Goal: Task Accomplishment & Management: Complete application form

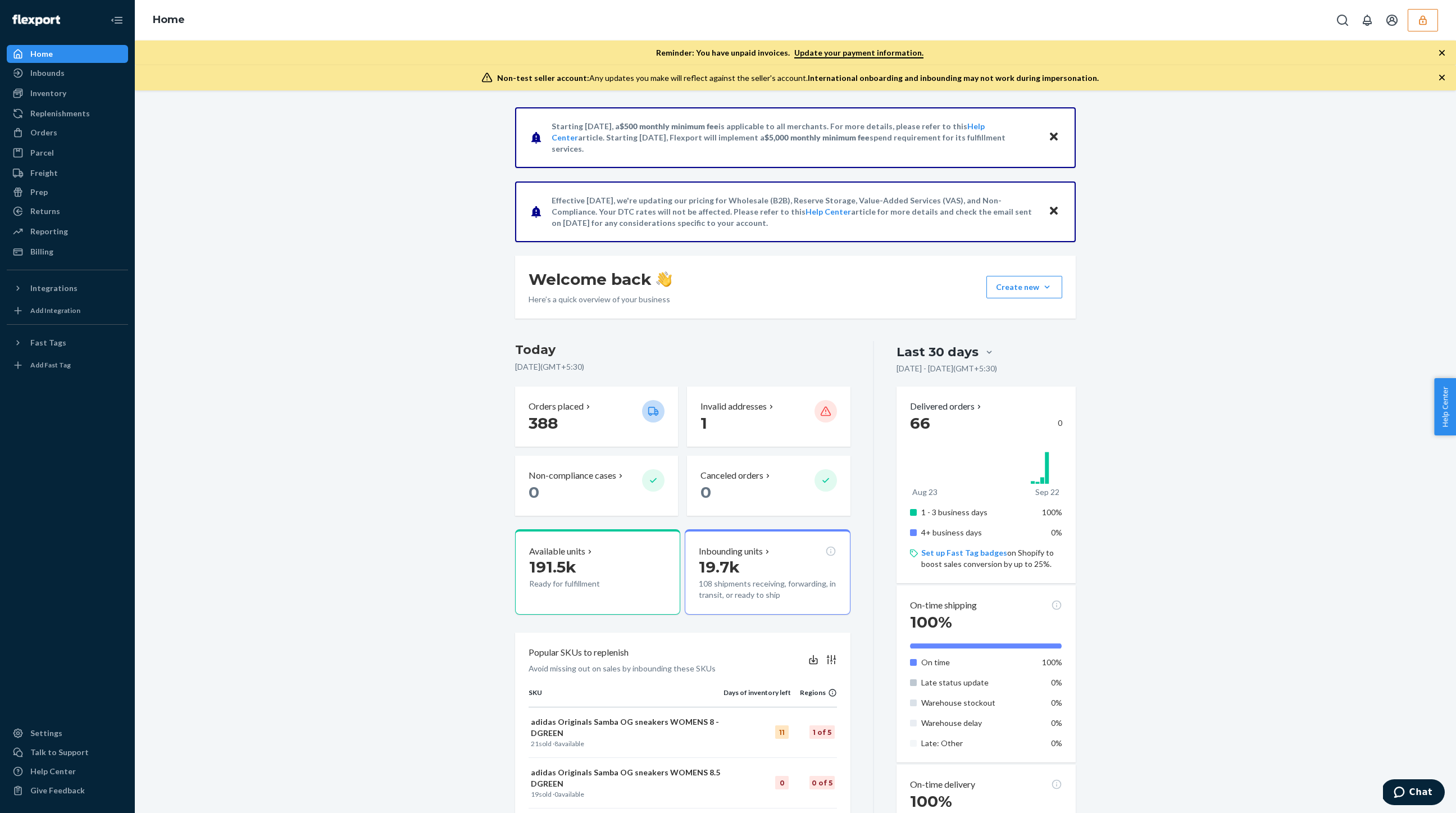
click at [1426, 30] on button "button" at bounding box center [1423, 20] width 30 height 22
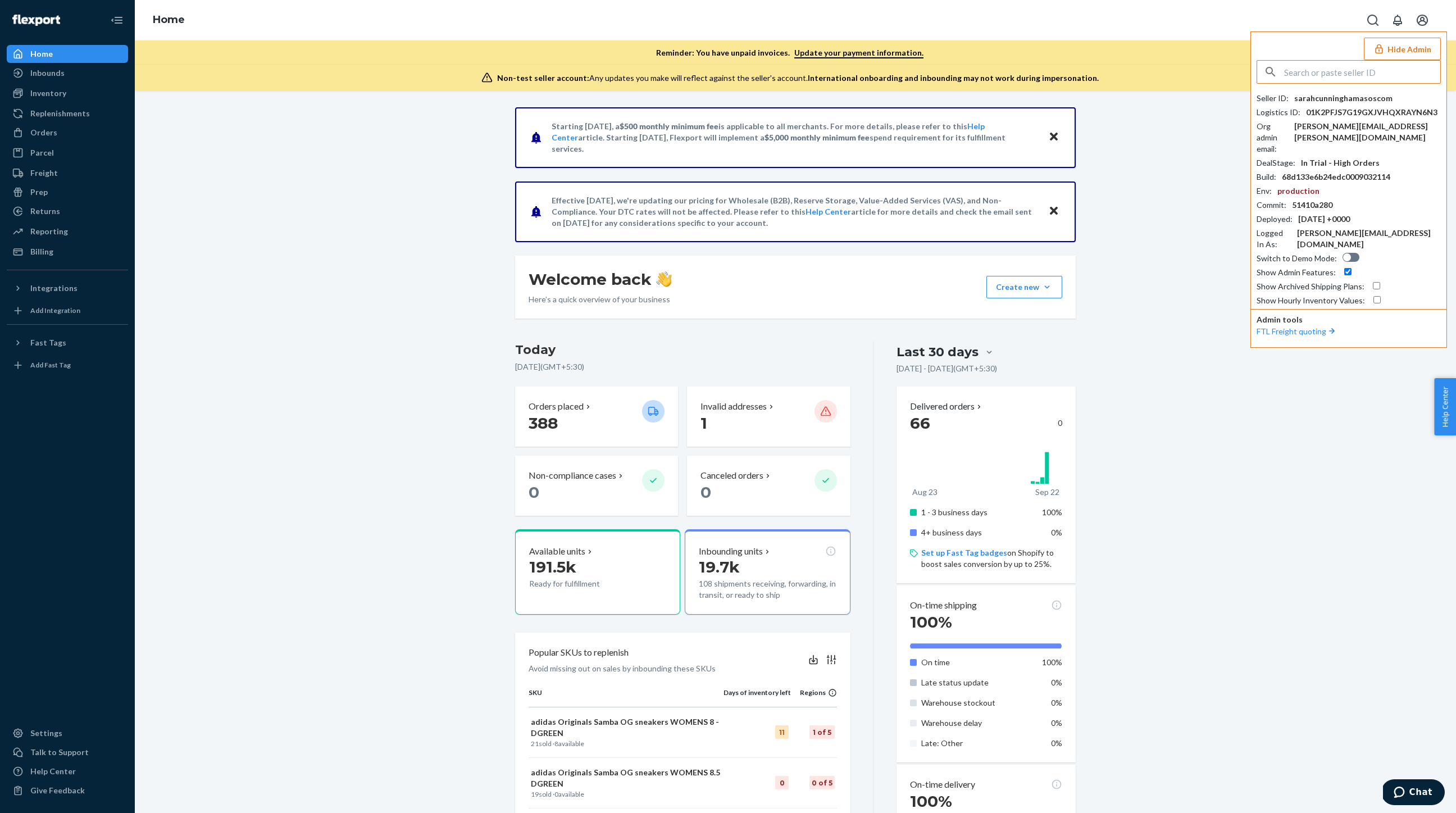
click at [1297, 78] on input "text" at bounding box center [1362, 72] width 156 height 22
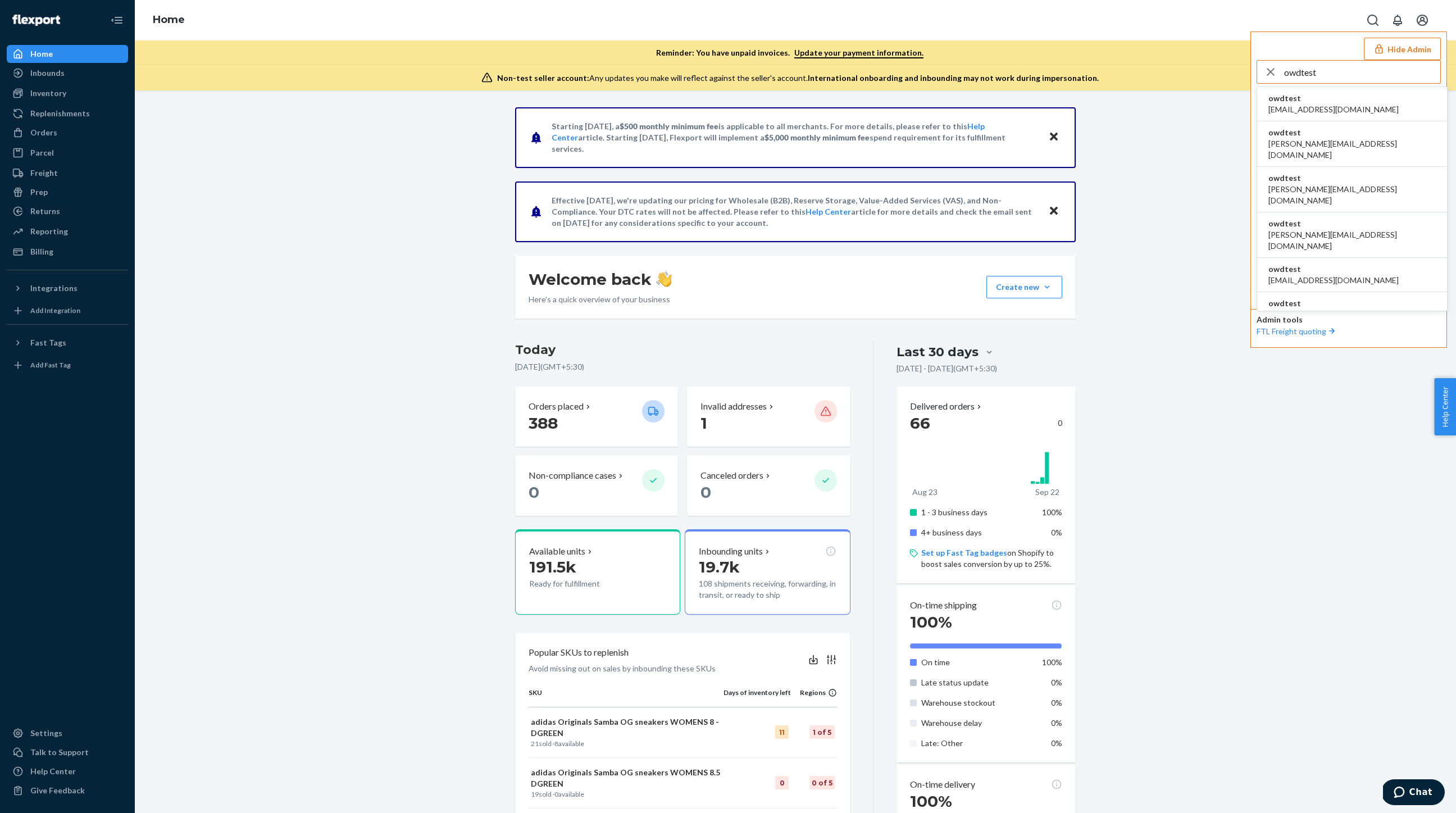
type input "owdtest"
click at [1275, 108] on span "asharma2@flexport.com" at bounding box center [1333, 110] width 131 height 12
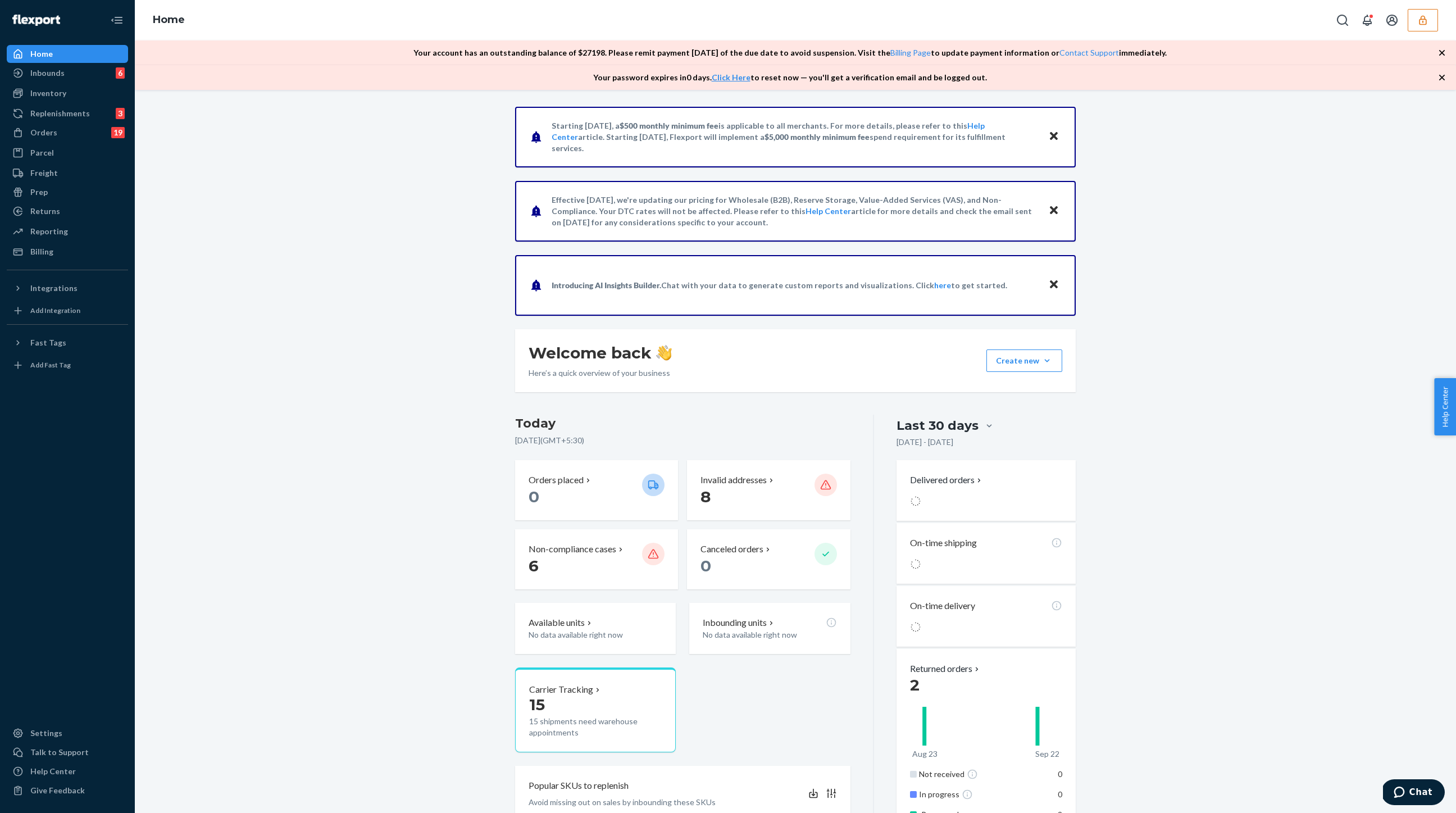
click at [1430, 20] on button "button" at bounding box center [1423, 20] width 30 height 22
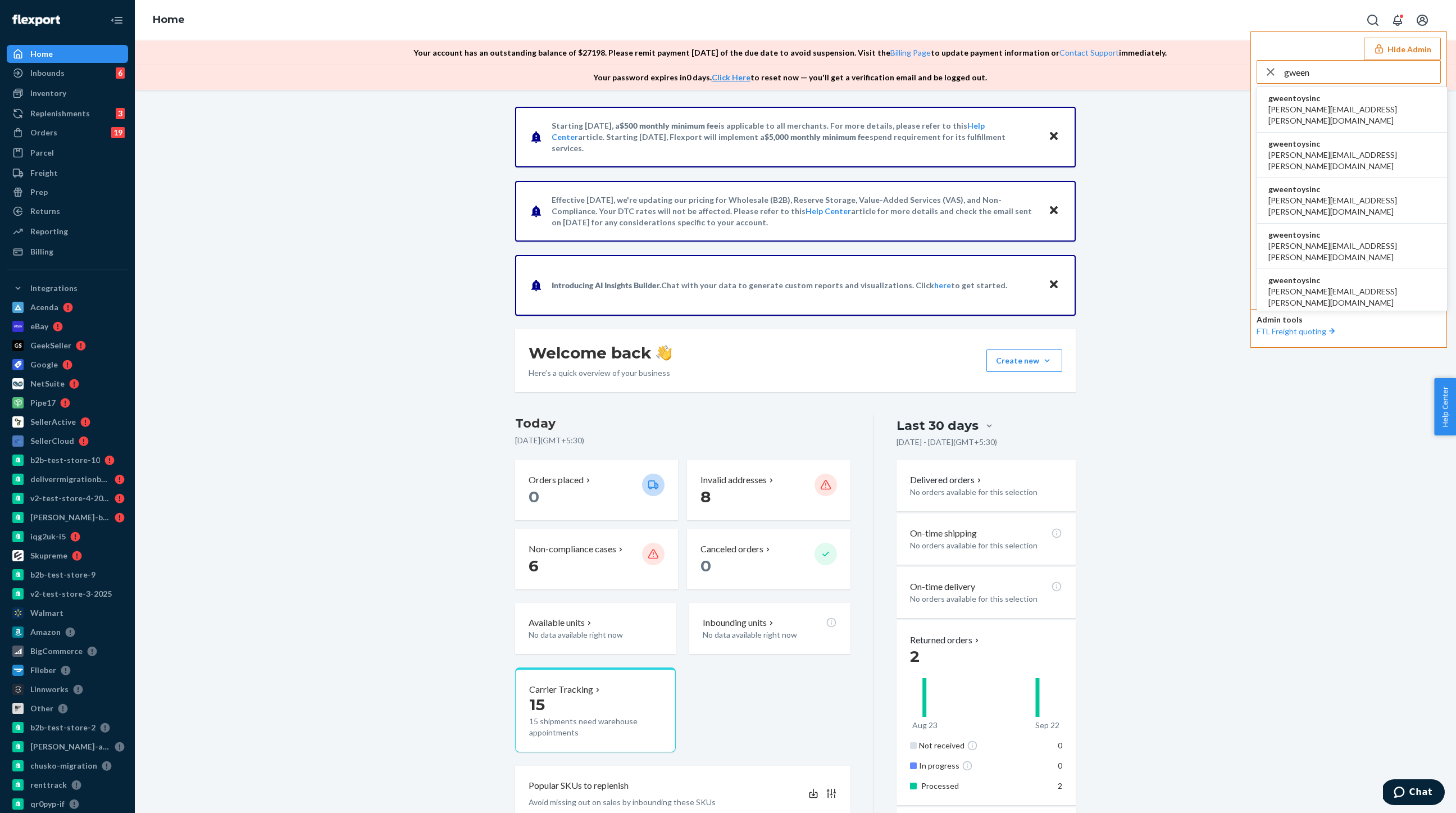
type input "gween"
click at [1317, 114] on span "[PERSON_NAME][EMAIL_ADDRESS][PERSON_NAME][DOMAIN_NAME]" at bounding box center [1352, 115] width 167 height 22
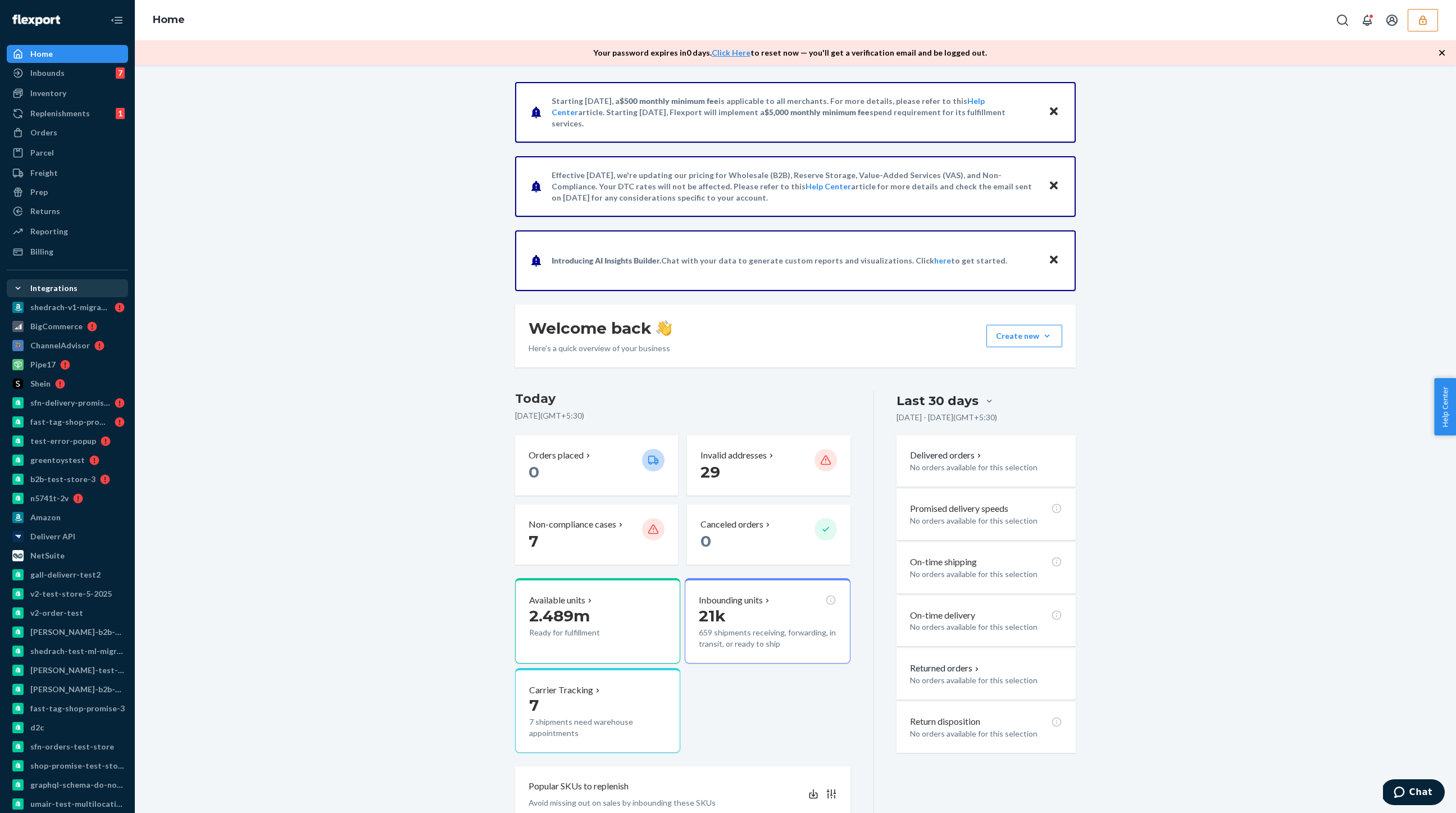
click at [56, 288] on div "Integrations" at bounding box center [54, 288] width 47 height 12
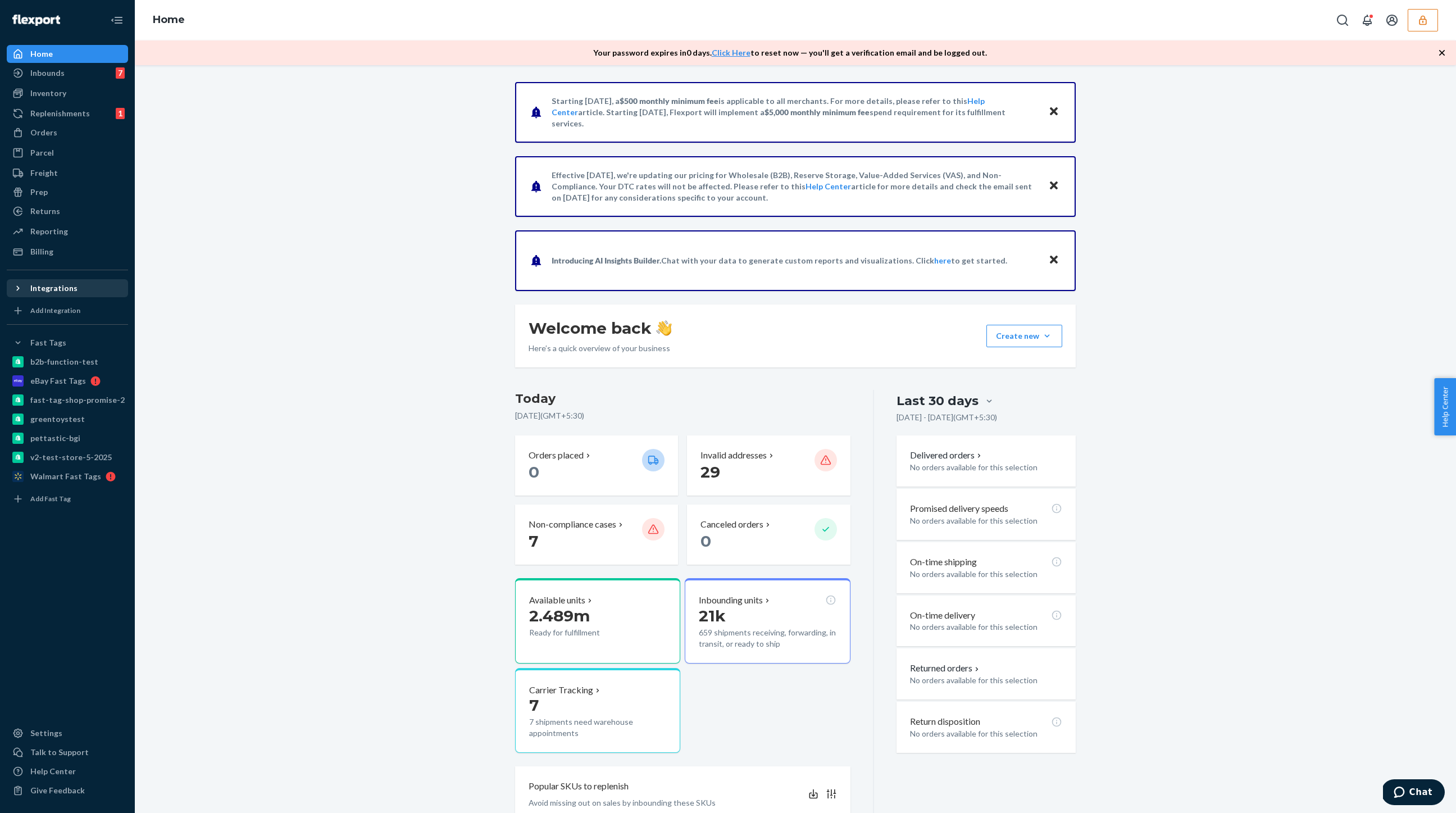
click at [56, 288] on div "Integrations" at bounding box center [54, 288] width 47 height 12
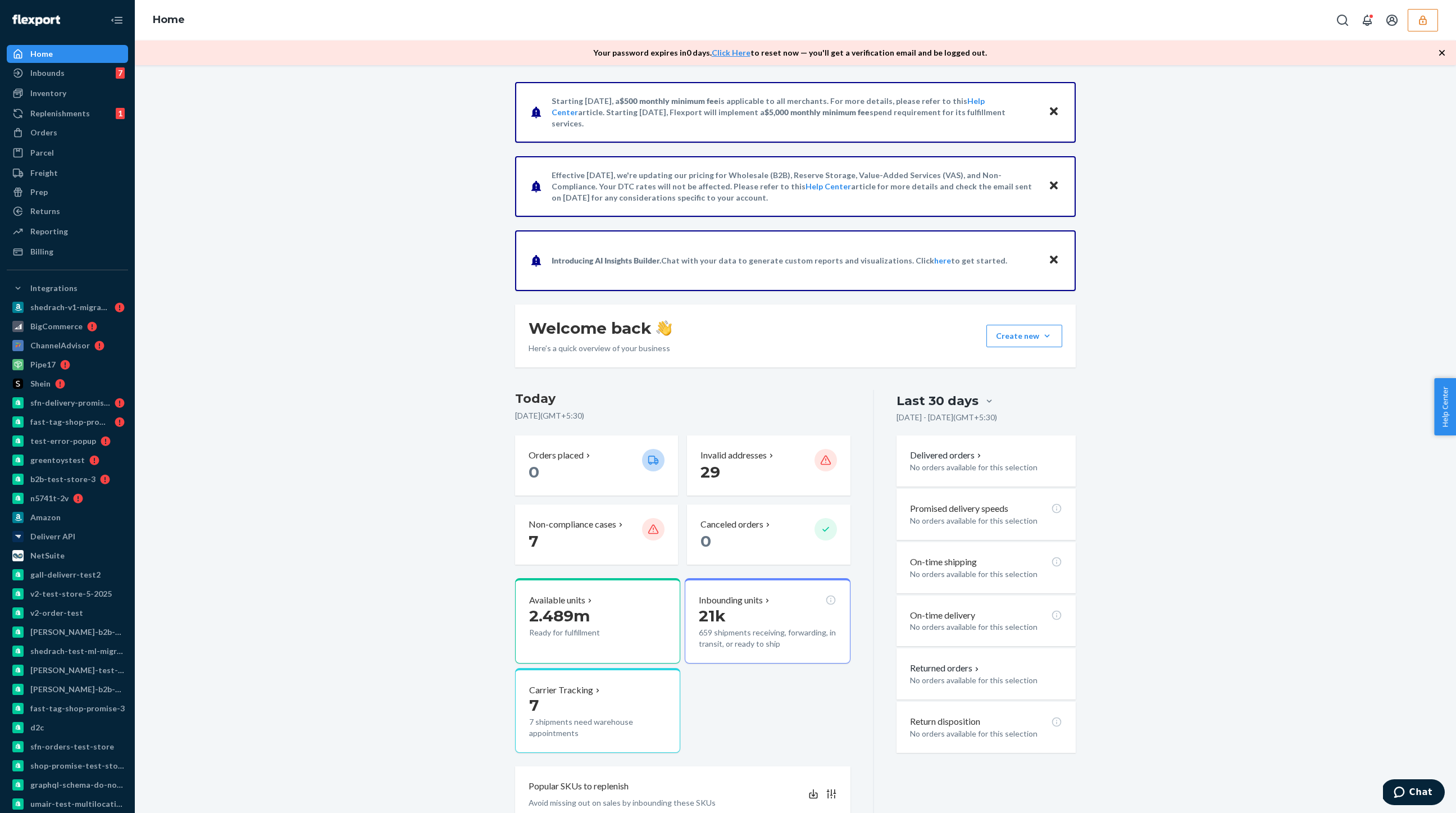
click at [1407, 17] on div at bounding box center [1385, 20] width 107 height 22
click at [1426, 18] on icon "button" at bounding box center [1422, 20] width 7 height 9
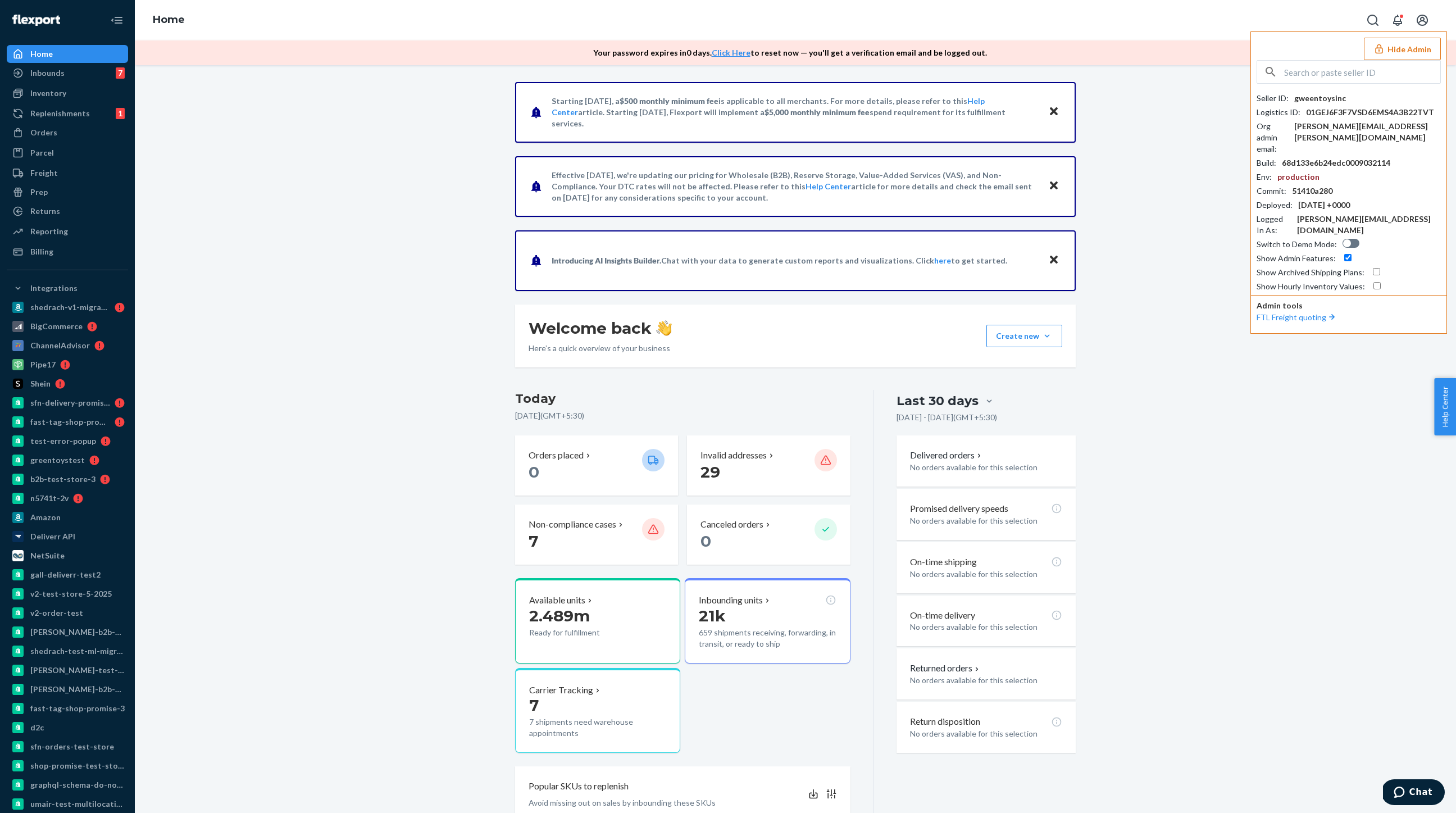
click at [1130, 18] on div "Home Hide Admin Seller ID : gweentoysinc Logistics ID : 01GEJ6F3F7VSD6EMS4A3B22…" at bounding box center [795, 20] width 1321 height 41
click at [42, 487] on link "b2b-test-store-3" at bounding box center [67, 479] width 121 height 18
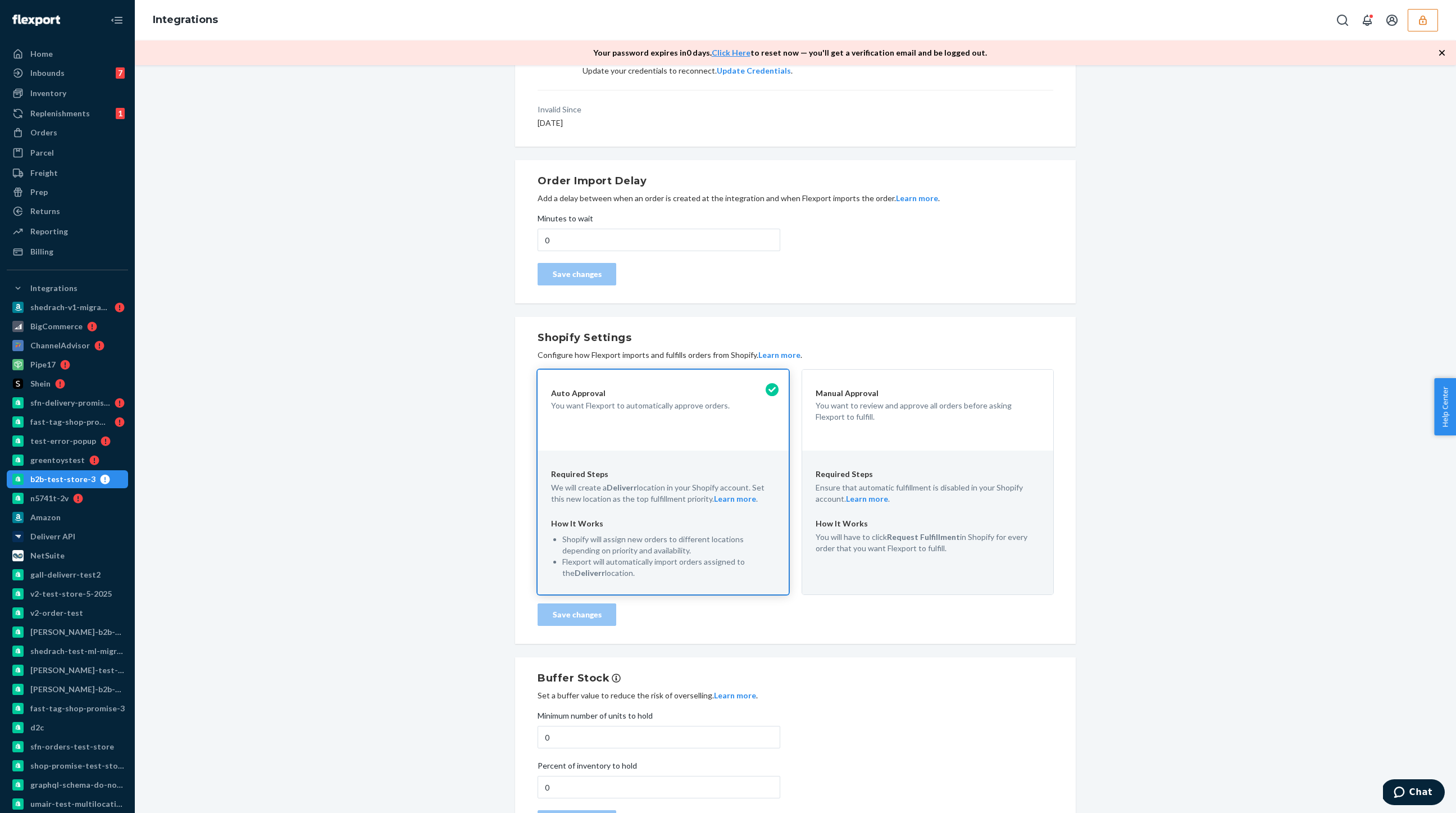
scroll to position [121, 0]
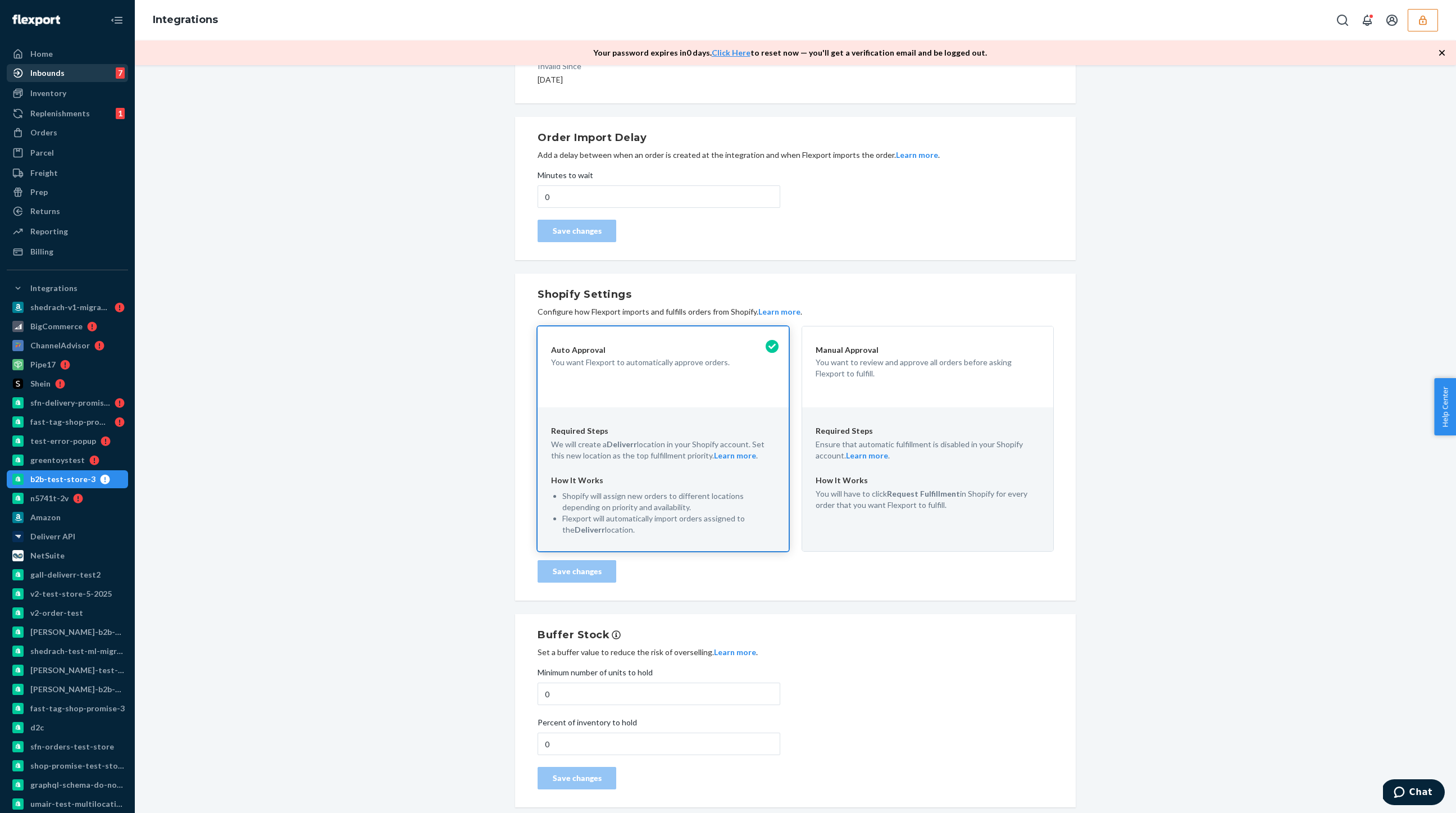
click at [57, 74] on div "Inbounds" at bounding box center [47, 73] width 35 height 12
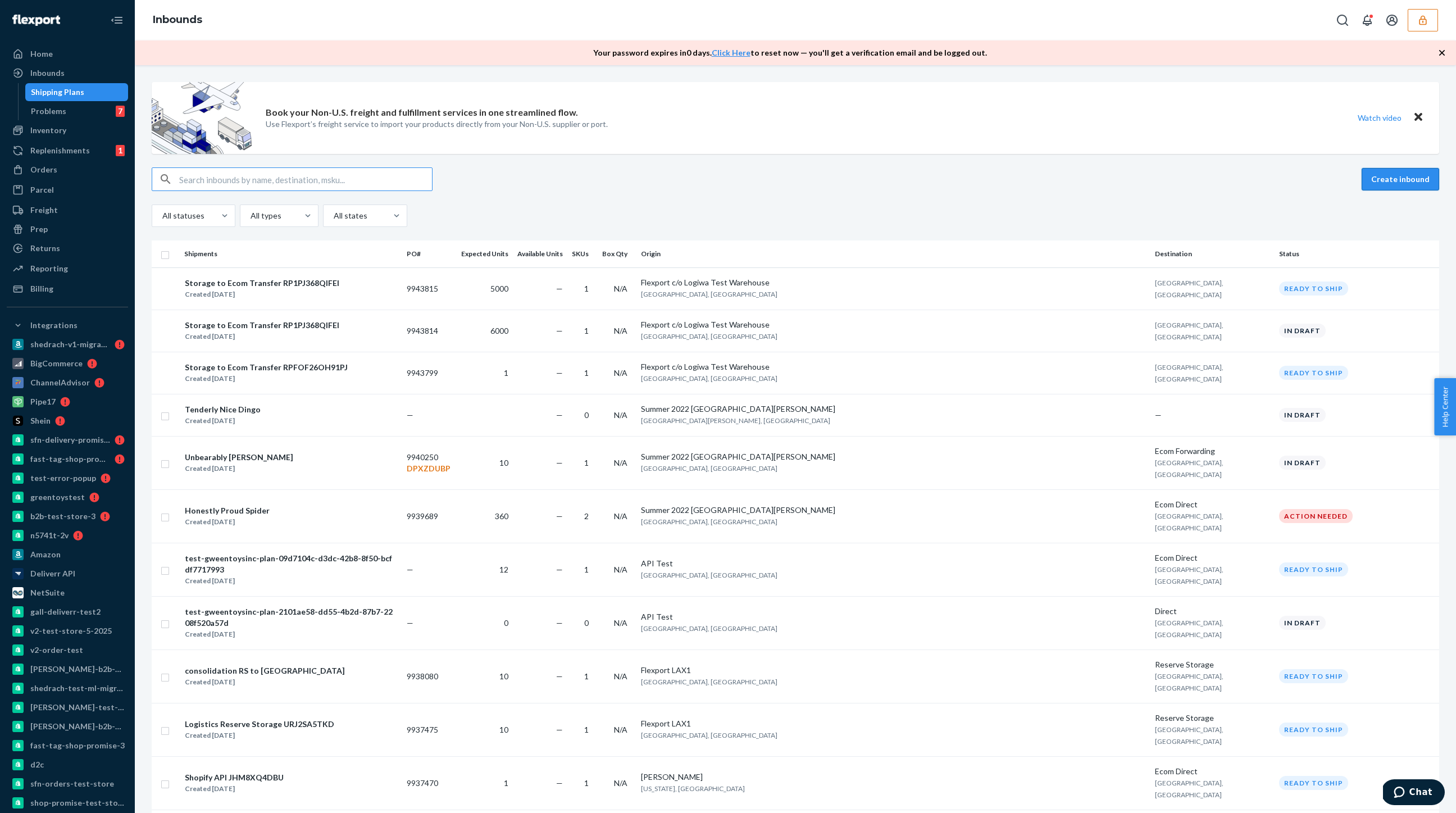
click at [1392, 174] on button "Create inbound" at bounding box center [1400, 179] width 78 height 22
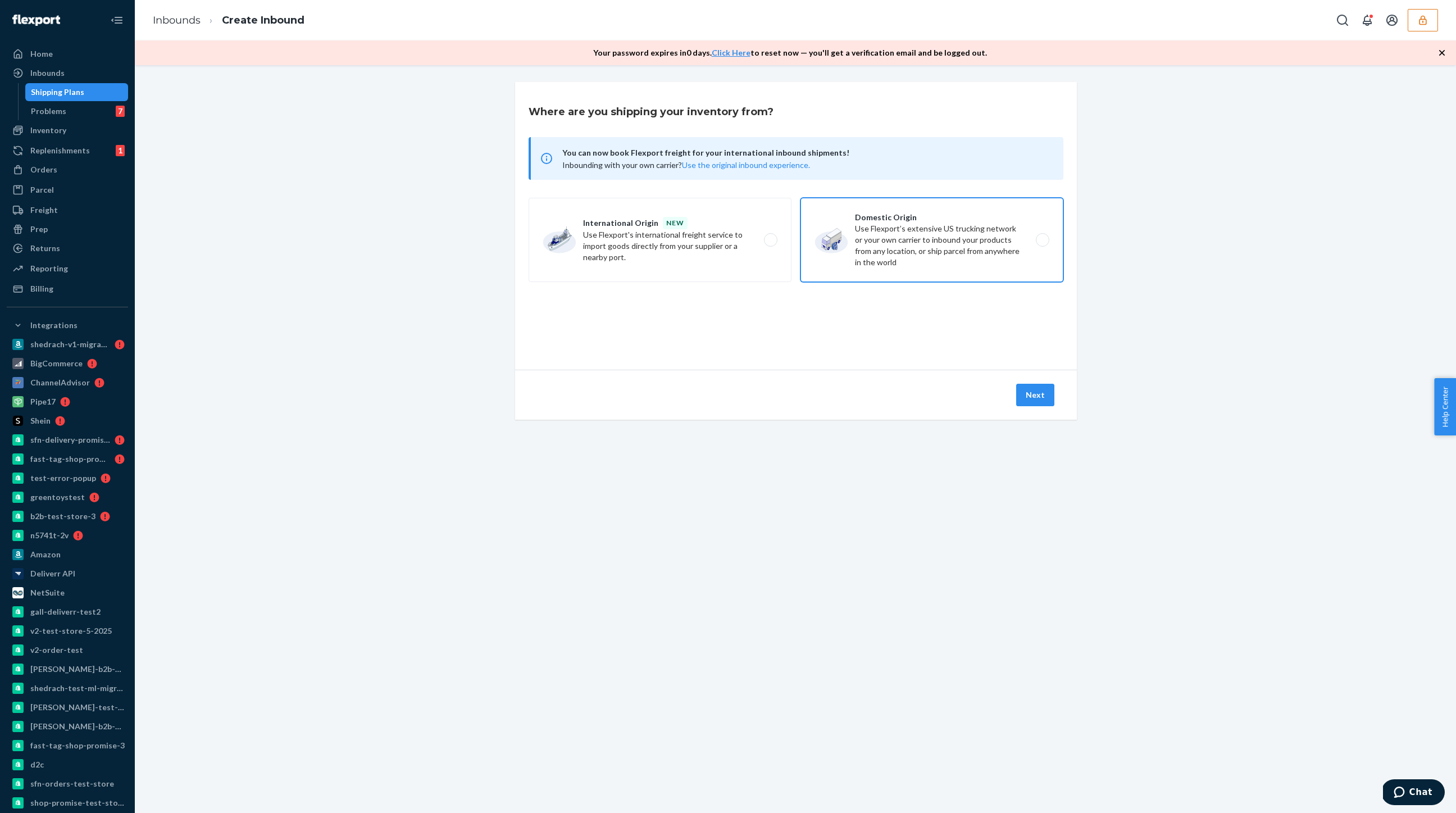
click at [896, 261] on label "Domestic Origin Use Flexport’s extensive US trucking network or your own carrie…" at bounding box center [932, 240] width 263 height 84
click at [1042, 244] on input "Domestic Origin Use Flexport’s extensive US trucking network or your own carrie…" at bounding box center [1046, 240] width 7 height 7
radio input "true"
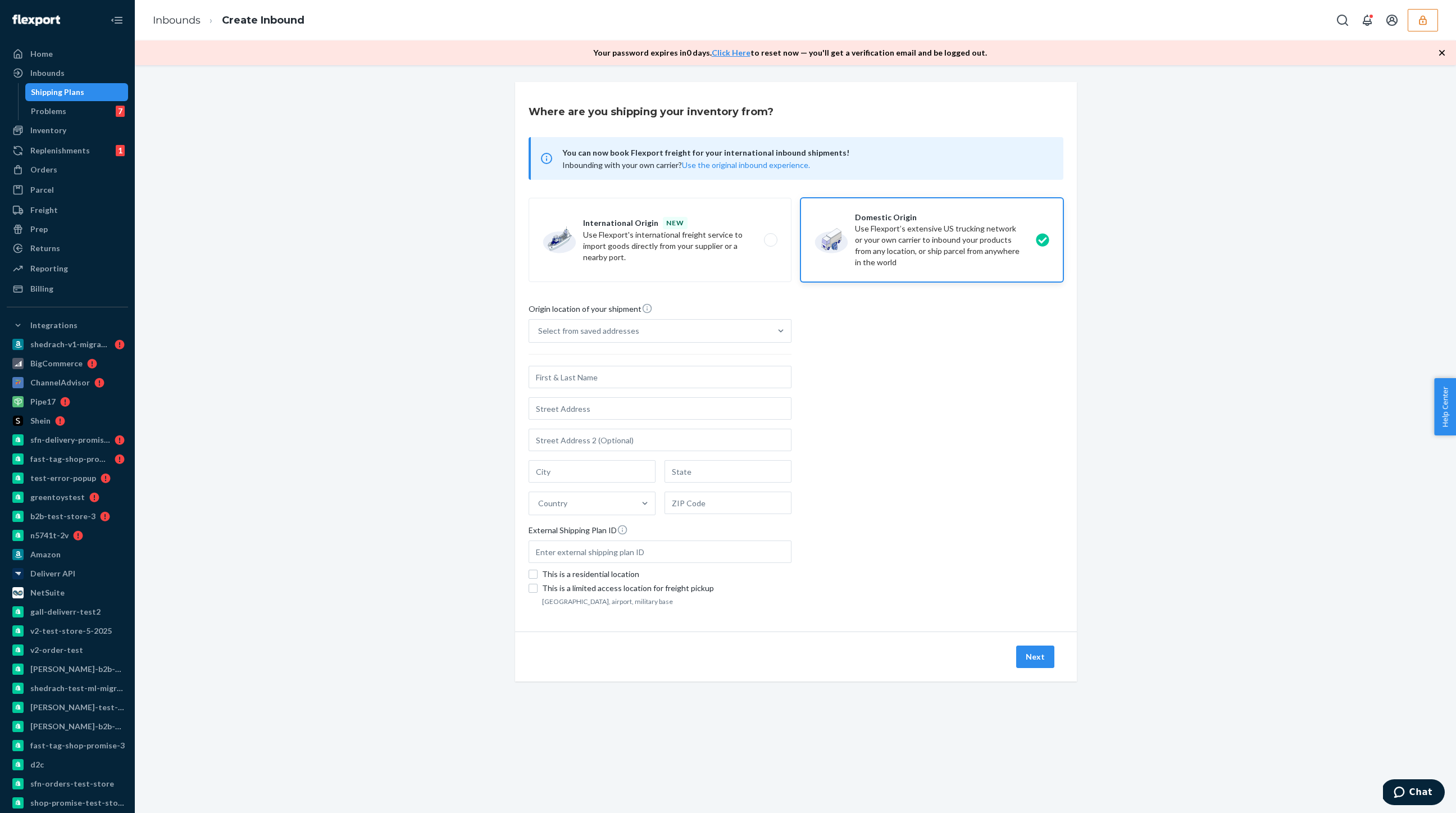
click at [590, 379] on input "text" at bounding box center [660, 376] width 263 height 22
click at [590, 378] on input "text" at bounding box center [660, 376] width 263 height 22
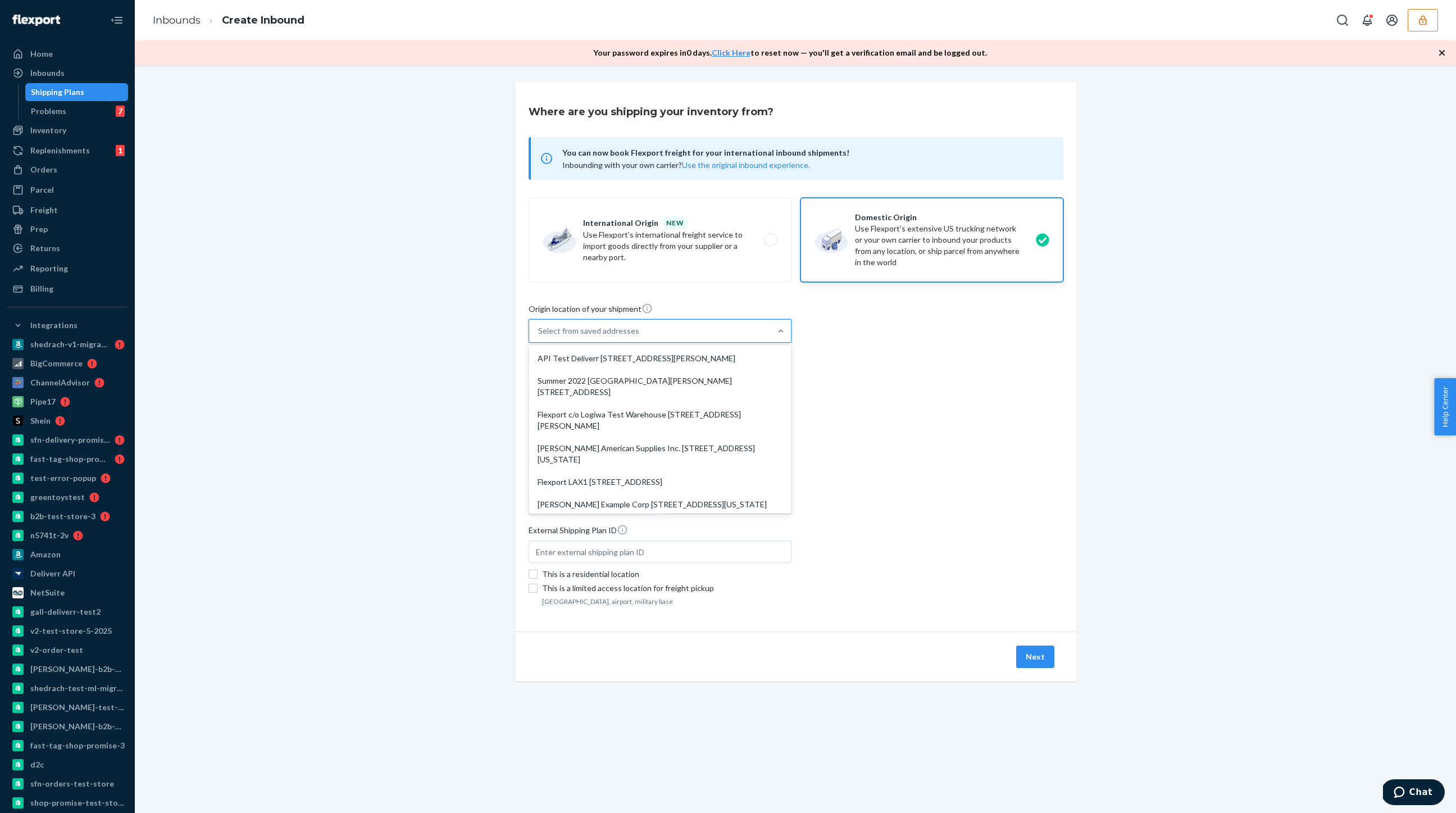
click at [585, 329] on div "Select from saved addresses" at bounding box center [588, 331] width 101 height 12
click at [539, 329] on input "option API Test Deliverr [STREET_ADDRESS][PERSON_NAME] focused, 1 of 10. 10 res…" at bounding box center [539, 331] width 1 height 12
click at [590, 359] on div "API Test Deliverr [STREET_ADDRESS][PERSON_NAME]" at bounding box center [660, 358] width 259 height 22
click at [539, 336] on input "option API Test Deliverr [STREET_ADDRESS][PERSON_NAME] focused, 1 of 10. 10 res…" at bounding box center [539, 331] width 1 height 12
type input "API Test"
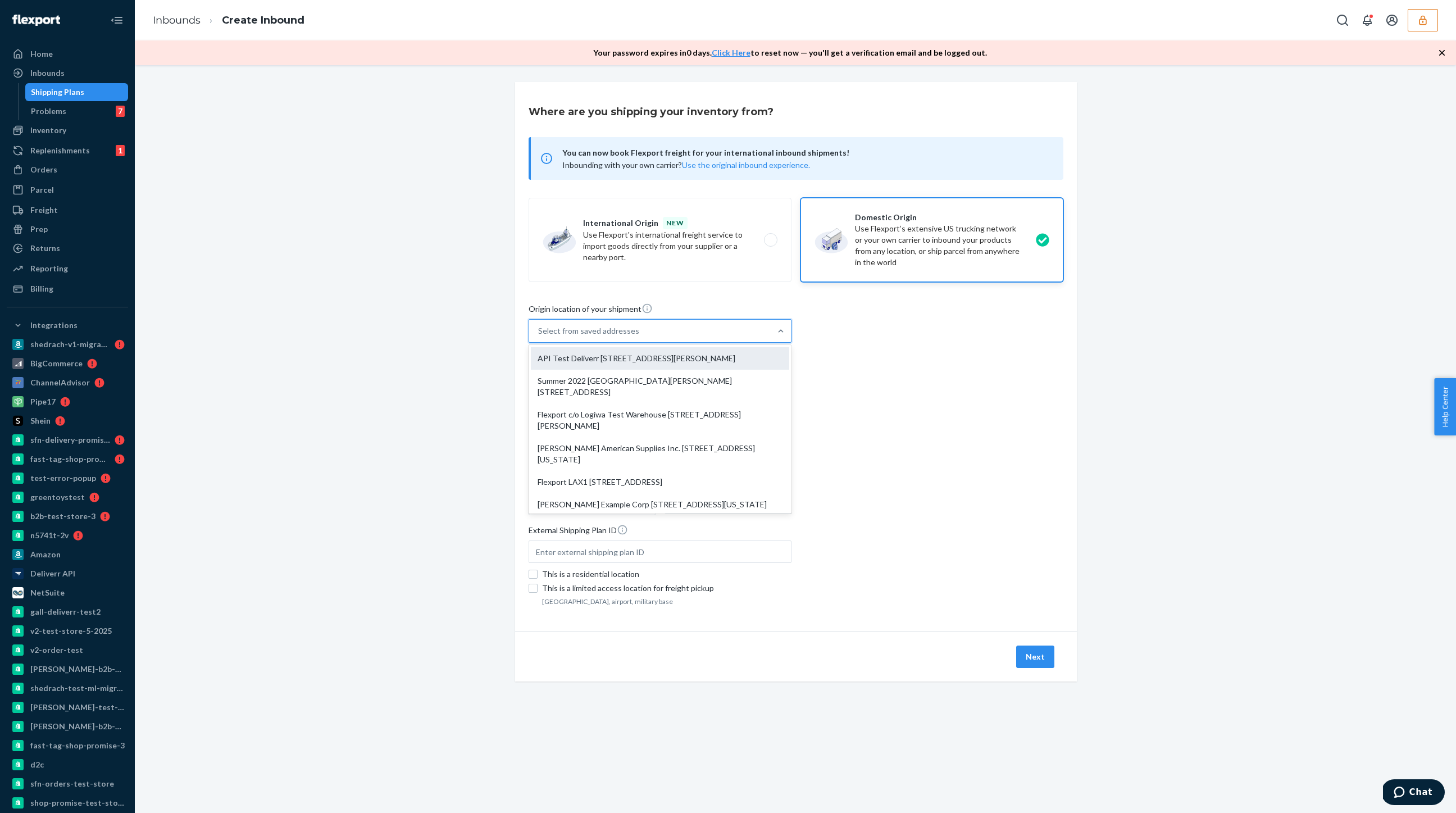
type input "Suite 400"
type input "[GEOGRAPHIC_DATA]"
type input "CA"
type input "94105"
type input "[STREET_ADDRESS][PERSON_NAME]"
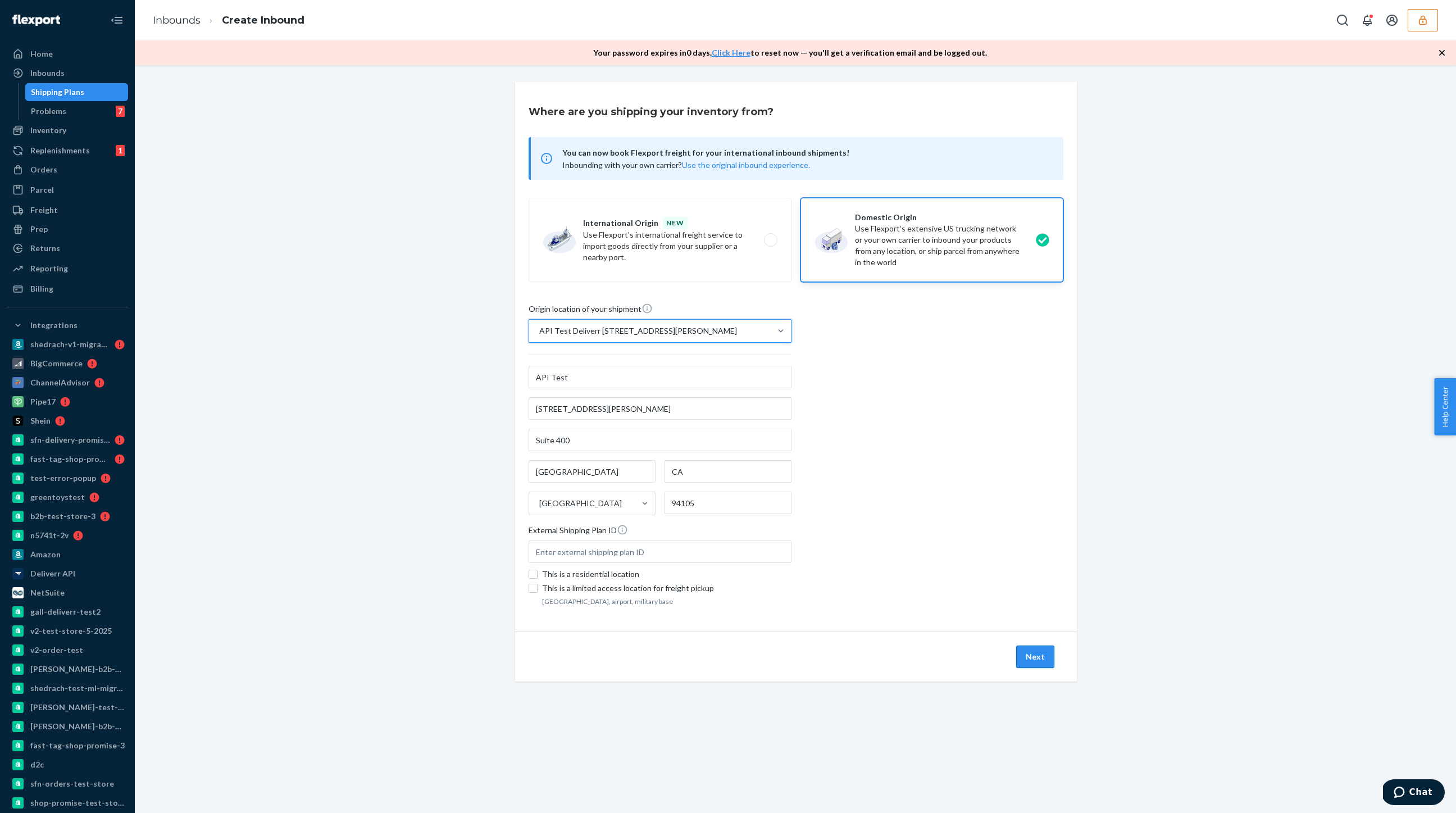
click at [1034, 653] on button "Next" at bounding box center [1035, 657] width 38 height 22
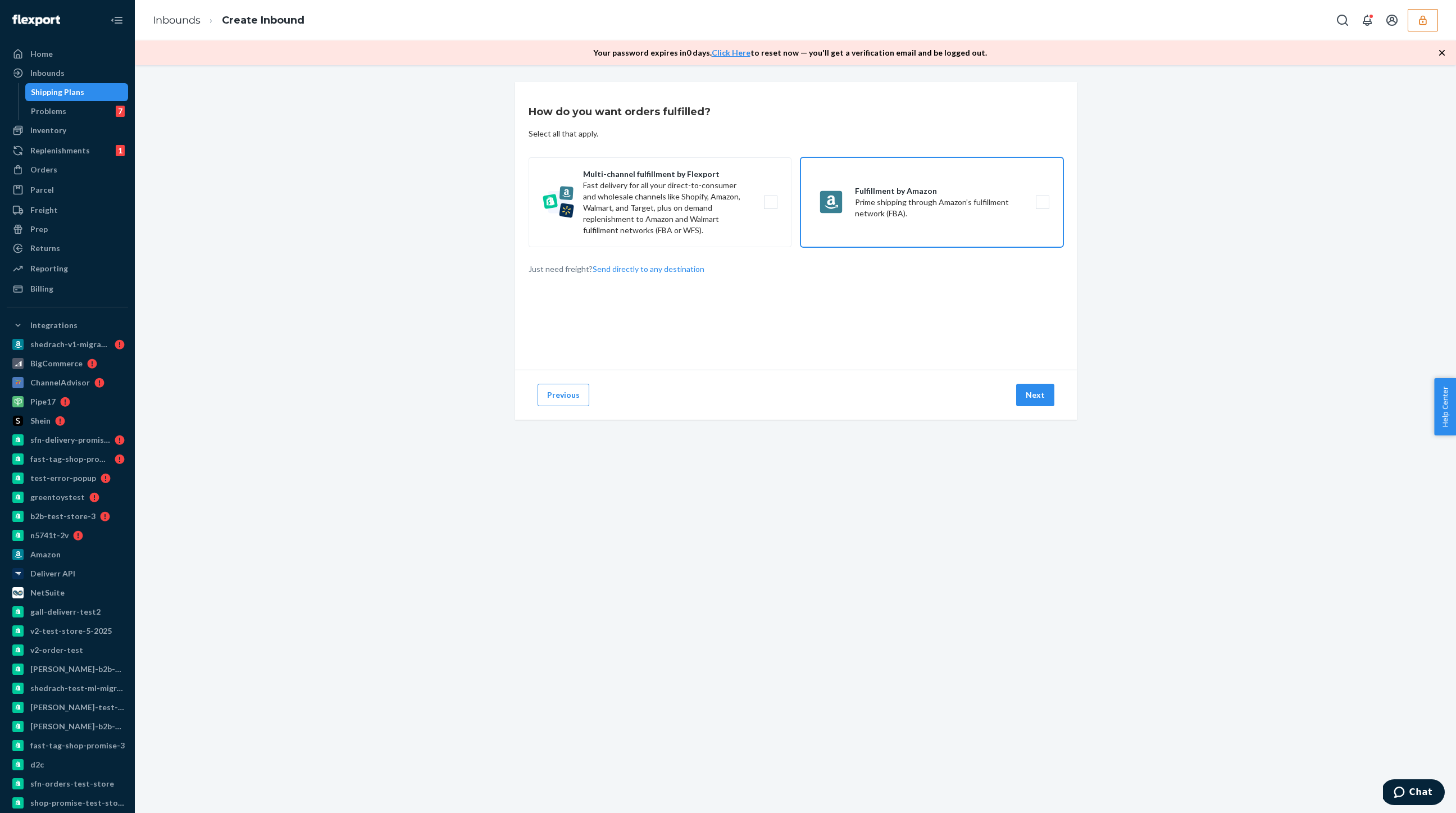
click at [858, 206] on label "Fulfillment by Amazon Prime shipping through Amazon’s fulfillment network (FBA)." at bounding box center [932, 202] width 263 height 90
click at [1042, 206] on input "Fulfillment by Amazon Prime shipping through Amazon’s fulfillment network (FBA)." at bounding box center [1046, 202] width 7 height 7
checkbox input "true"
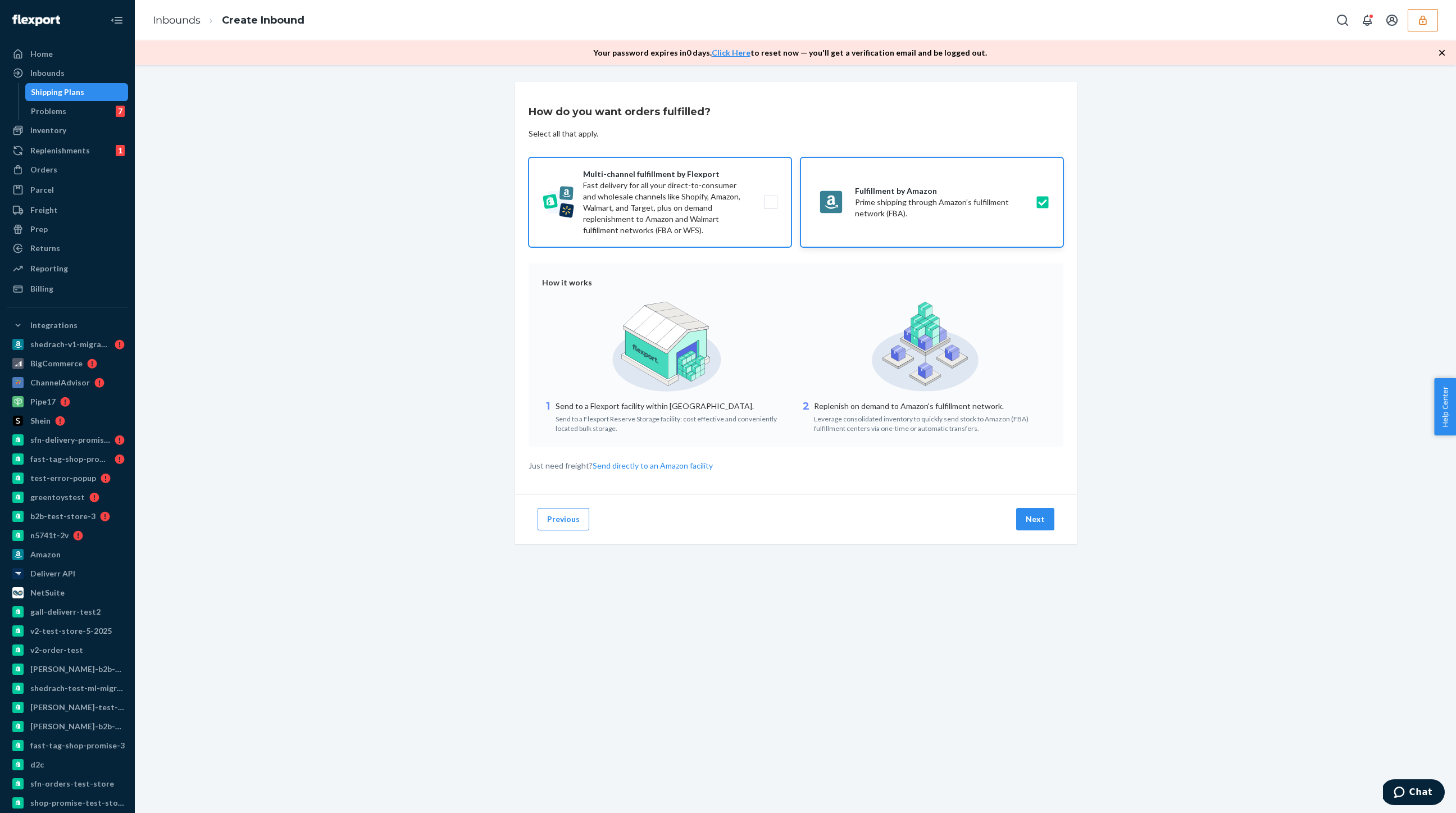
click at [692, 210] on label "Multi-channel fulfillment by Flexport Fast delivery for all your direct-to-cons…" at bounding box center [660, 202] width 263 height 90
click at [770, 206] on input "Multi-channel fulfillment by Flexport Fast delivery for all your direct-to-cons…" at bounding box center [774, 202] width 7 height 7
checkbox input "true"
click at [961, 224] on label "Fulfillment by Amazon Prime shipping through Amazon’s fulfillment network (FBA)." at bounding box center [932, 202] width 263 height 90
click at [1042, 206] on input "Fulfillment by Amazon Prime shipping through Amazon’s fulfillment network (FBA)." at bounding box center [1046, 202] width 7 height 7
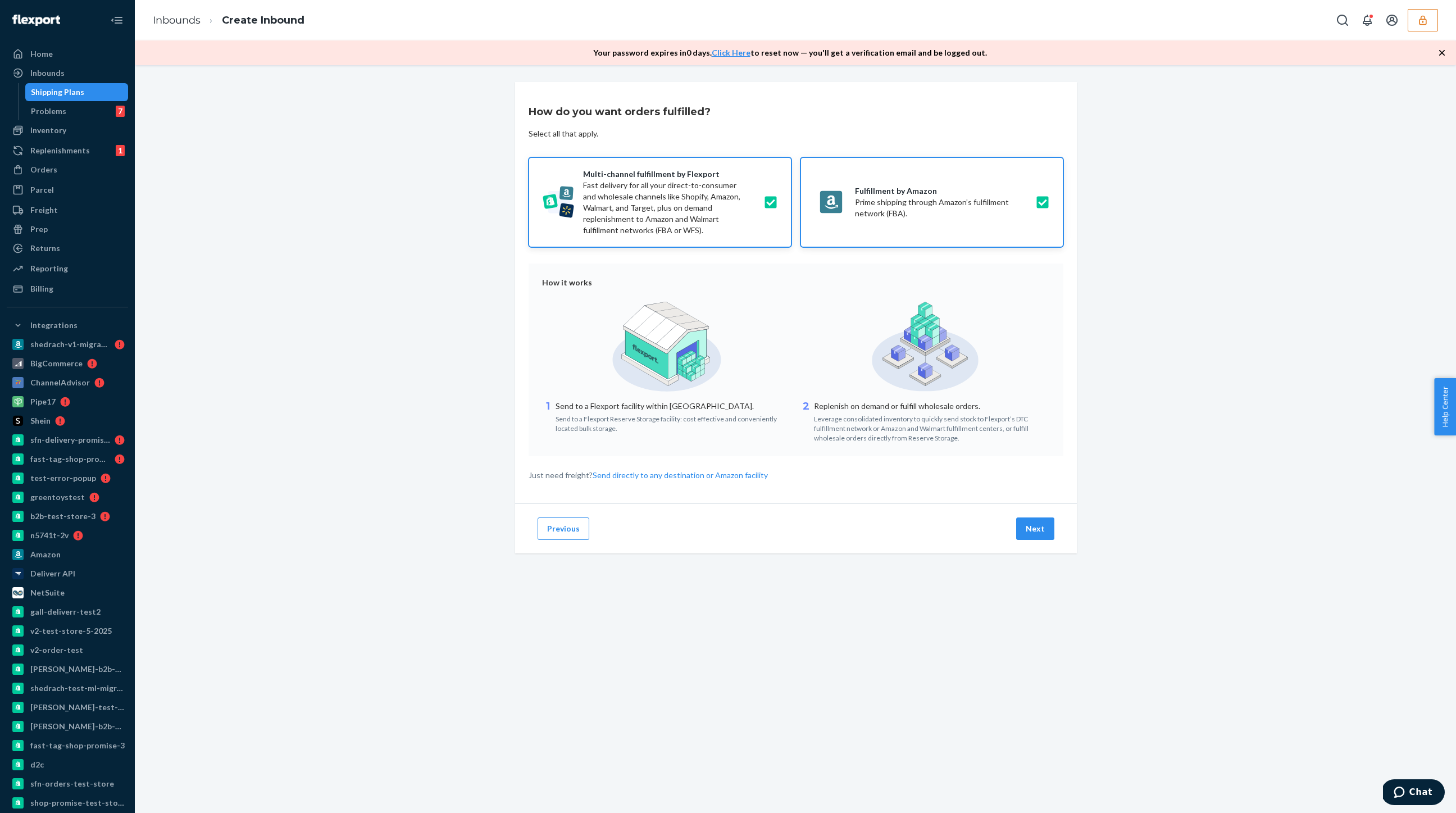
checkbox input "false"
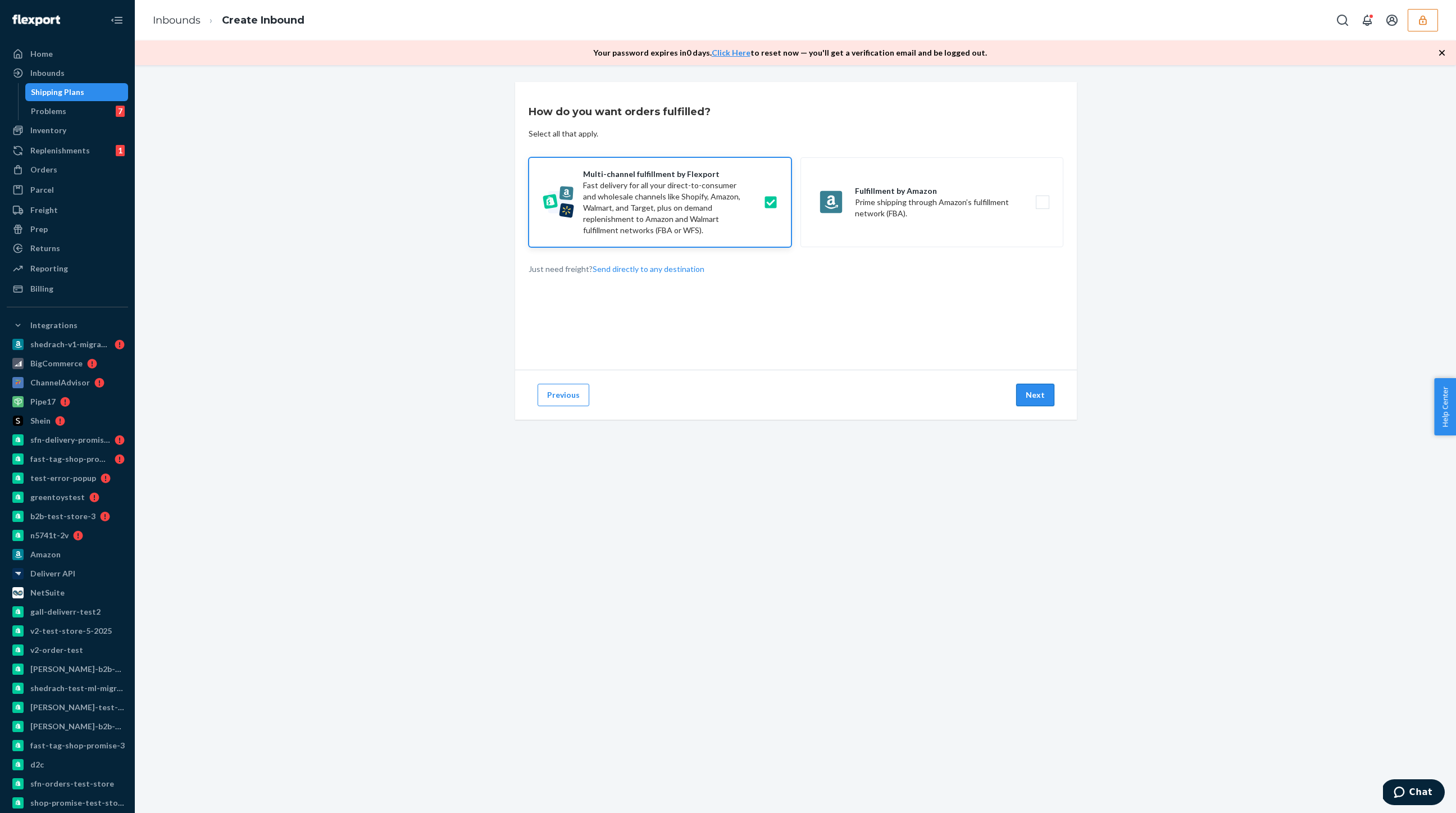
click at [1031, 393] on button "Next" at bounding box center [1035, 395] width 38 height 22
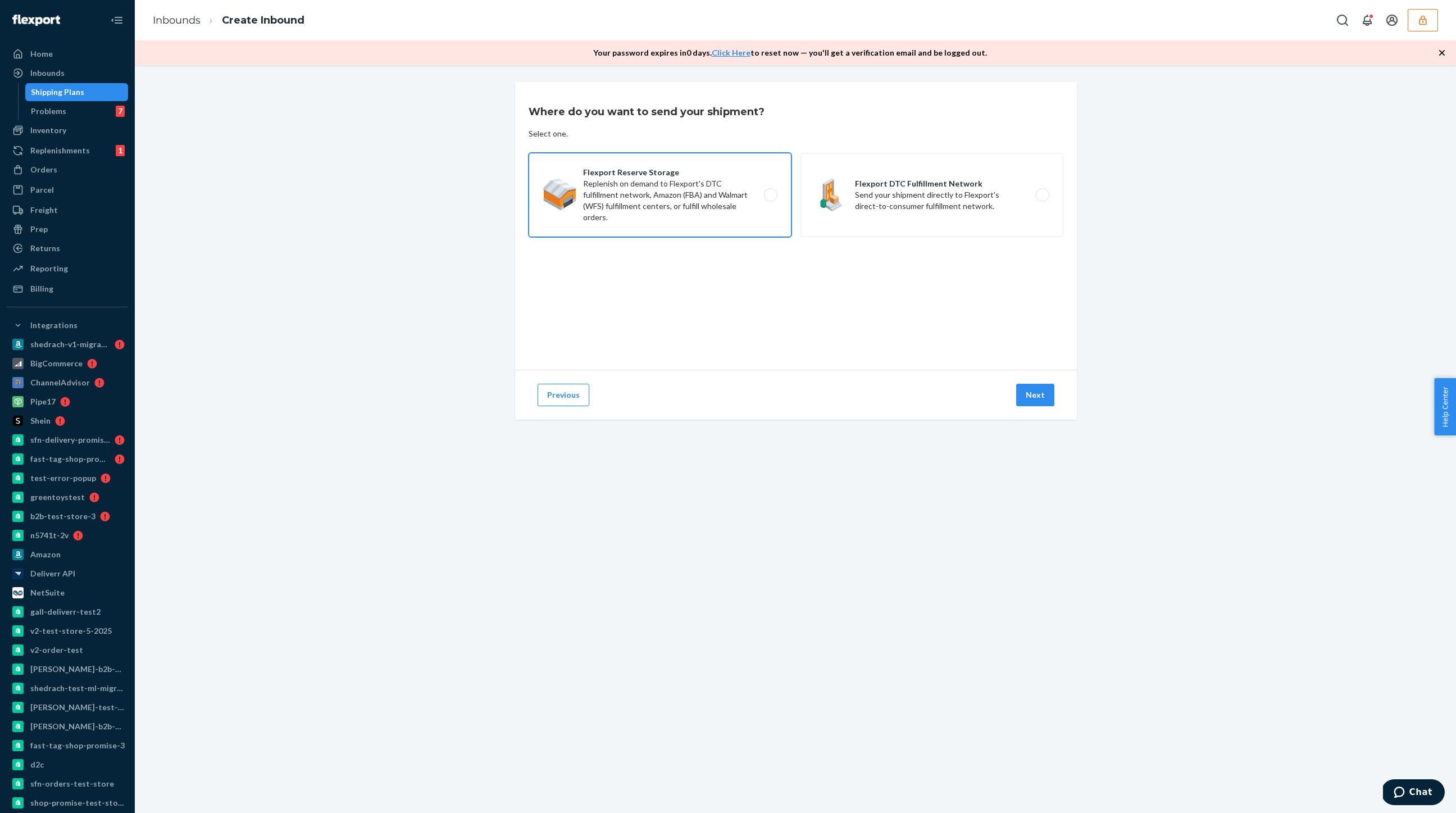
click at [749, 206] on label "Flexport Reserve Storage Replenish on demand to Flexport's DTC fulfillment netw…" at bounding box center [660, 195] width 263 height 84
click at [770, 199] on input "Flexport Reserve Storage Replenish on demand to Flexport's DTC fulfillment netw…" at bounding box center [774, 195] width 7 height 7
radio input "true"
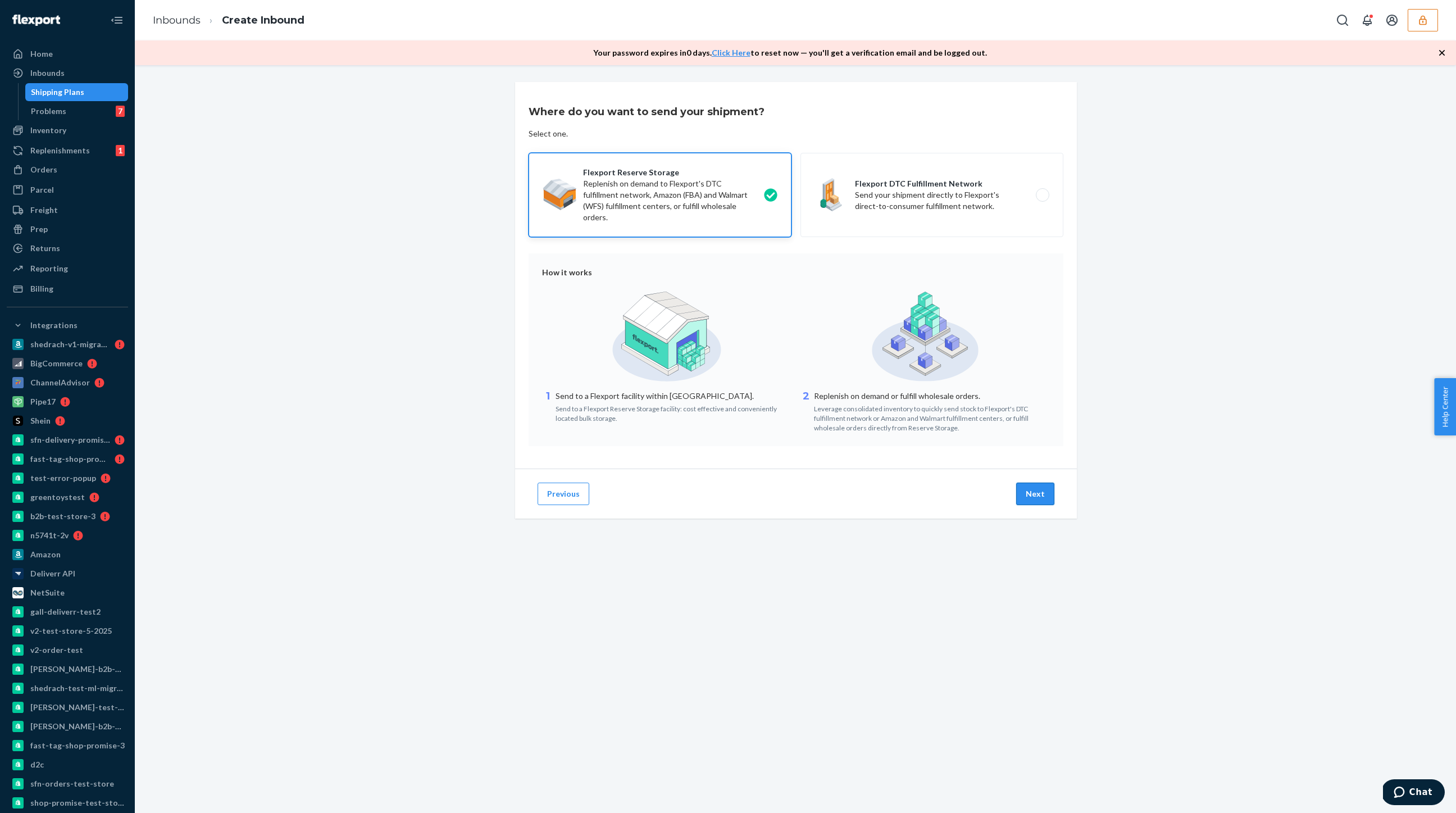
click at [1030, 493] on button "Next" at bounding box center [1035, 493] width 38 height 22
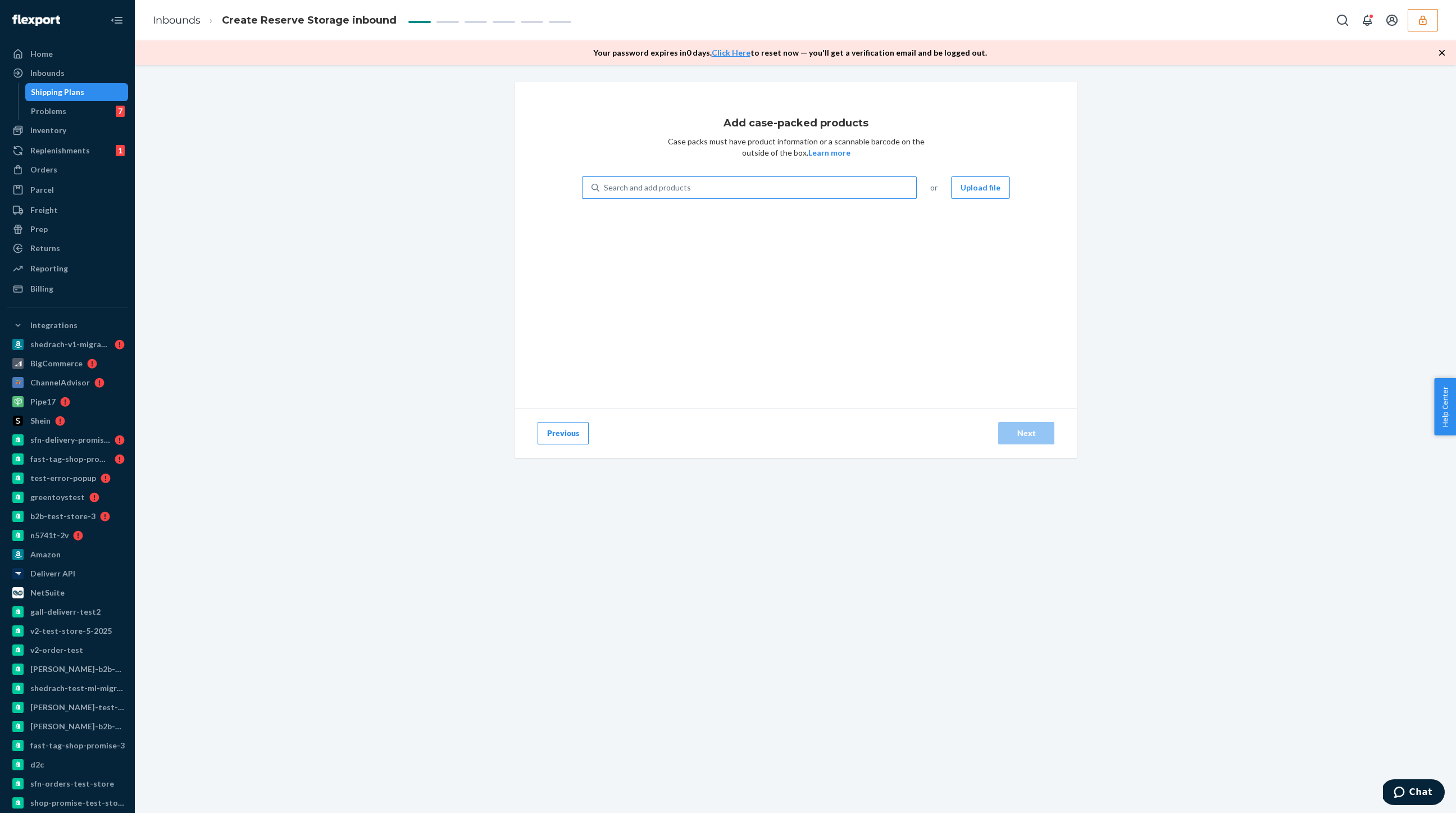
click at [697, 187] on div "Search and add products" at bounding box center [758, 188] width 317 height 20
click at [605, 187] on input "Search and add products" at bounding box center [604, 188] width 1 height 12
type input "t"
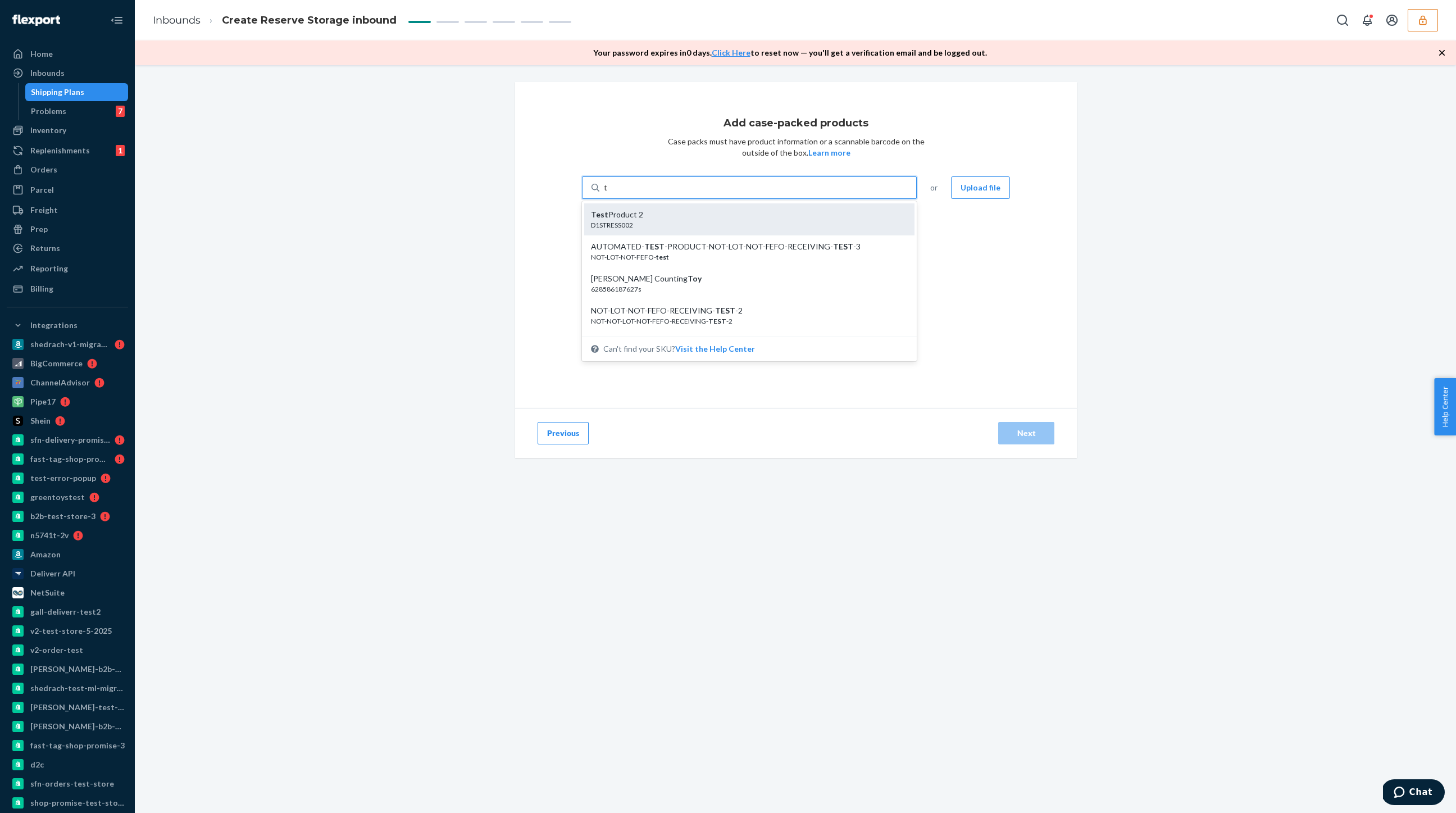
click at [655, 220] on div "D1STRESS002" at bounding box center [745, 225] width 308 height 9
click at [608, 194] on input "t" at bounding box center [606, 188] width 4 height 12
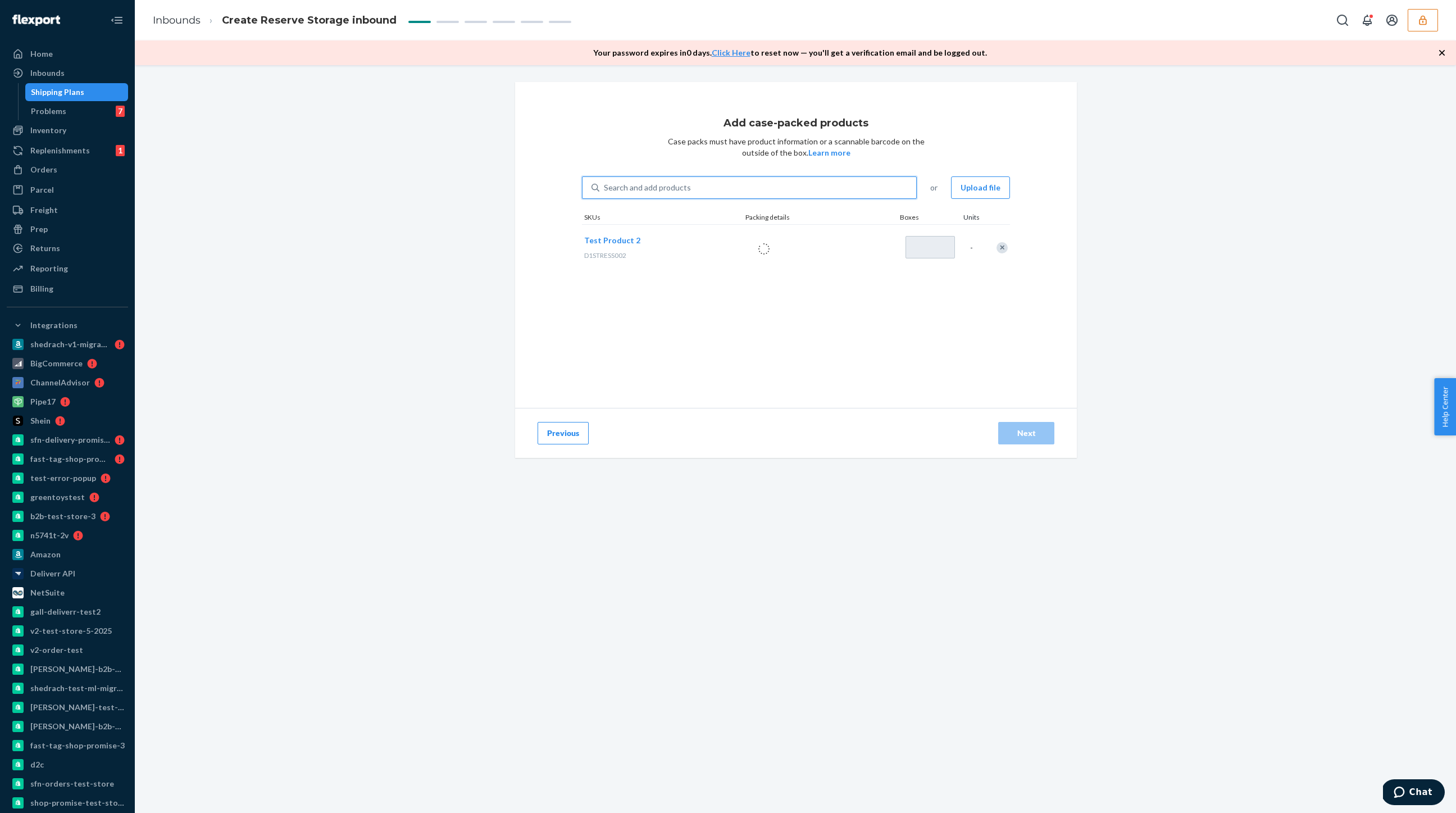
type input "1"
click at [1013, 428] on div "Next" at bounding box center [1026, 433] width 37 height 12
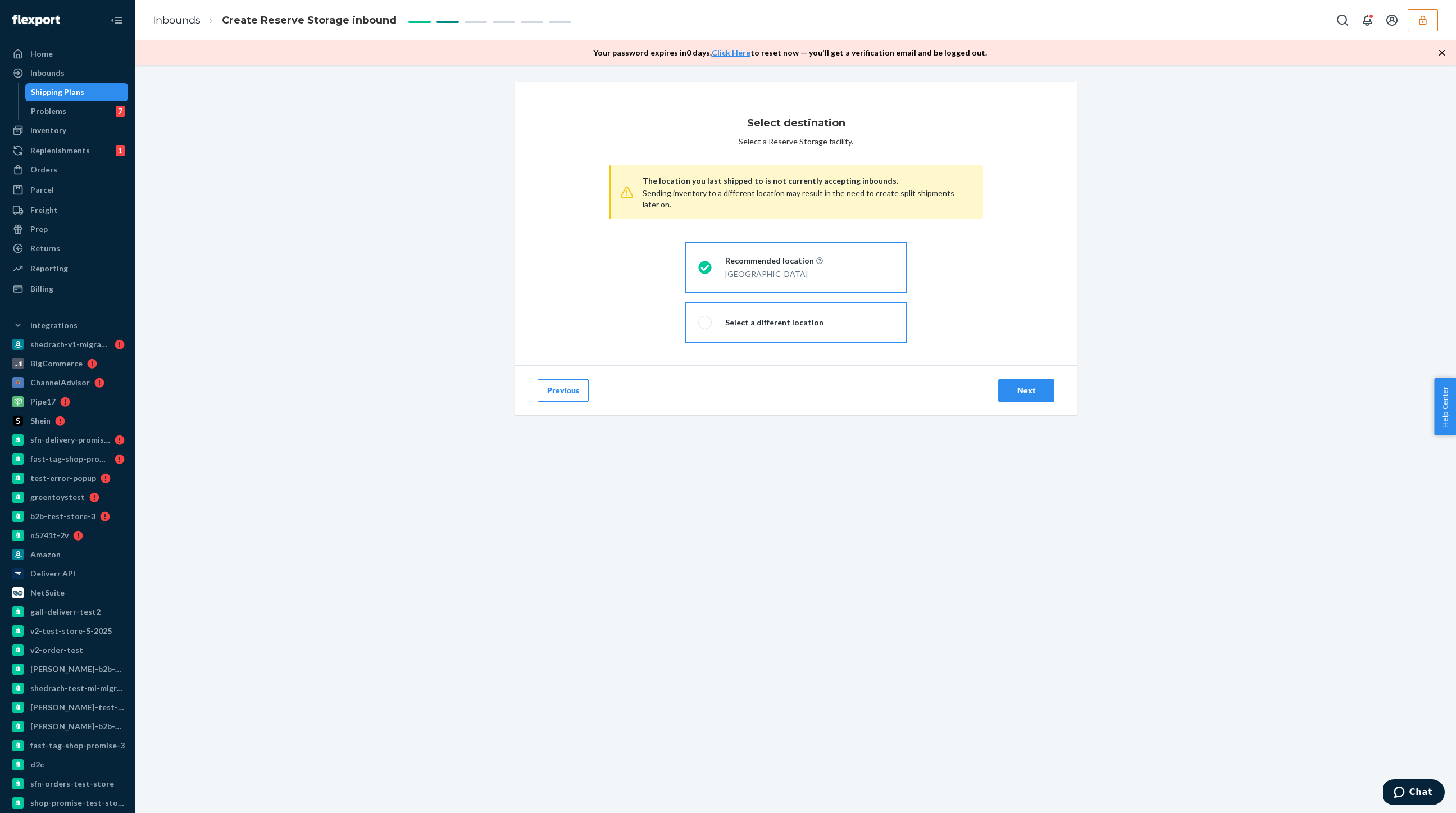
click at [814, 309] on label "Select a different location" at bounding box center [796, 323] width 223 height 41
click at [705, 319] on input "Select a different location" at bounding box center [702, 322] width 7 height 7
radio input "true"
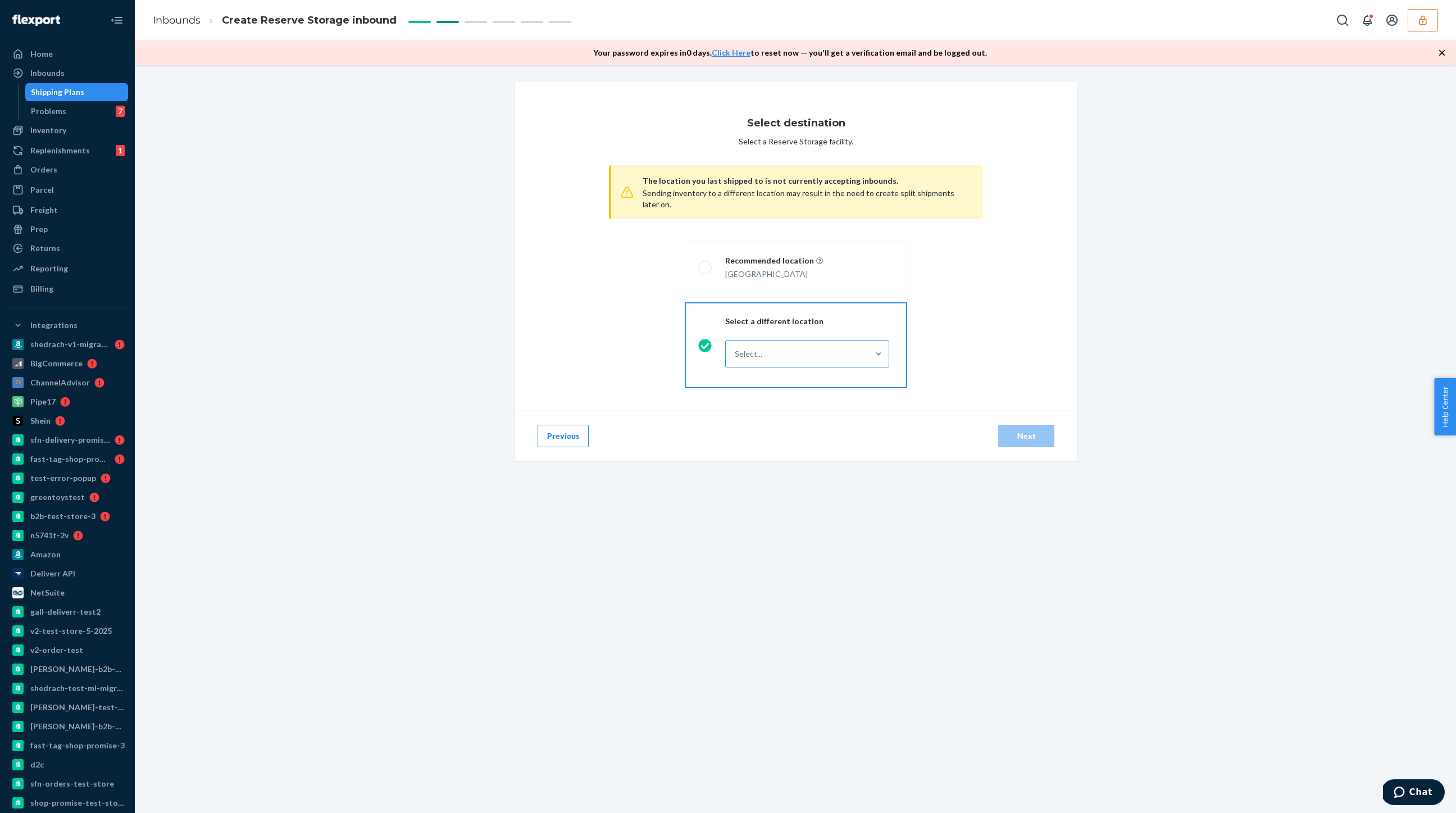
click at [796, 348] on div "Select..." at bounding box center [797, 353] width 143 height 22
click at [736, 349] on input "Select..." at bounding box center [736, 354] width 1 height 12
click at [705, 273] on span at bounding box center [705, 267] width 14 height 14
click at [705, 271] on input "Recommended location [GEOGRAPHIC_DATA]" at bounding box center [702, 267] width 7 height 7
radio input "true"
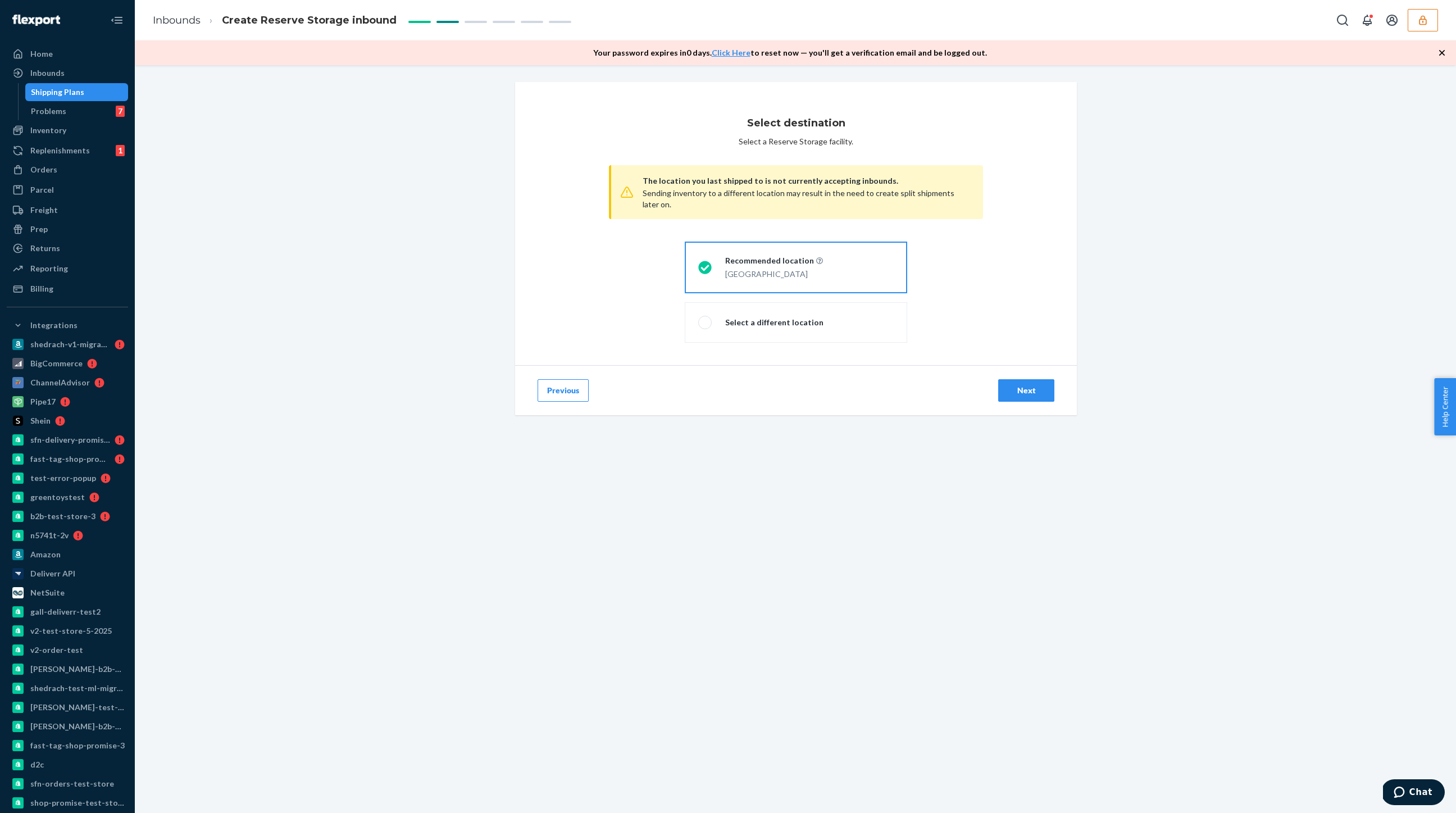
click at [1428, 22] on icon "button" at bounding box center [1423, 20] width 12 height 12
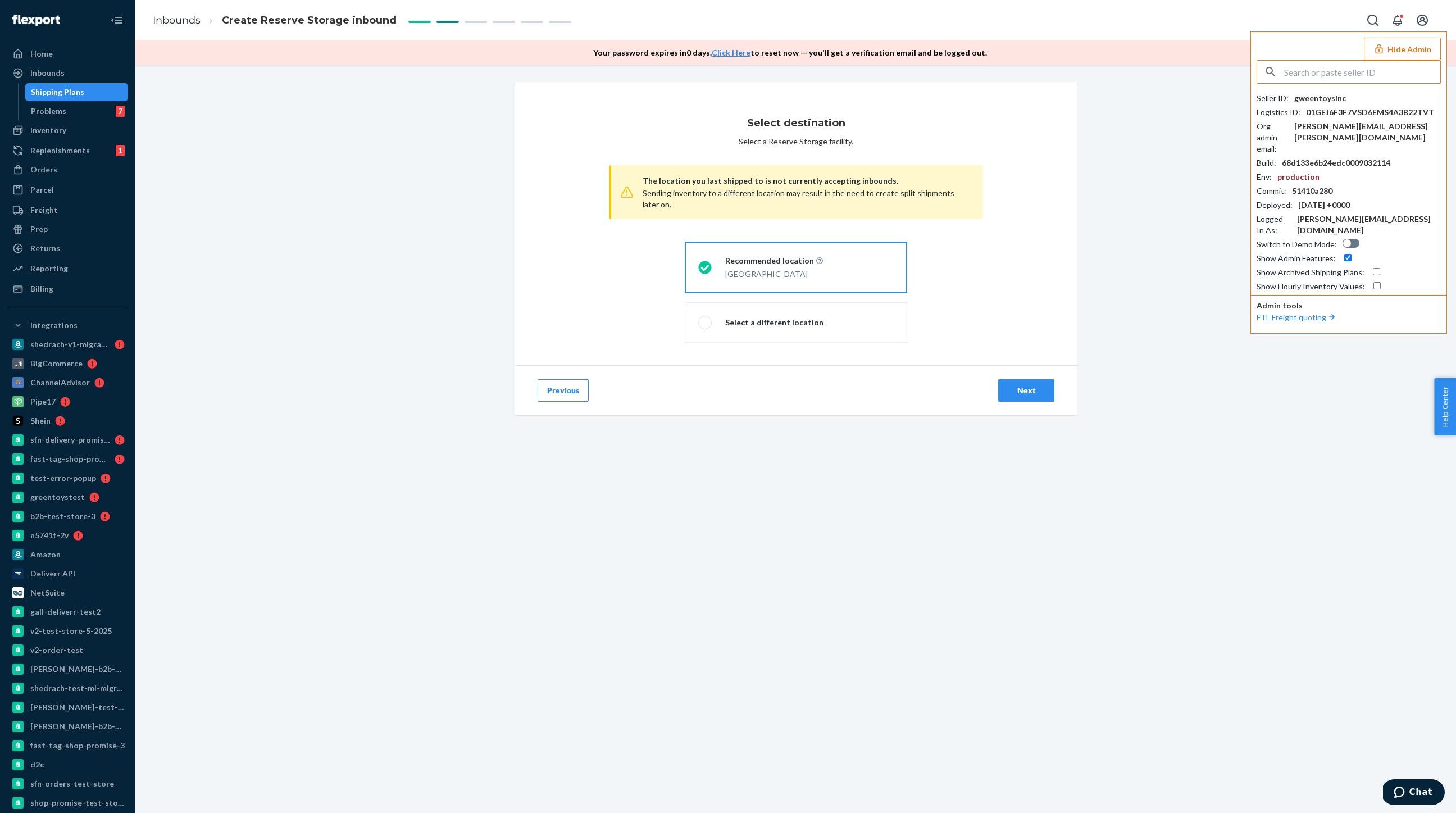
click at [1413, 47] on button "Hide Admin" at bounding box center [1403, 49] width 77 height 22
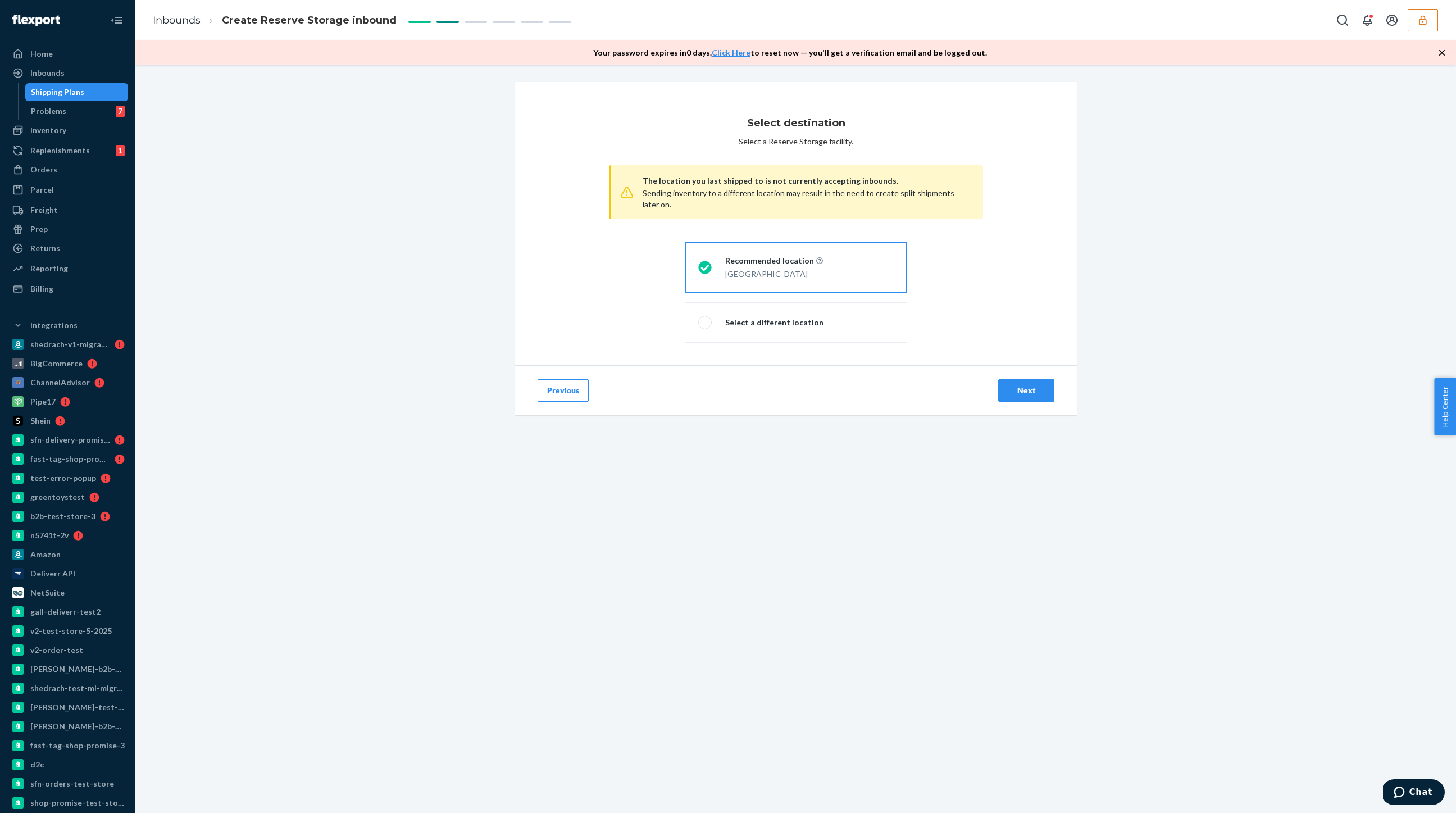
click at [1023, 389] on div "Next" at bounding box center [1026, 391] width 37 height 12
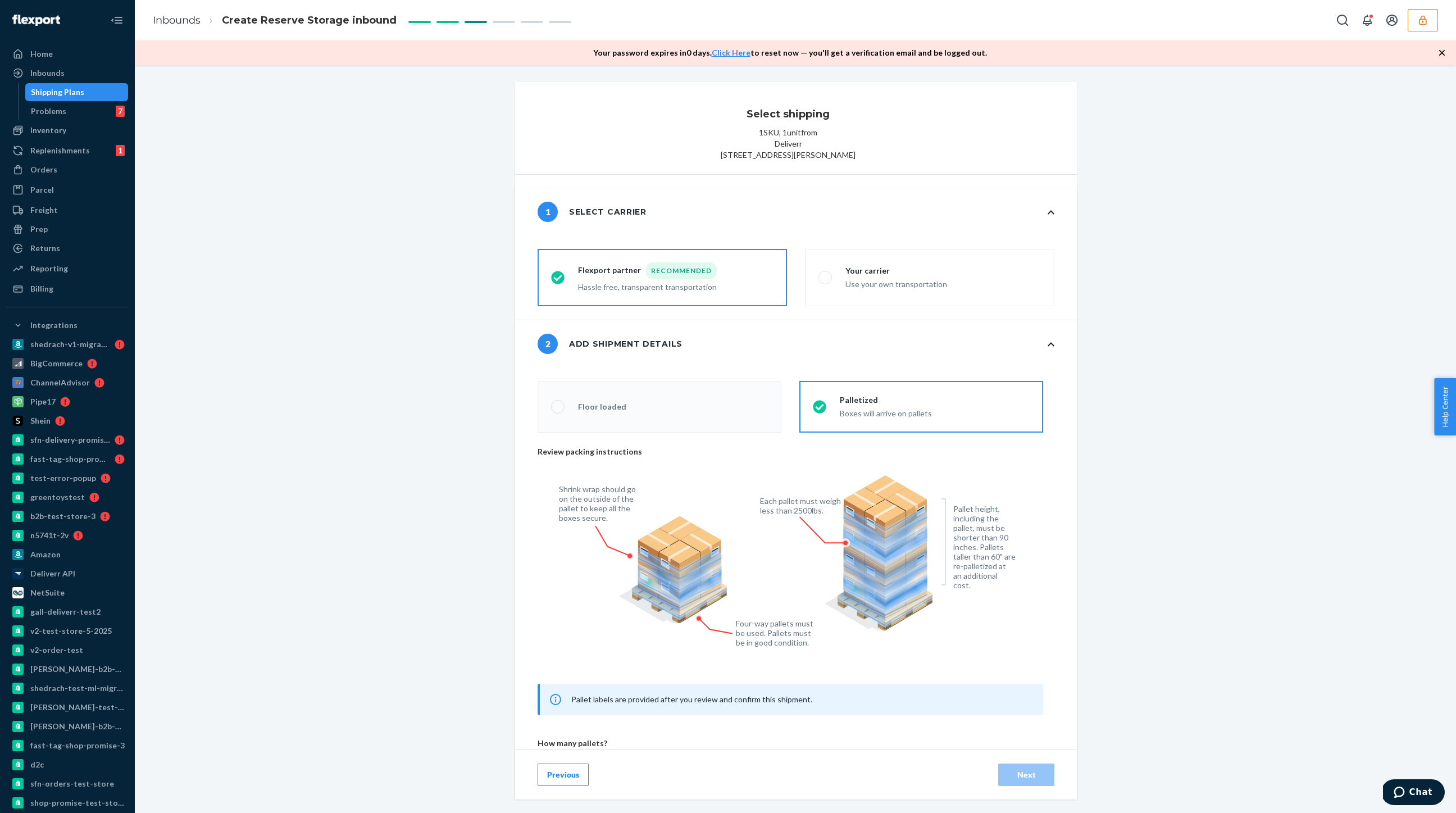
radio input "false"
type input "1"
radio input "false"
click at [820, 305] on label "Your carrier Use your own transportation" at bounding box center [929, 278] width 250 height 58
click at [820, 282] on input "Your carrier Use your own transportation" at bounding box center [822, 278] width 7 height 7
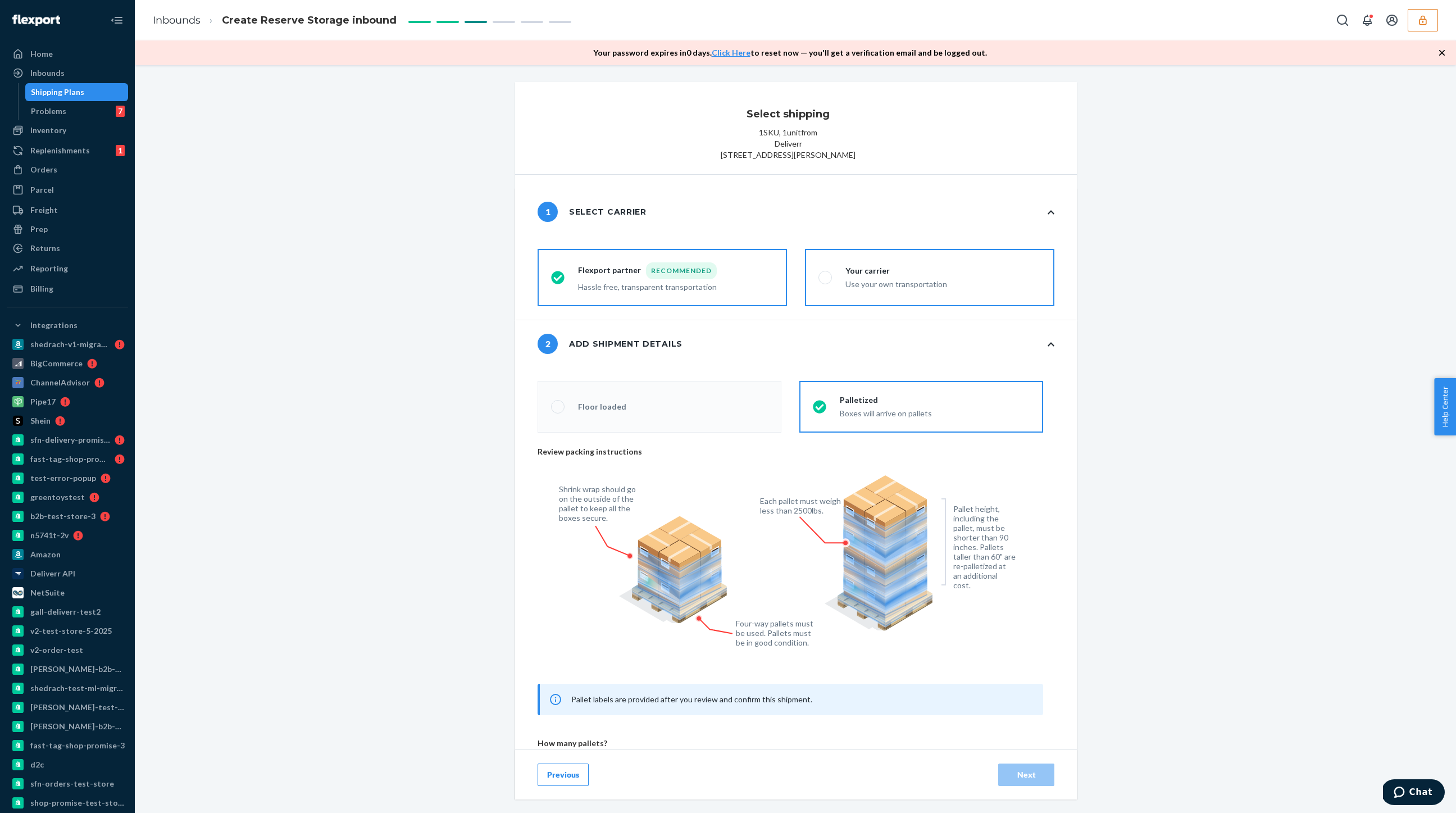
radio input "true"
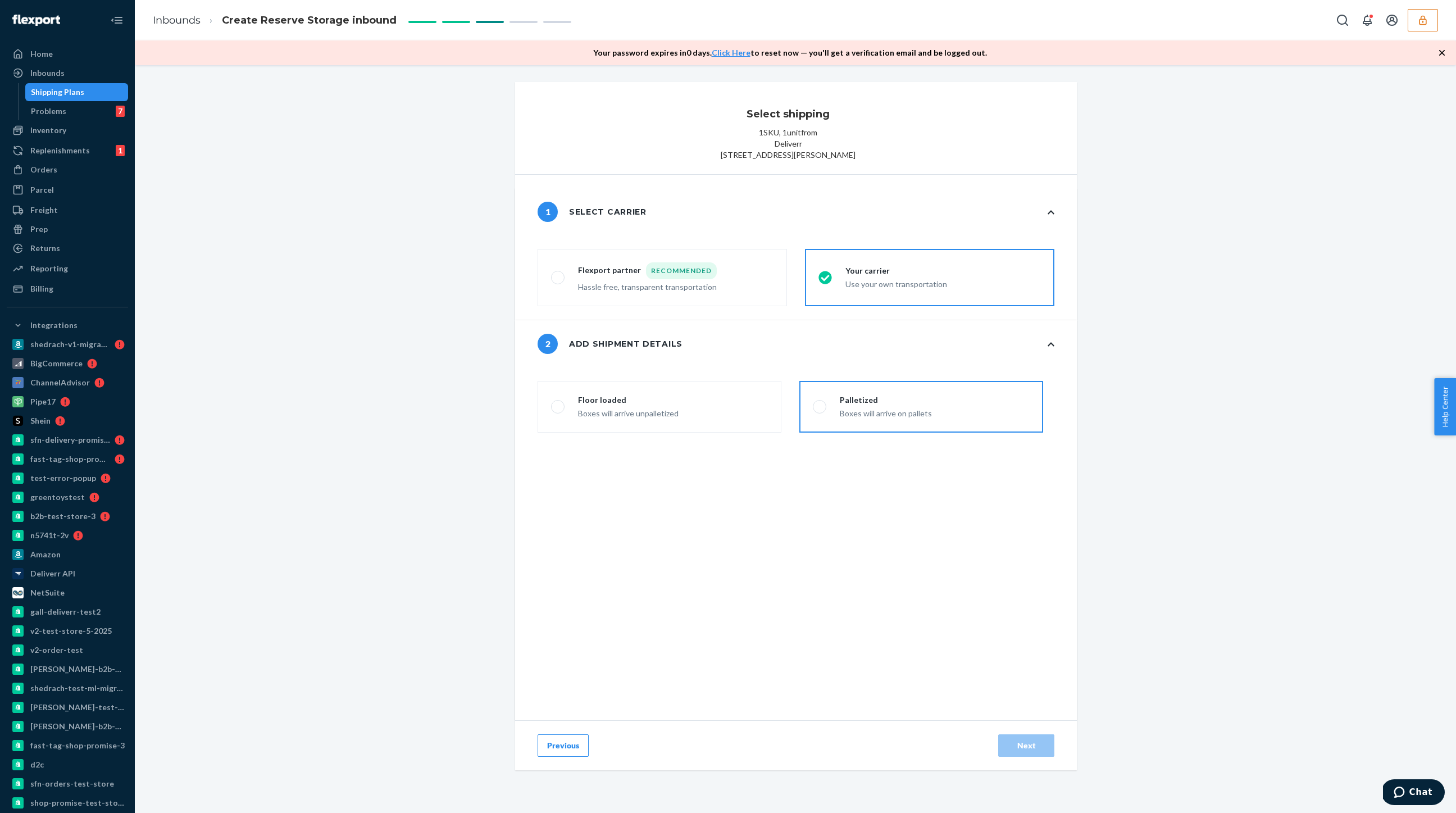
click at [852, 405] on div "Palletized" at bounding box center [886, 400] width 92 height 12
click at [820, 411] on input "Palletized Boxes will arrive on pallets" at bounding box center [816, 407] width 7 height 7
radio input "false"
click at [1013, 751] on div "Next" at bounding box center [1026, 745] width 37 height 12
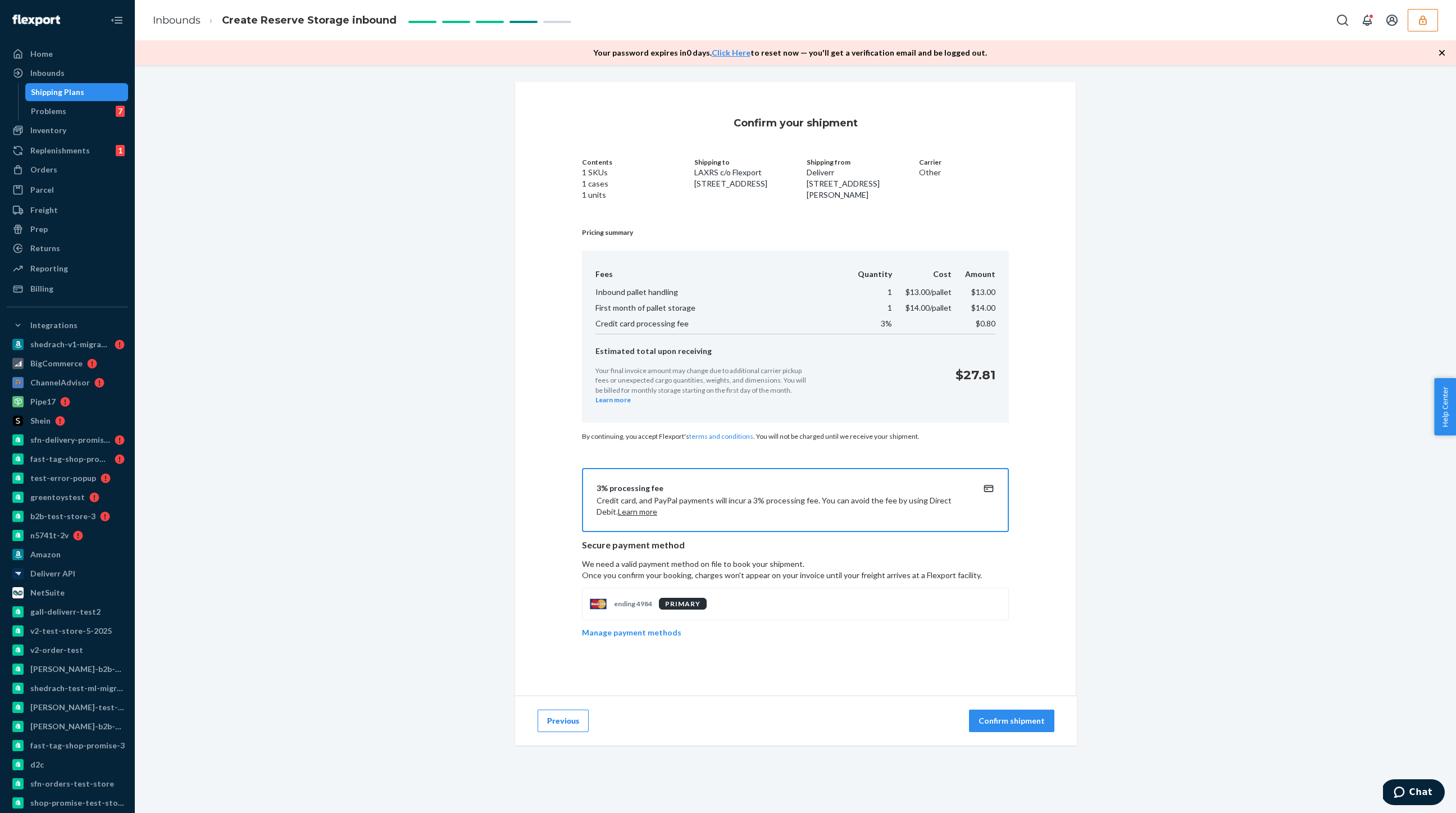
click at [636, 609] on p "ending 4984" at bounding box center [633, 604] width 38 height 9
click at [633, 638] on p "Manage payment methods" at bounding box center [632, 632] width 100 height 12
click at [1414, 28] on button "button" at bounding box center [1423, 20] width 30 height 22
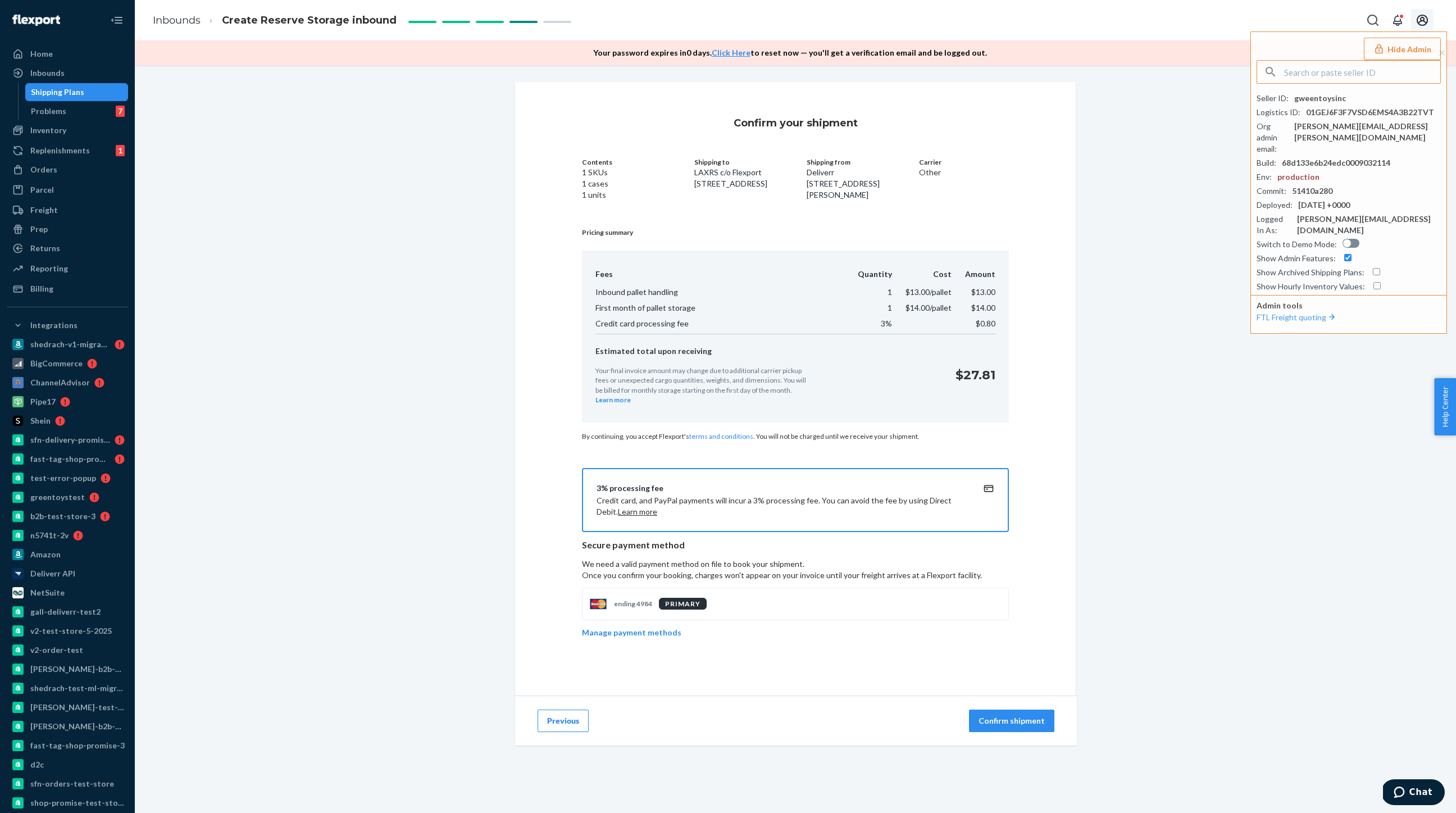
click at [1424, 18] on icon "Open account menu" at bounding box center [1422, 20] width 12 height 12
click at [1392, 51] on div "Settings" at bounding box center [1398, 58] width 84 height 20
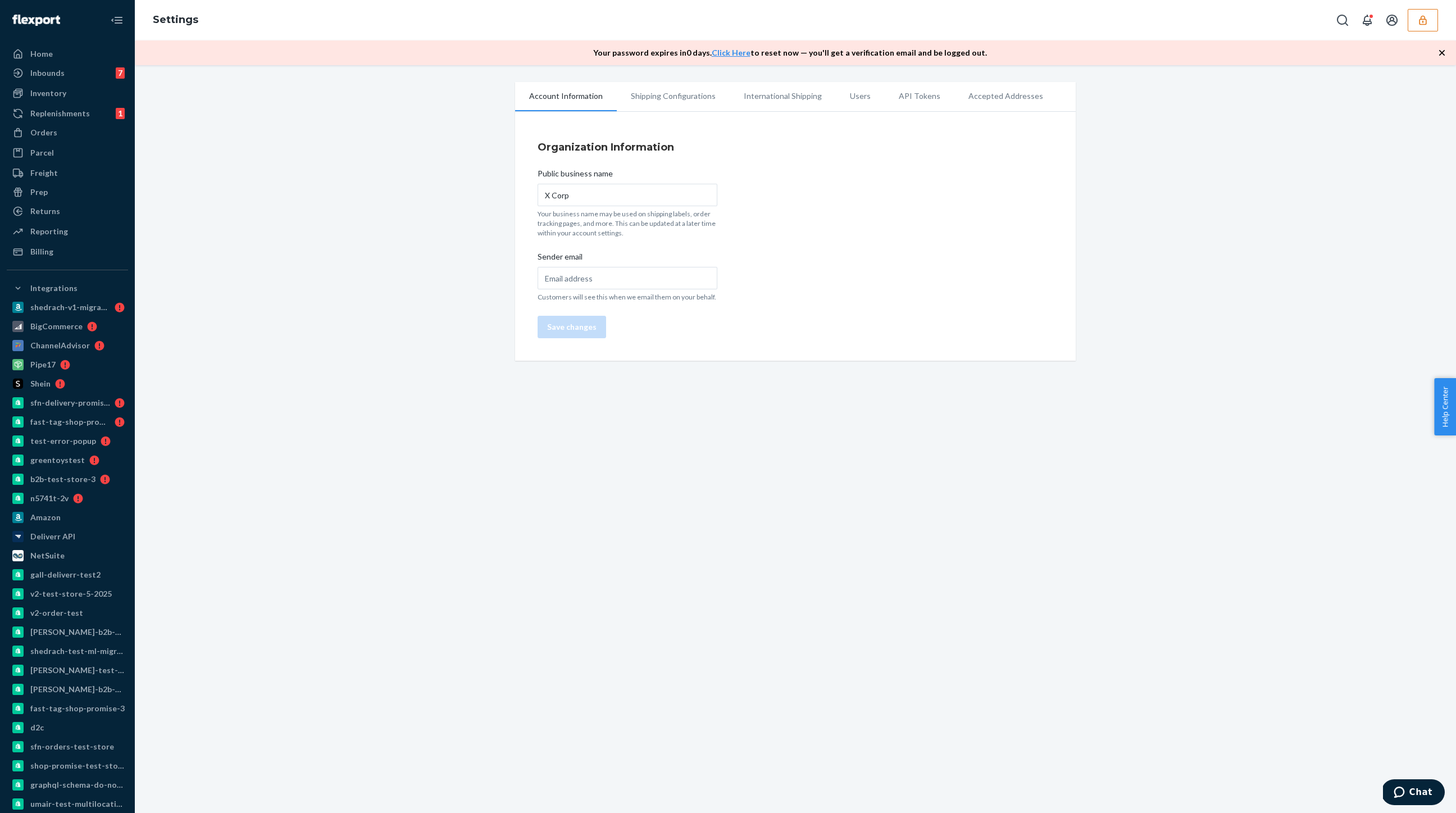
click at [662, 100] on li "Shipping Configurations" at bounding box center [673, 95] width 113 height 28
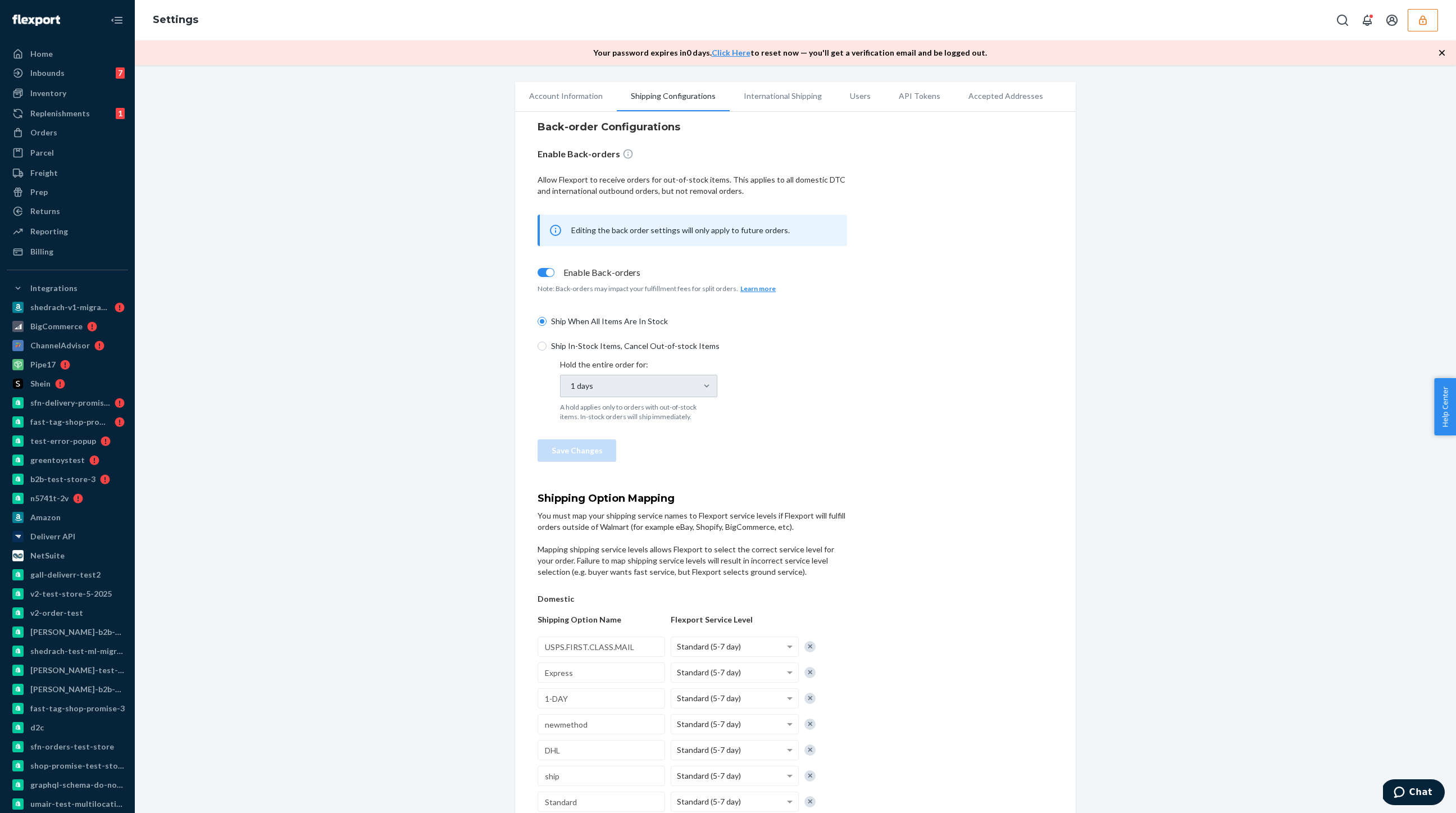
click at [854, 104] on li "Users" at bounding box center [860, 95] width 49 height 28
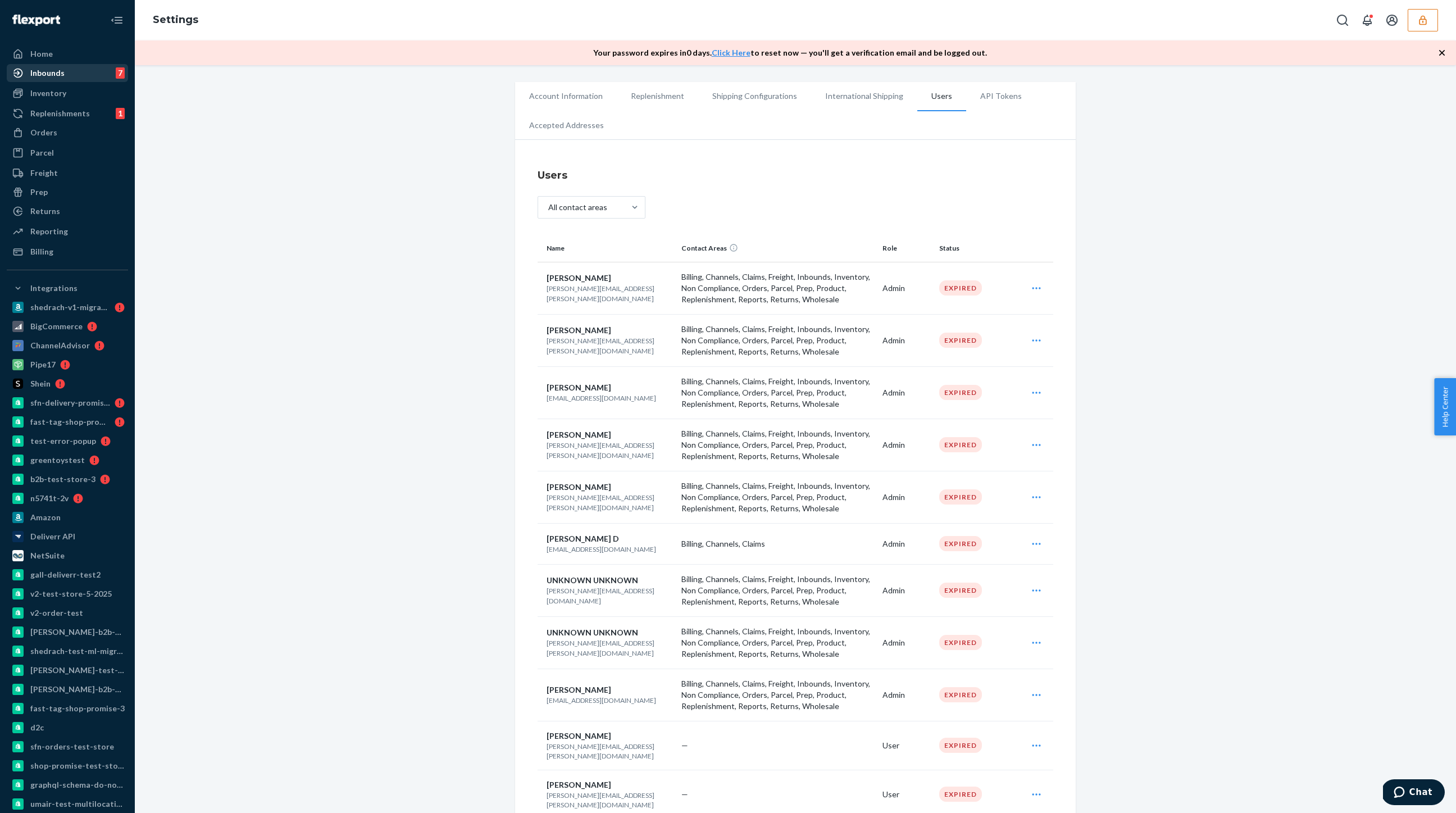
click at [45, 73] on div "Inbounds" at bounding box center [47, 73] width 35 height 12
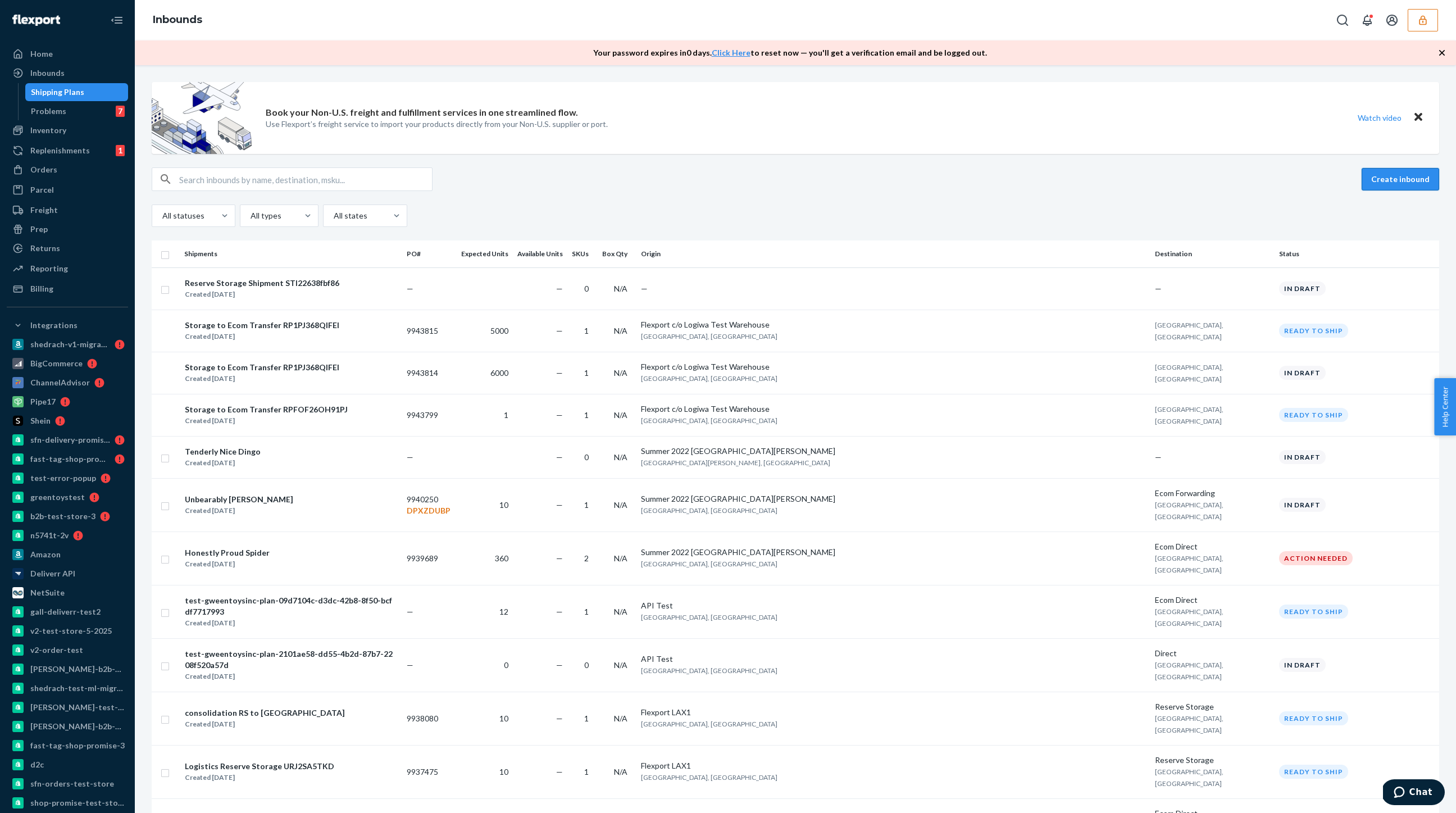
click at [1394, 179] on button "Create inbound" at bounding box center [1400, 179] width 78 height 22
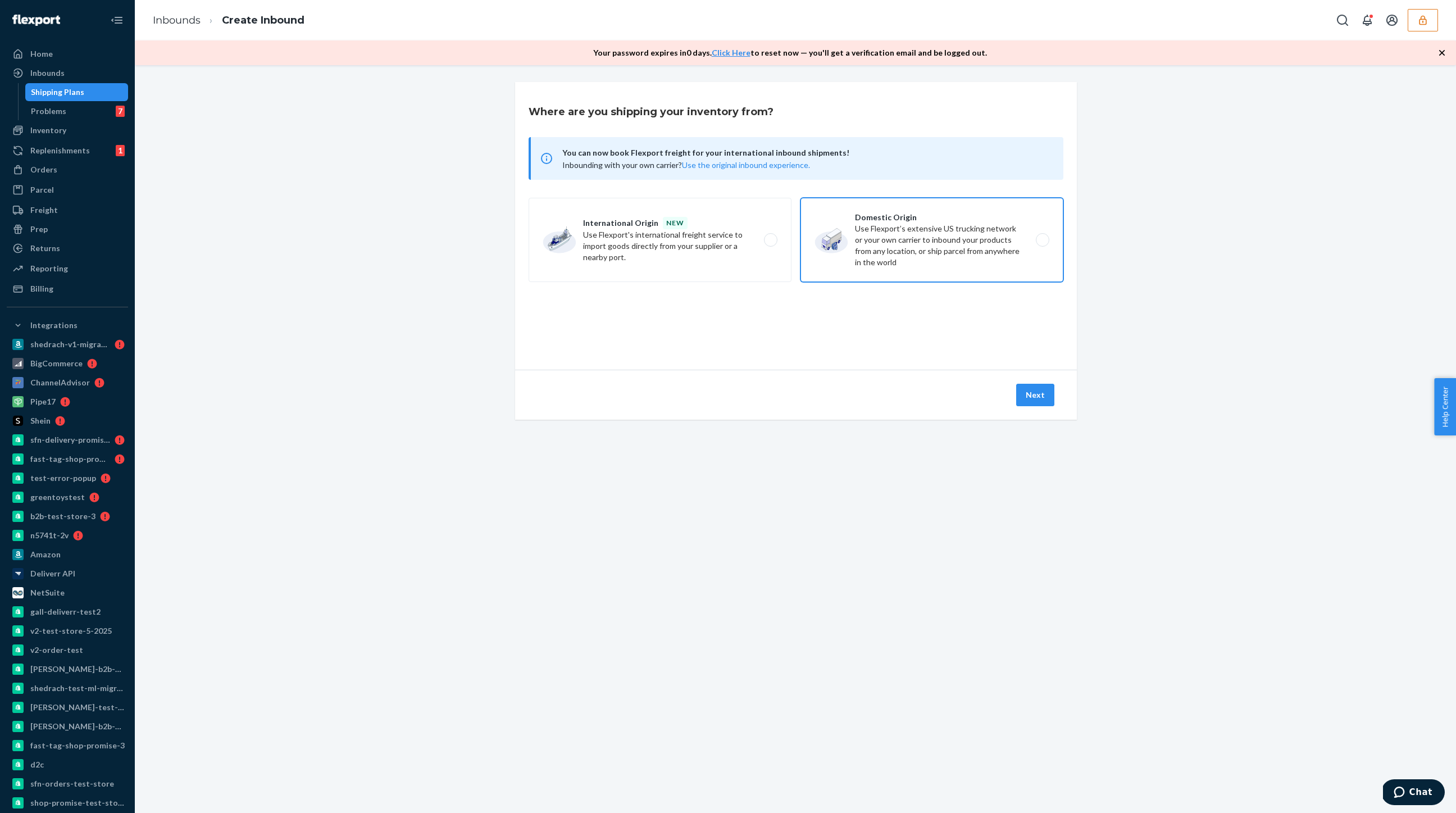
click at [860, 244] on label "Domestic Origin Use Flexport’s extensive US trucking network or your own carrie…" at bounding box center [932, 240] width 263 height 84
click at [1042, 244] on input "Domestic Origin Use Flexport’s extensive US trucking network or your own carrie…" at bounding box center [1046, 240] width 7 height 7
radio input "true"
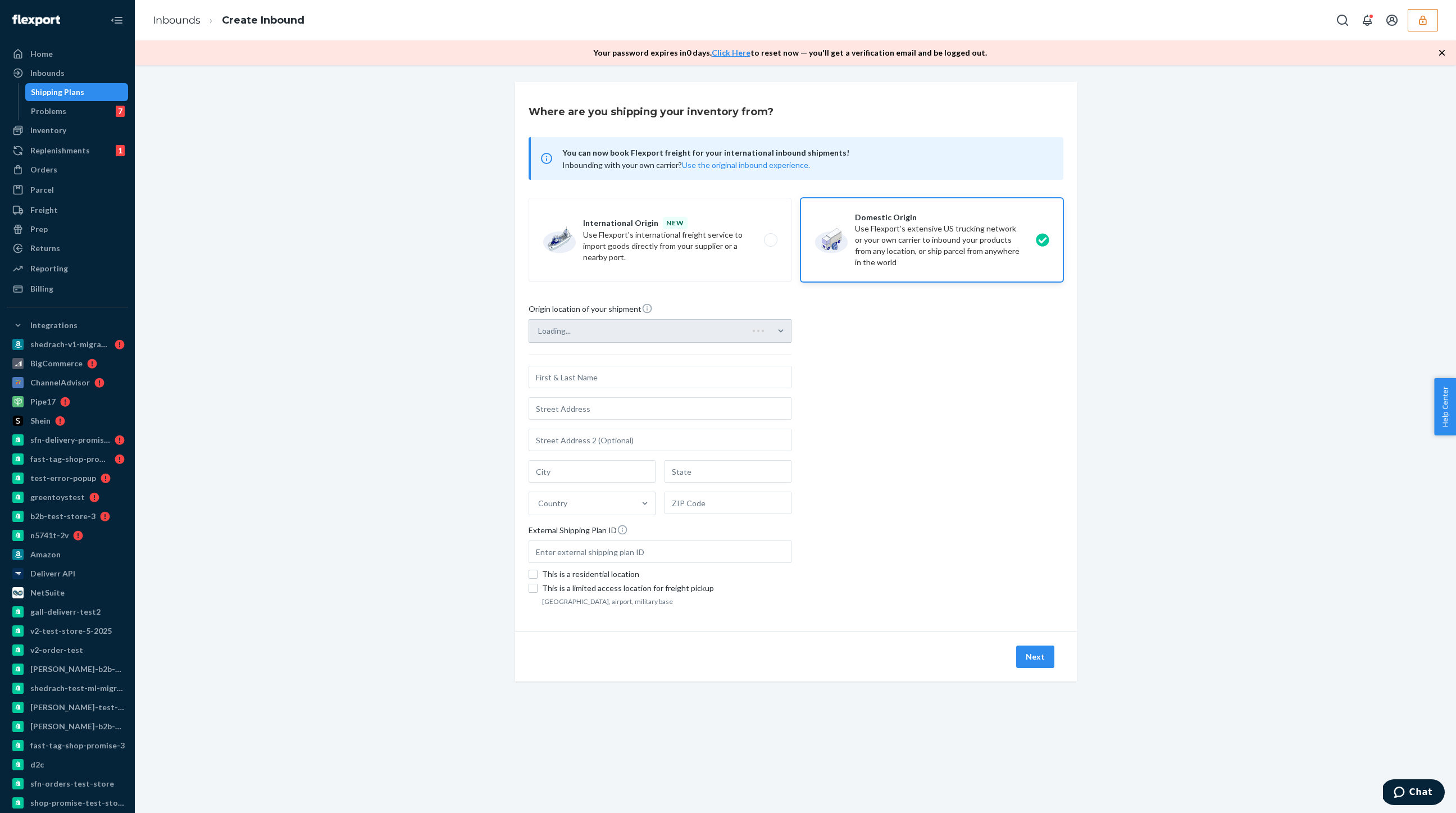
click at [603, 336] on div "Loading..." at bounding box center [660, 330] width 263 height 24
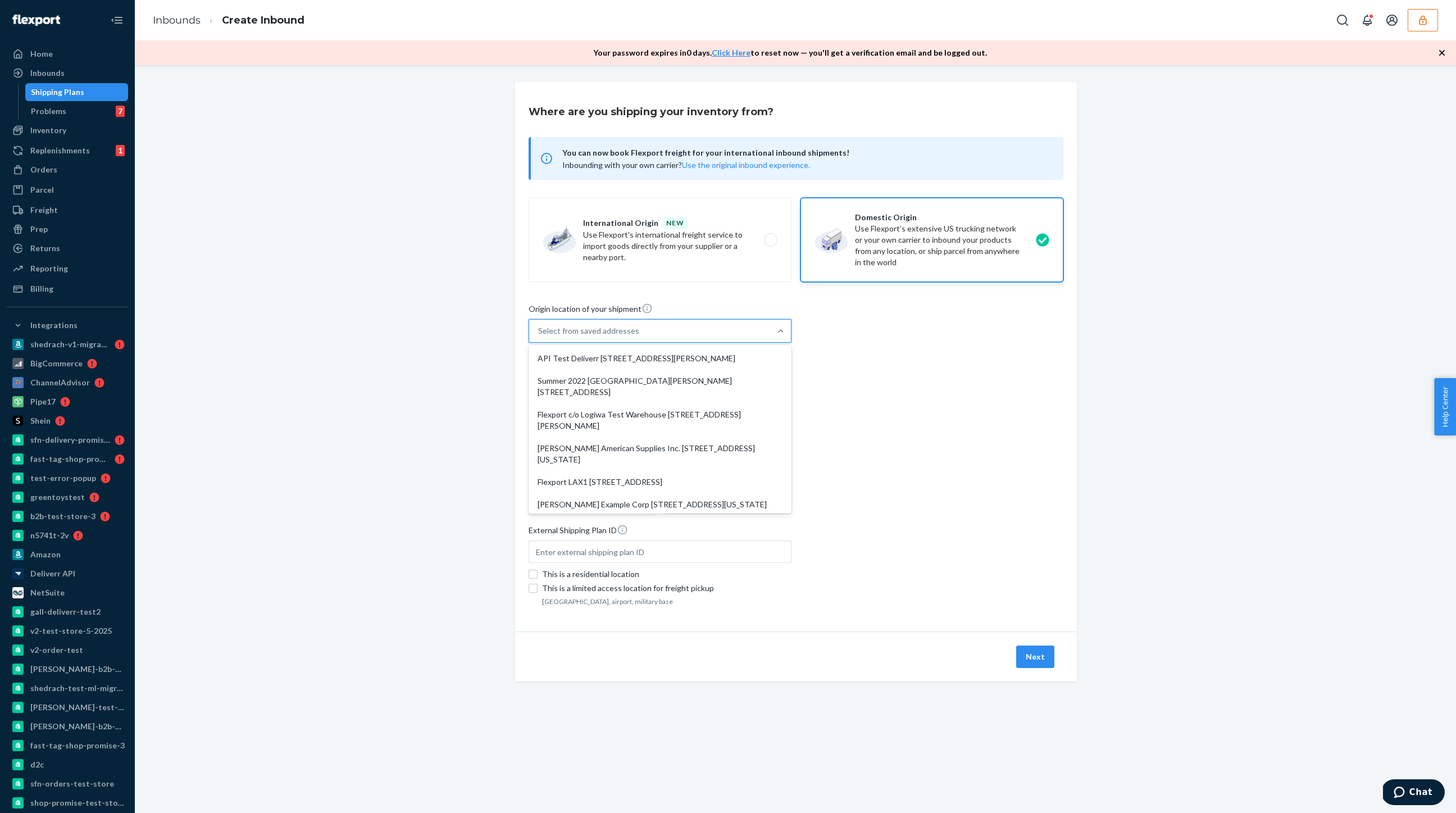
click at [590, 334] on div "Select from saved addresses" at bounding box center [588, 331] width 101 height 12
click at [539, 334] on input "option API Test Deliverr [STREET_ADDRESS][PERSON_NAME] focused, 1 of 10. 10 res…" at bounding box center [539, 331] width 1 height 12
click at [590, 359] on div "API Test Deliverr [STREET_ADDRESS][PERSON_NAME]" at bounding box center [660, 358] width 259 height 22
click at [539, 336] on input "option API Test Deliverr [STREET_ADDRESS][PERSON_NAME] focused, 1 of 10. 10 res…" at bounding box center [539, 331] width 1 height 12
type input "API Test"
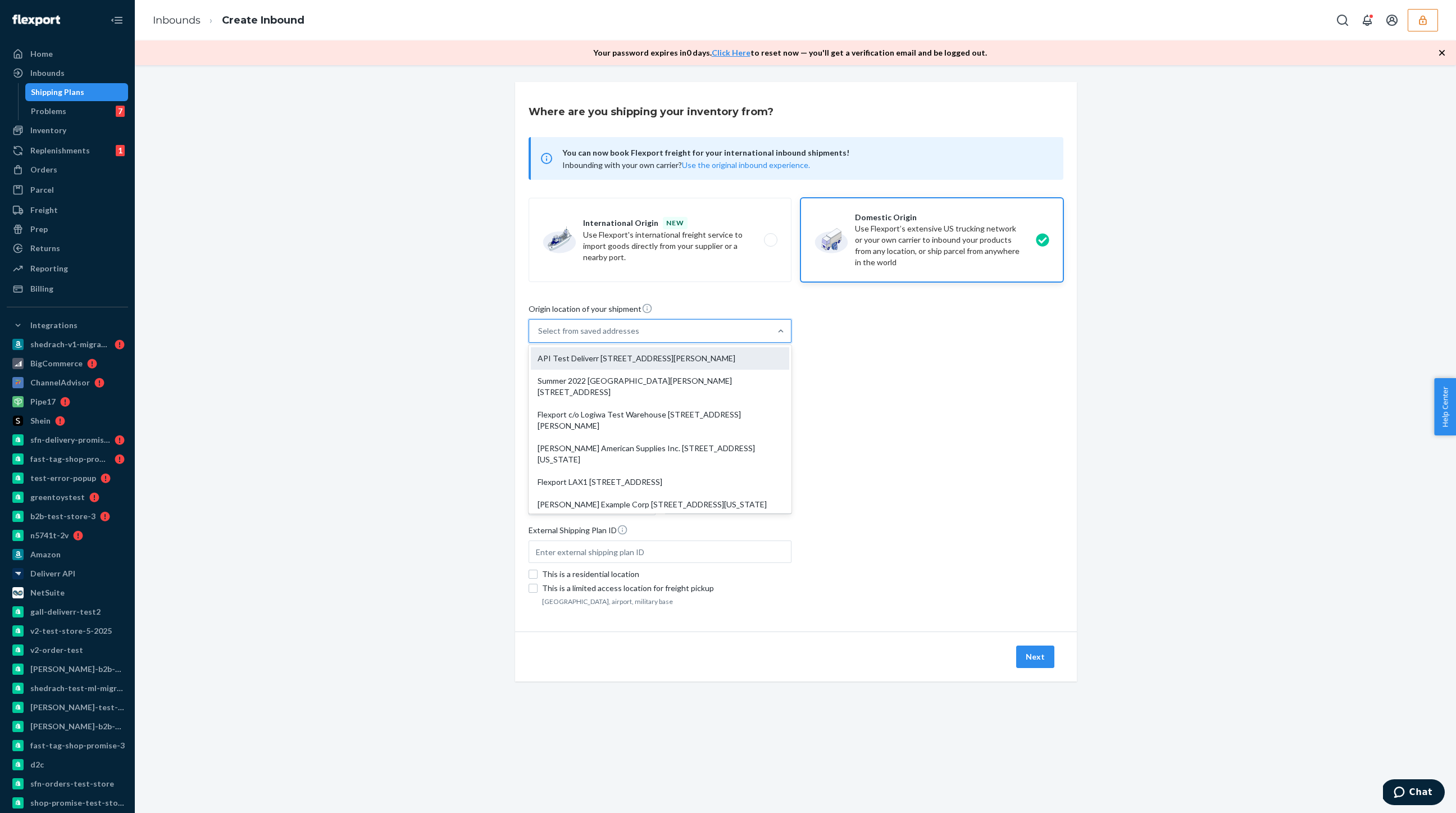
type input "[STREET_ADDRESS][PERSON_NAME]"
type input "Suite 400"
type input "[GEOGRAPHIC_DATA]"
type input "CA"
type input "94105"
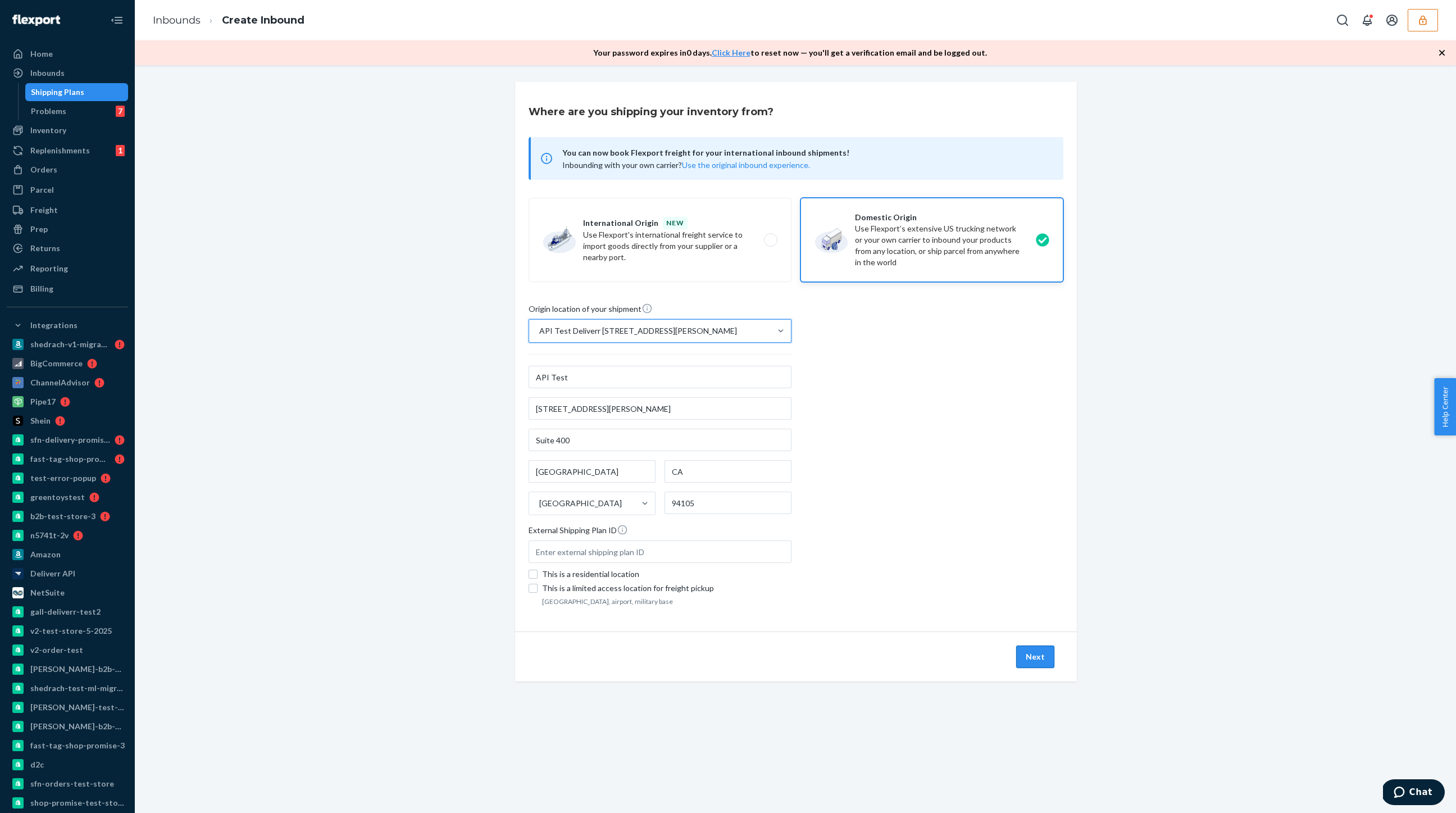
click at [1030, 661] on button "Next" at bounding box center [1035, 657] width 38 height 22
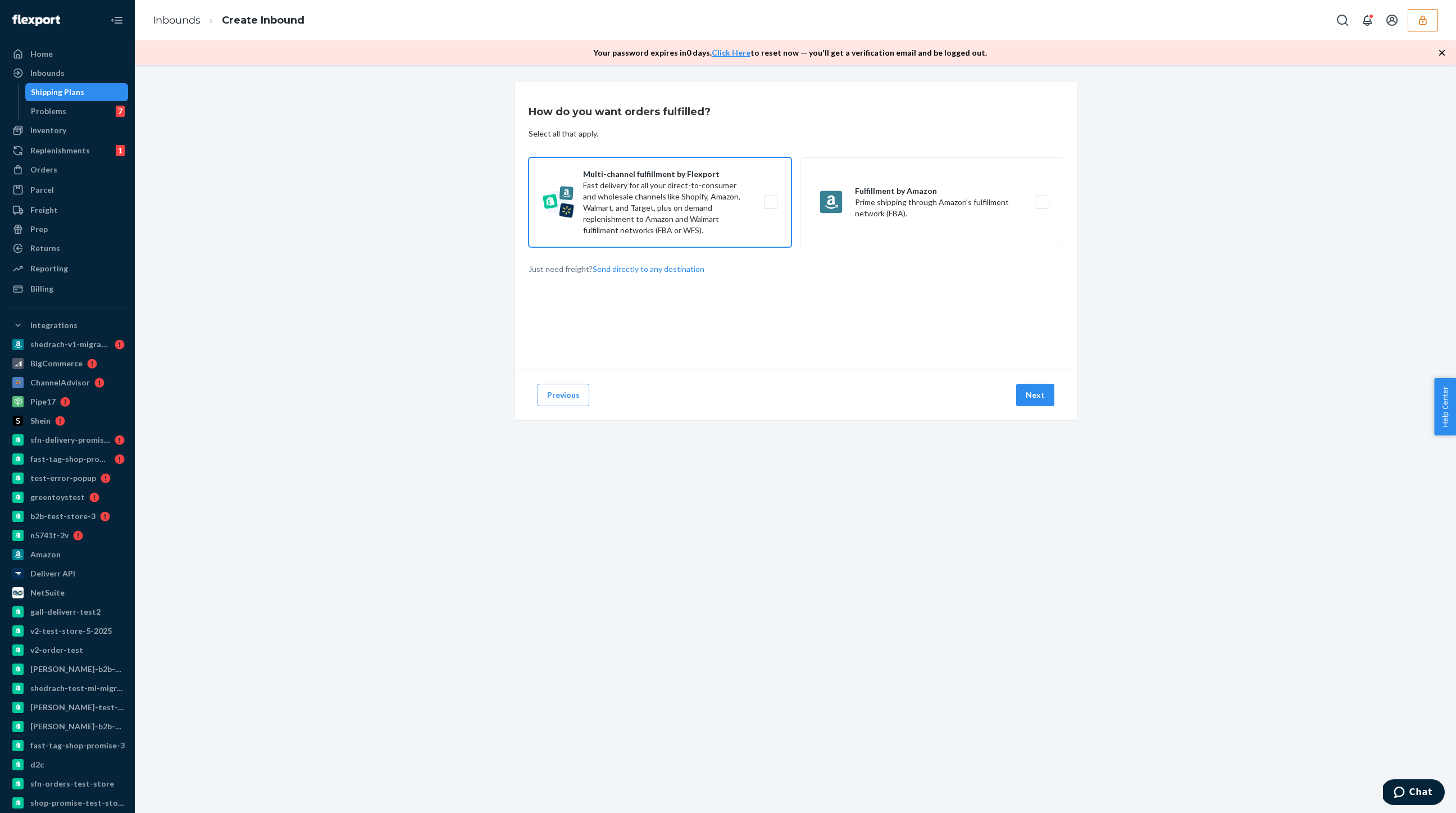
click at [648, 193] on label "Multi-channel fulfillment by Flexport Fast delivery for all your direct-to-cons…" at bounding box center [660, 202] width 263 height 90
click at [770, 199] on input "Multi-channel fulfillment by Flexport Fast delivery for all your direct-to-cons…" at bounding box center [774, 202] width 7 height 7
checkbox input "true"
click at [1030, 393] on button "Next" at bounding box center [1035, 395] width 38 height 22
click at [628, 196] on label "Flexport Reserve Storage Replenish on demand to Flexport's DTC fulfillment netw…" at bounding box center [660, 195] width 263 height 84
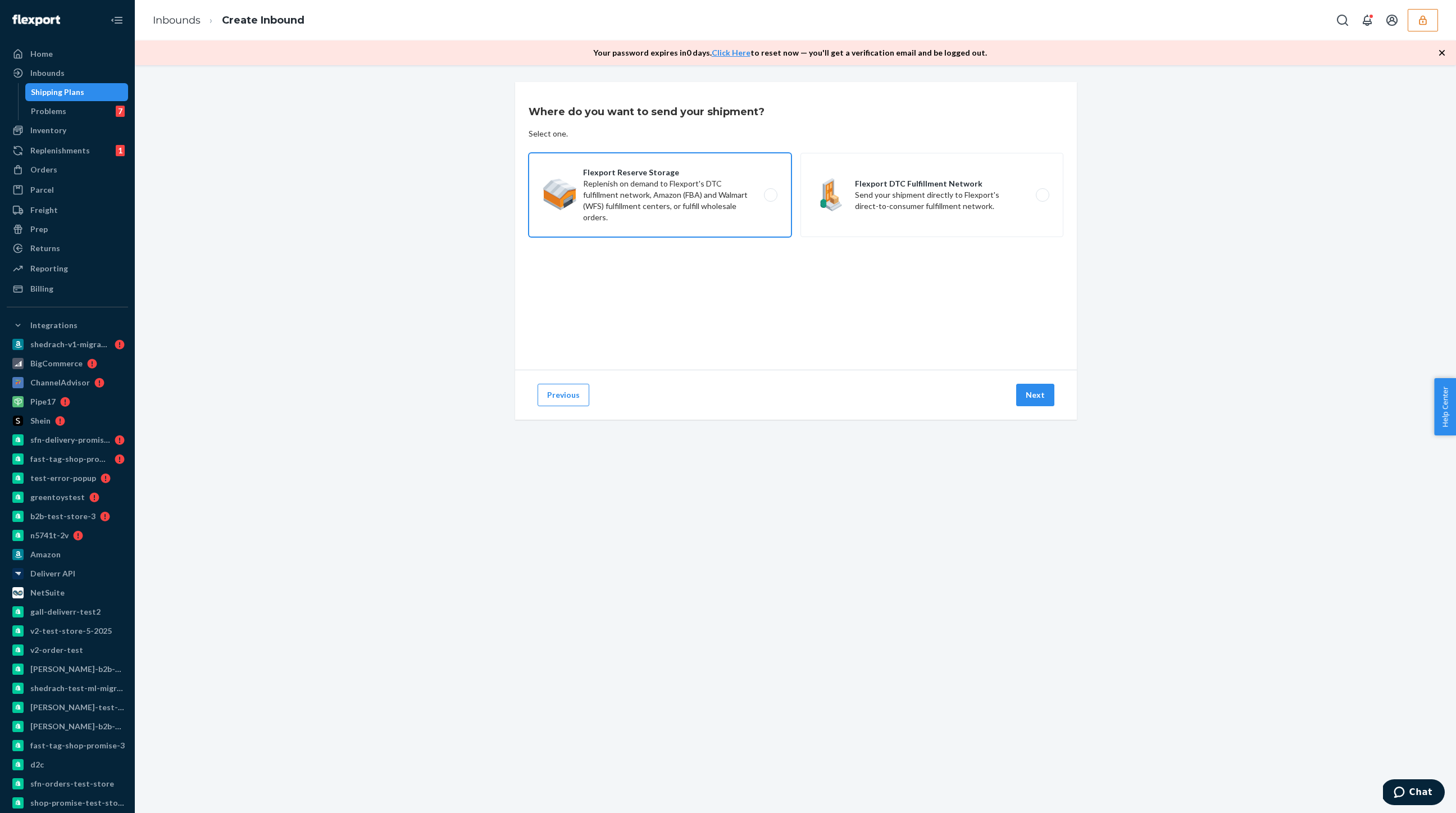
click at [770, 196] on input "Flexport Reserve Storage Replenish on demand to Flexport's DTC fulfillment netw…" at bounding box center [774, 195] width 7 height 7
radio input "true"
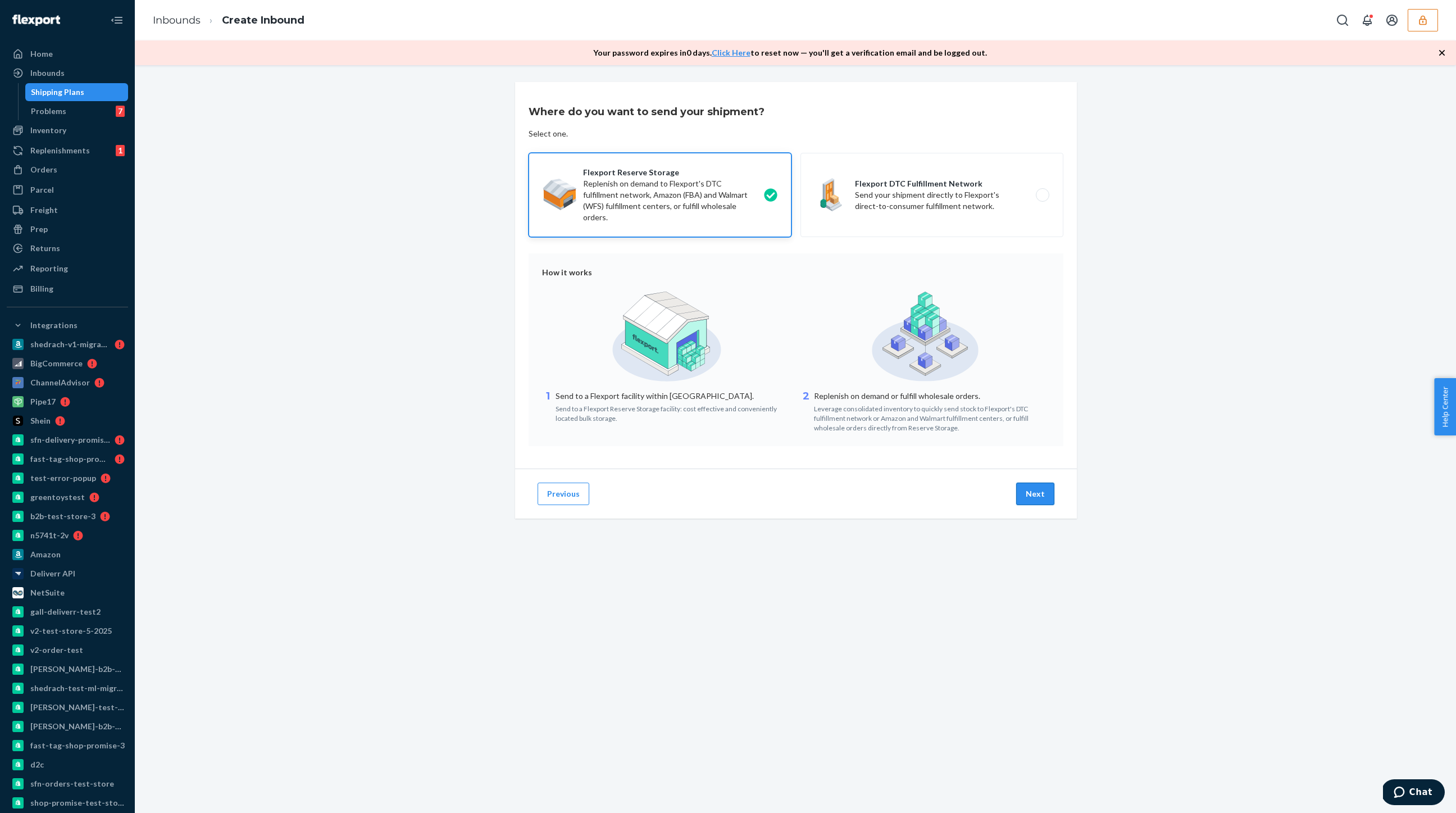
click at [1029, 496] on button "Next" at bounding box center [1035, 493] width 38 height 22
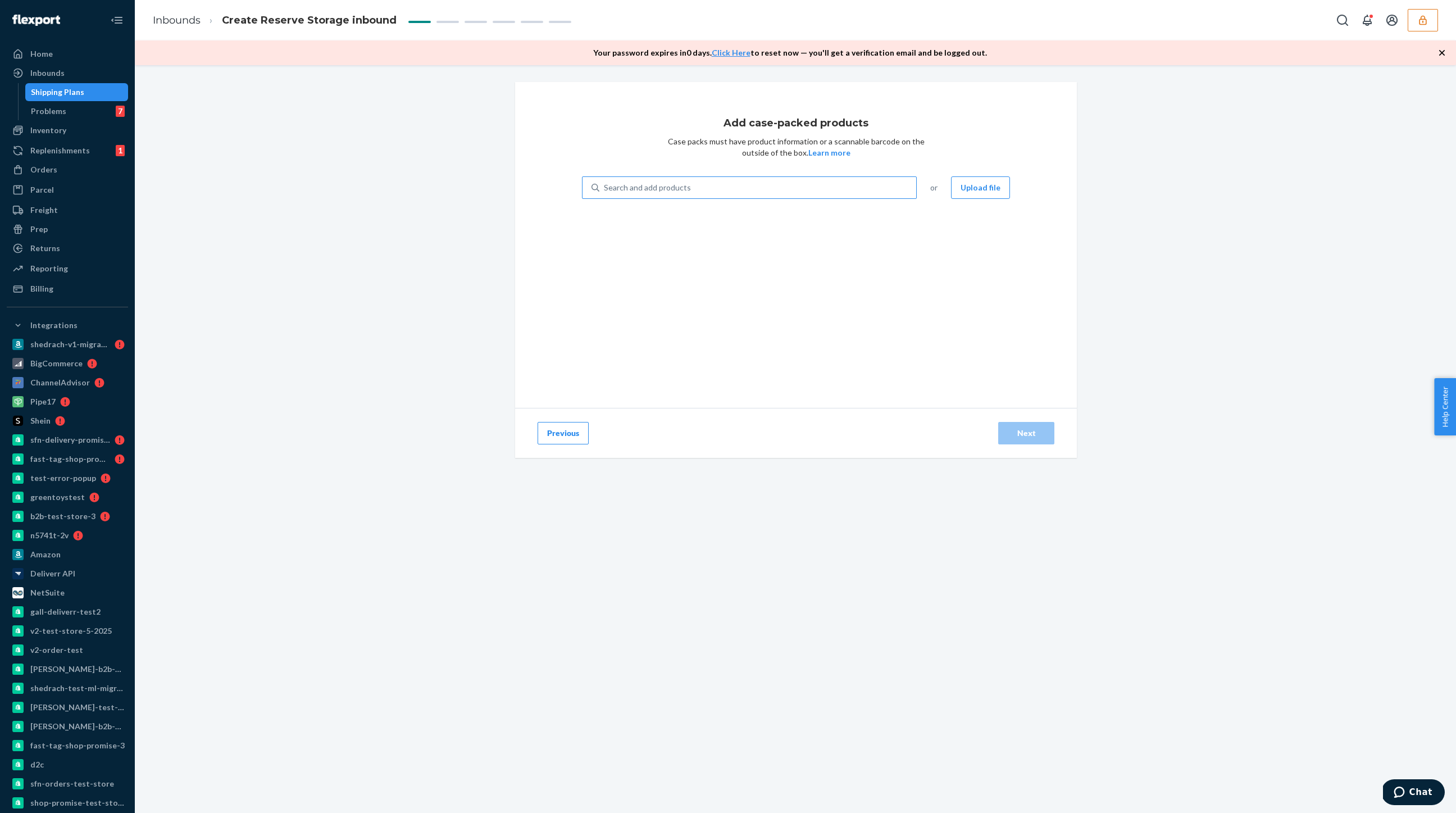
click at [631, 177] on div "Search and add products" at bounding box center [758, 188] width 317 height 20
click at [605, 182] on input "Search and add products" at bounding box center [604, 188] width 1 height 12
type input "test"
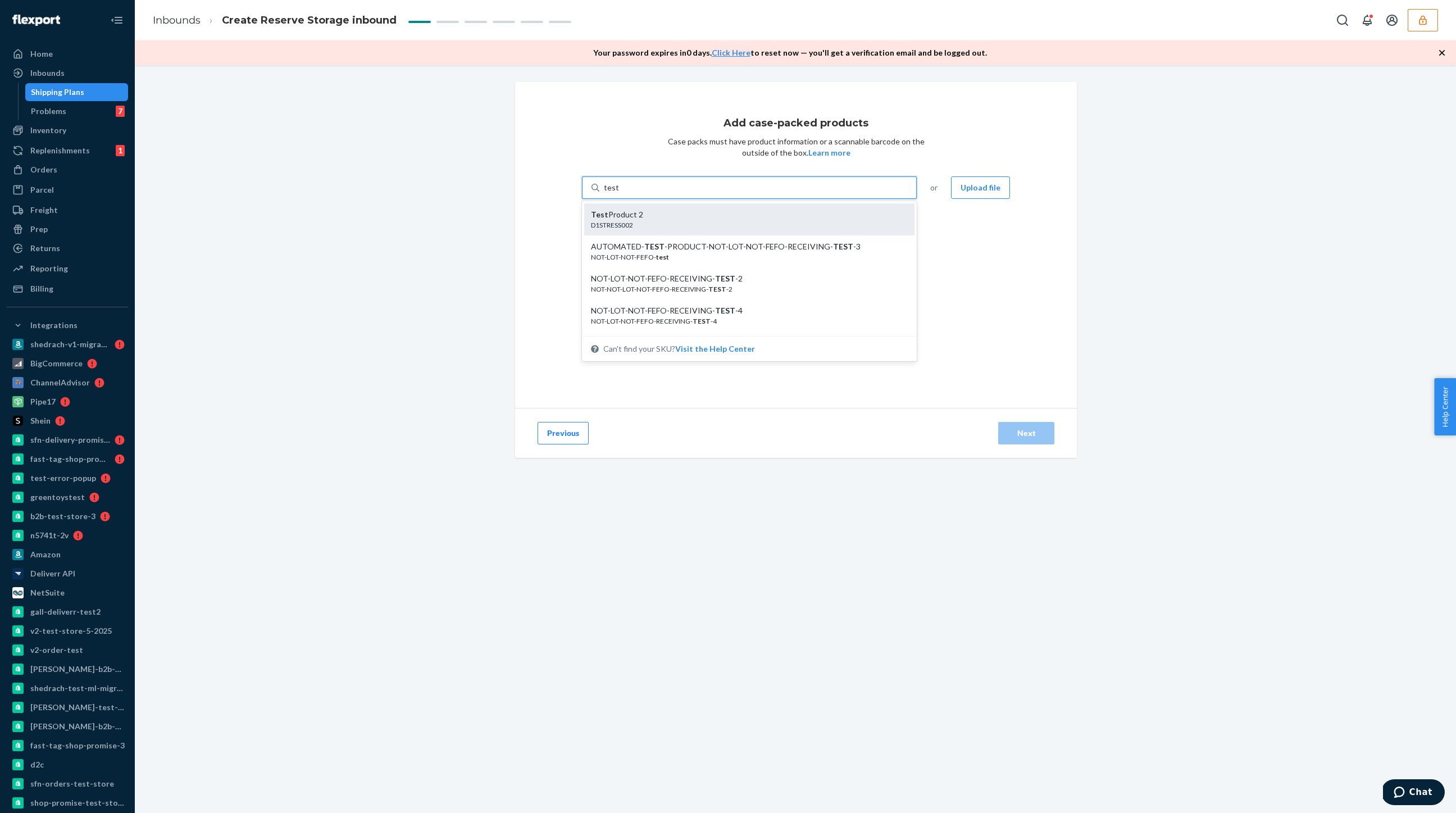
click at [642, 221] on div "D1STRESS002" at bounding box center [745, 225] width 308 height 9
click at [619, 194] on input "test" at bounding box center [611, 188] width 15 height 12
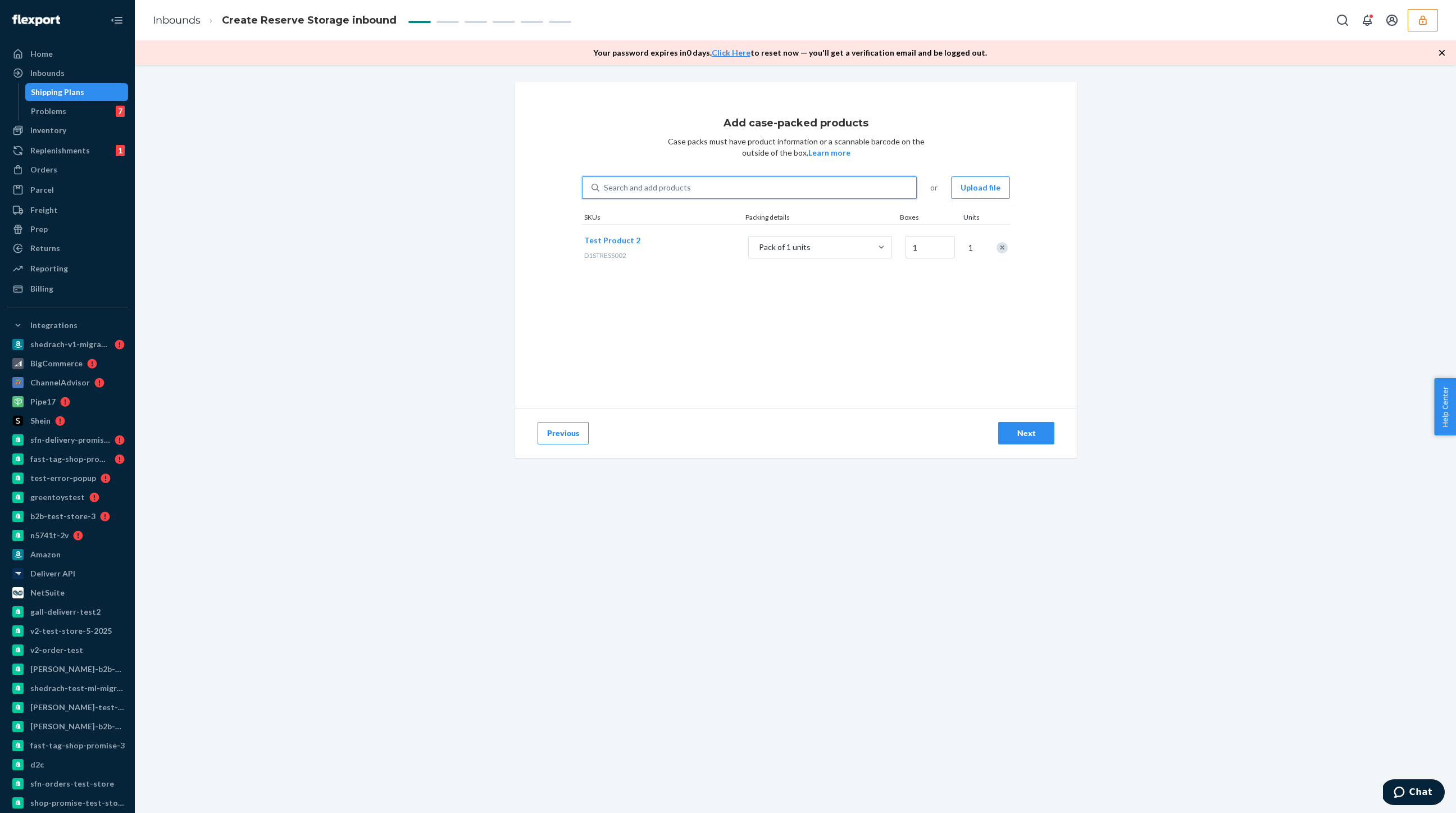
click at [1010, 431] on div "Next" at bounding box center [1026, 433] width 37 height 12
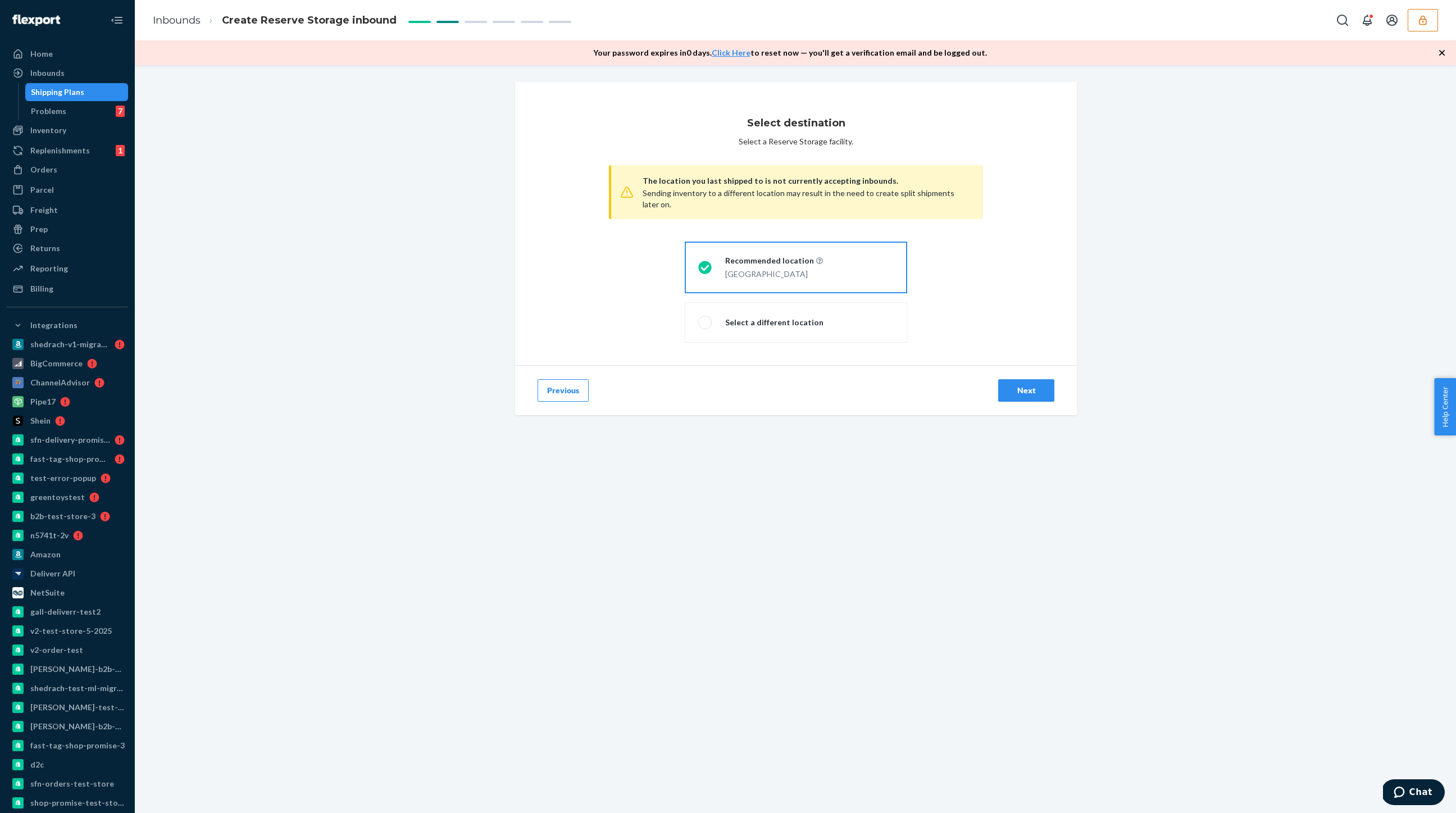
click at [1029, 392] on div "Next" at bounding box center [1026, 391] width 37 height 12
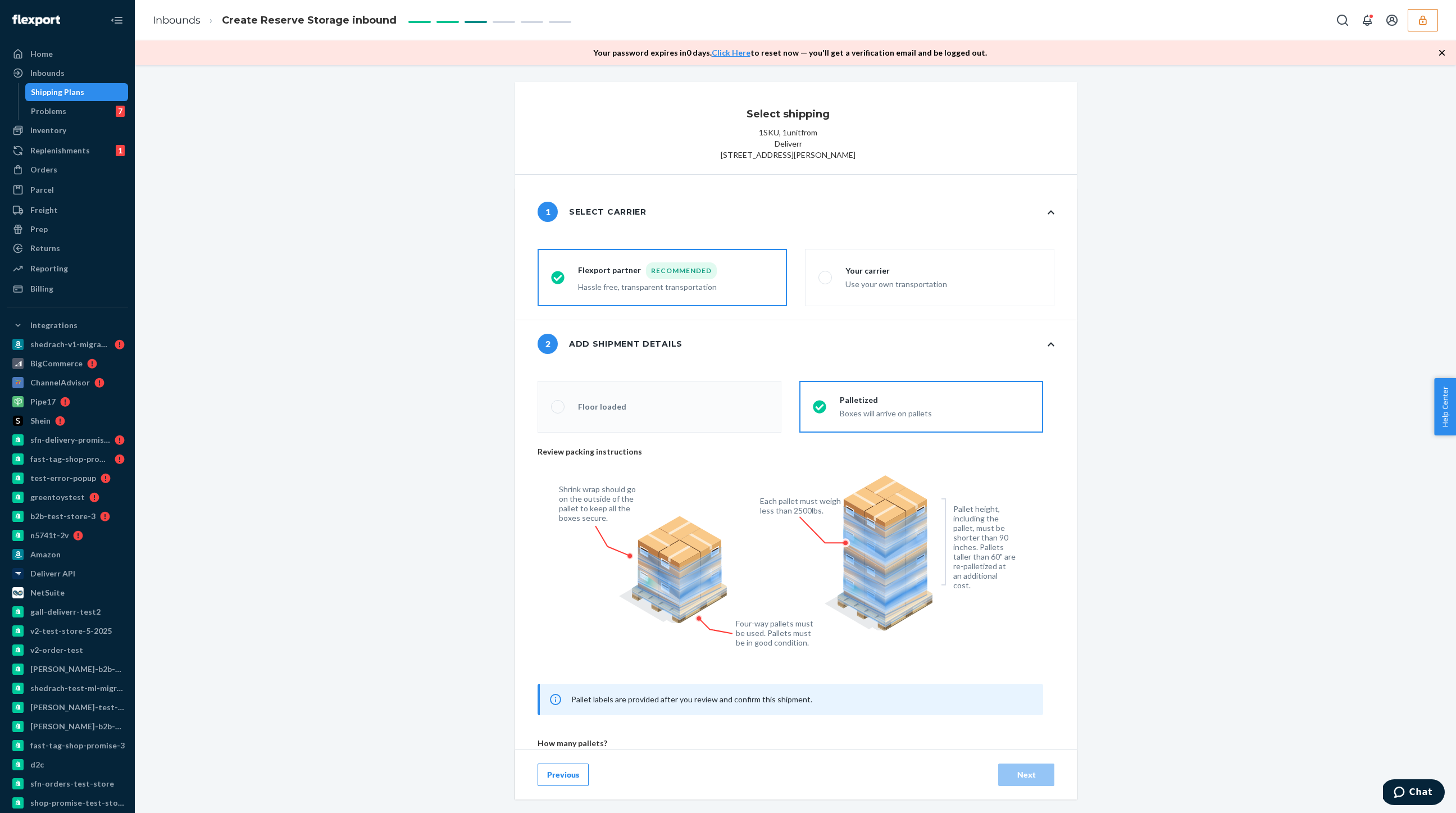
radio input "false"
type input "1"
radio input "false"
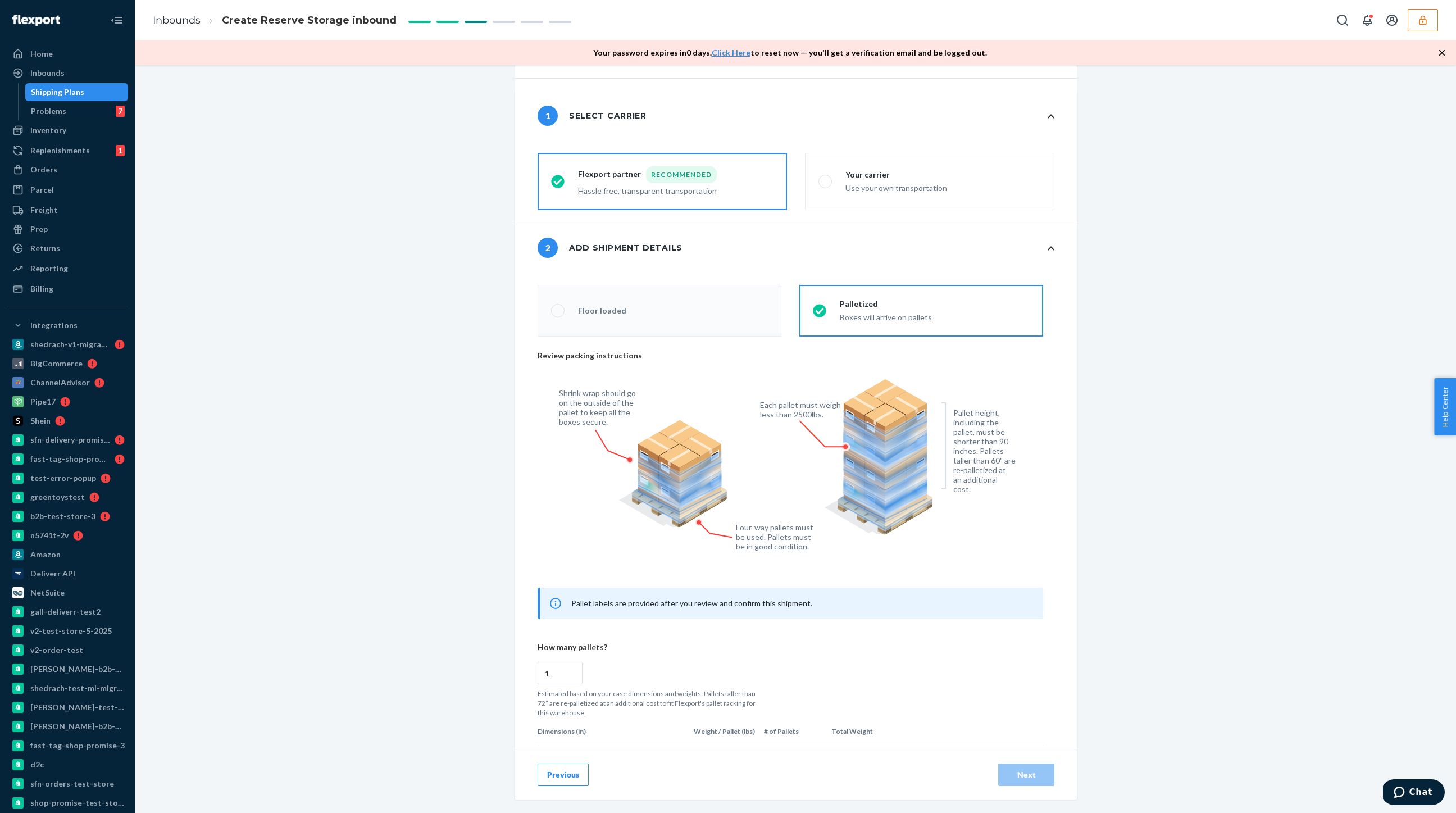
scroll to position [89, 0]
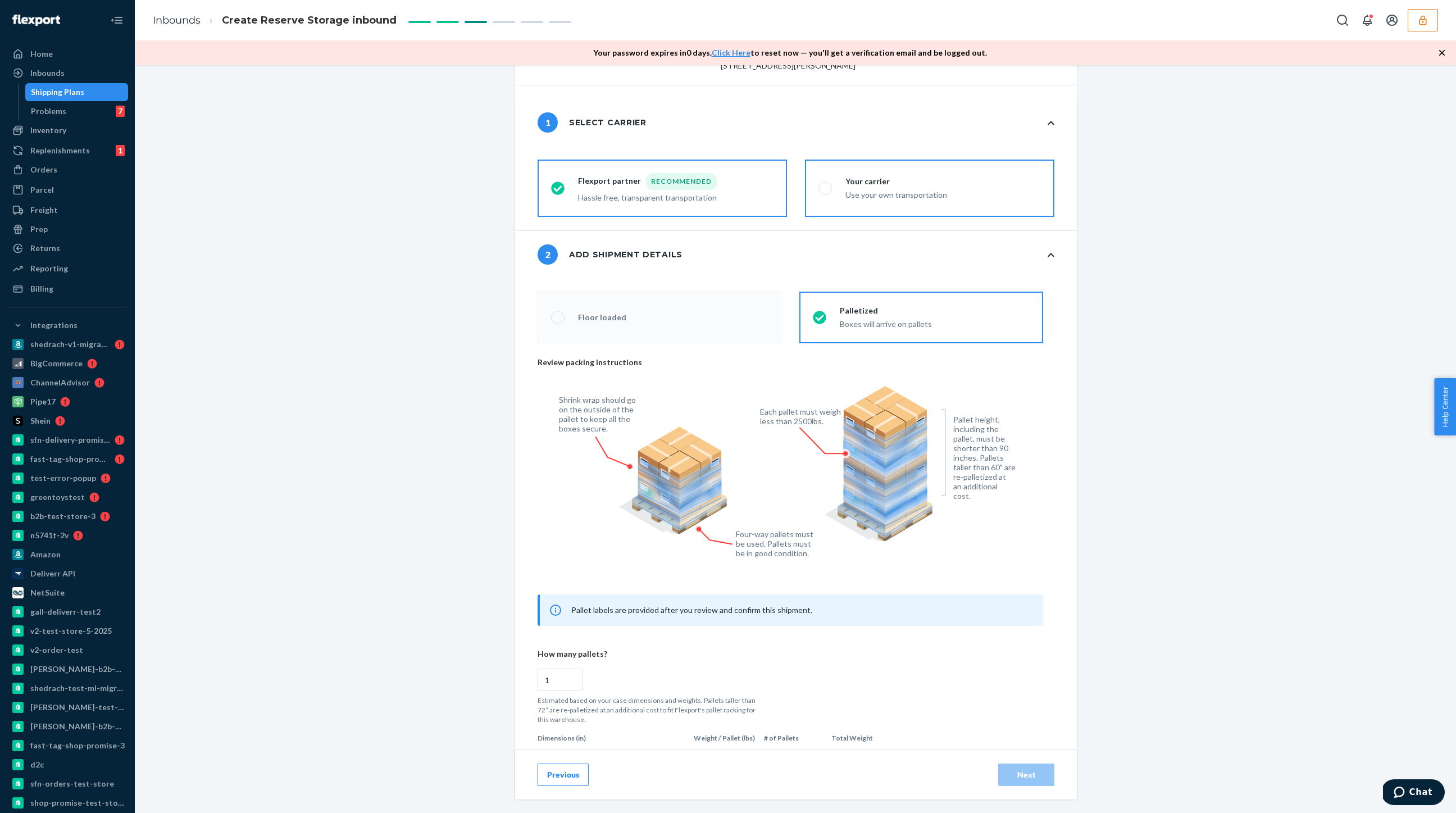
click at [824, 195] on span at bounding box center [825, 188] width 14 height 14
click at [824, 192] on input "Your carrier Use your own transportation" at bounding box center [822, 188] width 7 height 7
radio input "true"
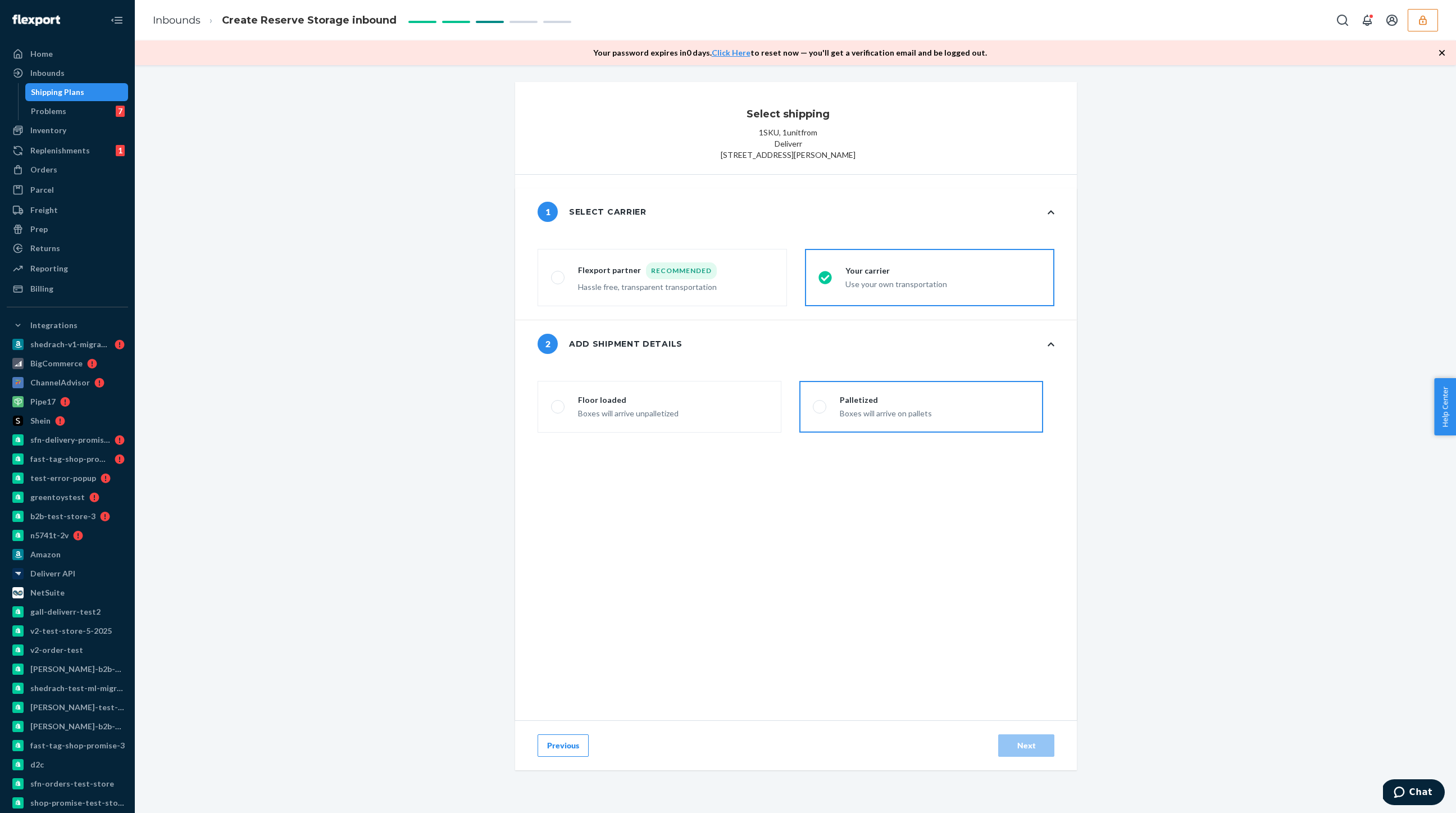
click at [841, 415] on label "Palletized Boxes will arrive on pallets" at bounding box center [921, 407] width 244 height 51
click at [820, 411] on input "Palletized Boxes will arrive on pallets" at bounding box center [816, 407] width 7 height 7
radio input "false"
click at [1022, 757] on button "Next" at bounding box center [1026, 745] width 56 height 22
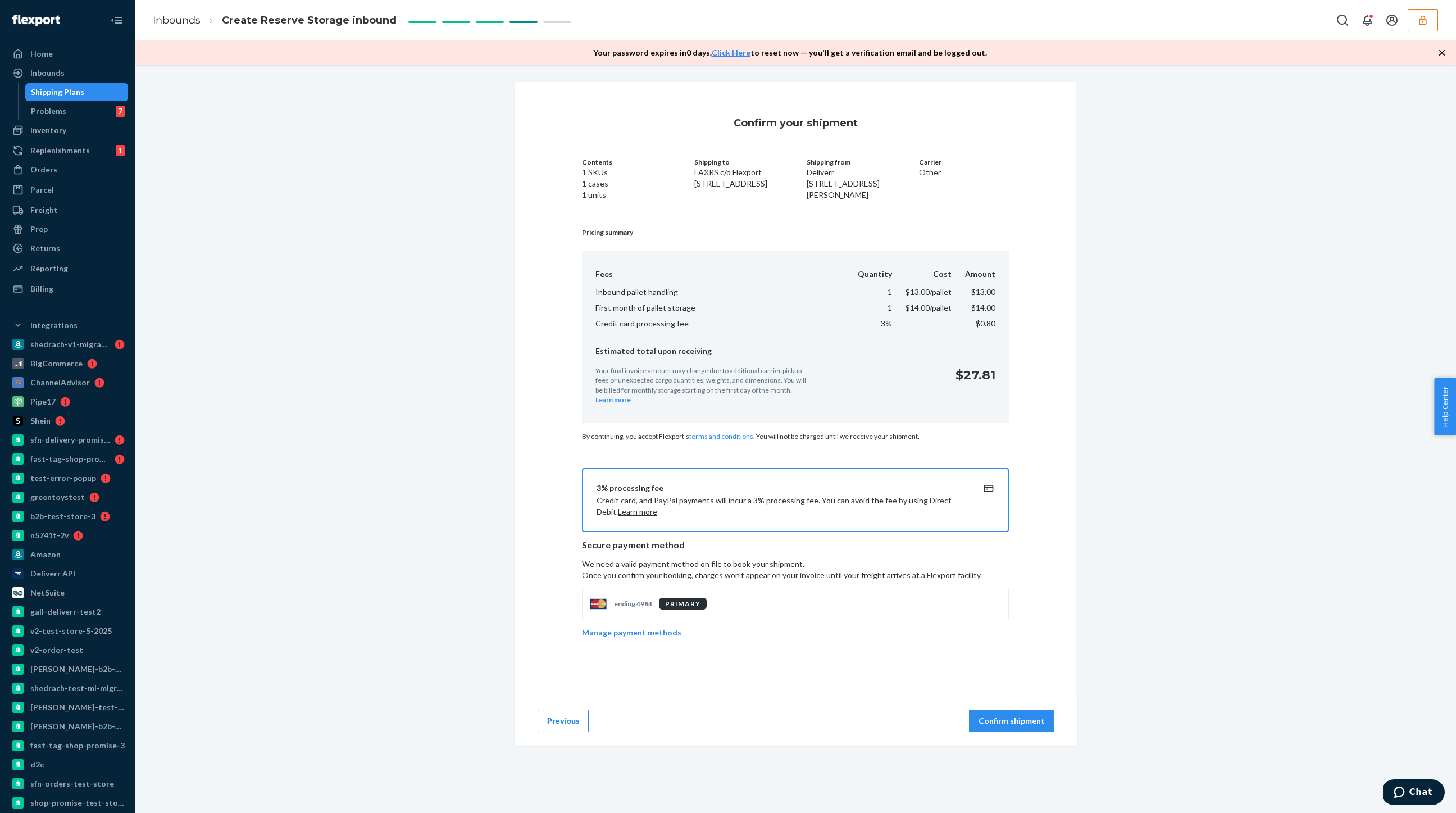
click at [996, 726] on p "Confirm shipment" at bounding box center [1012, 721] width 66 height 12
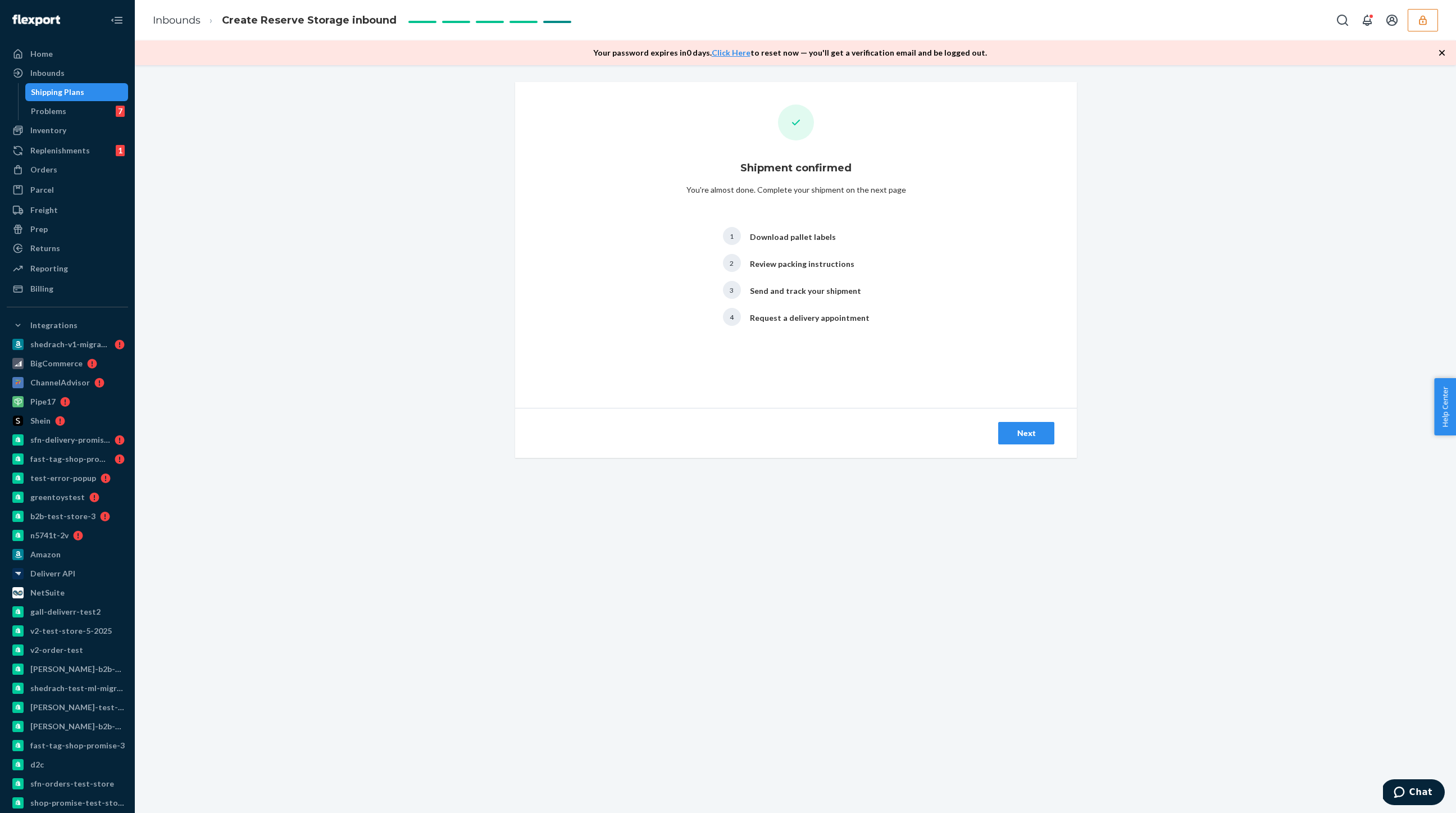
click at [1024, 431] on div "Next" at bounding box center [1026, 433] width 37 height 12
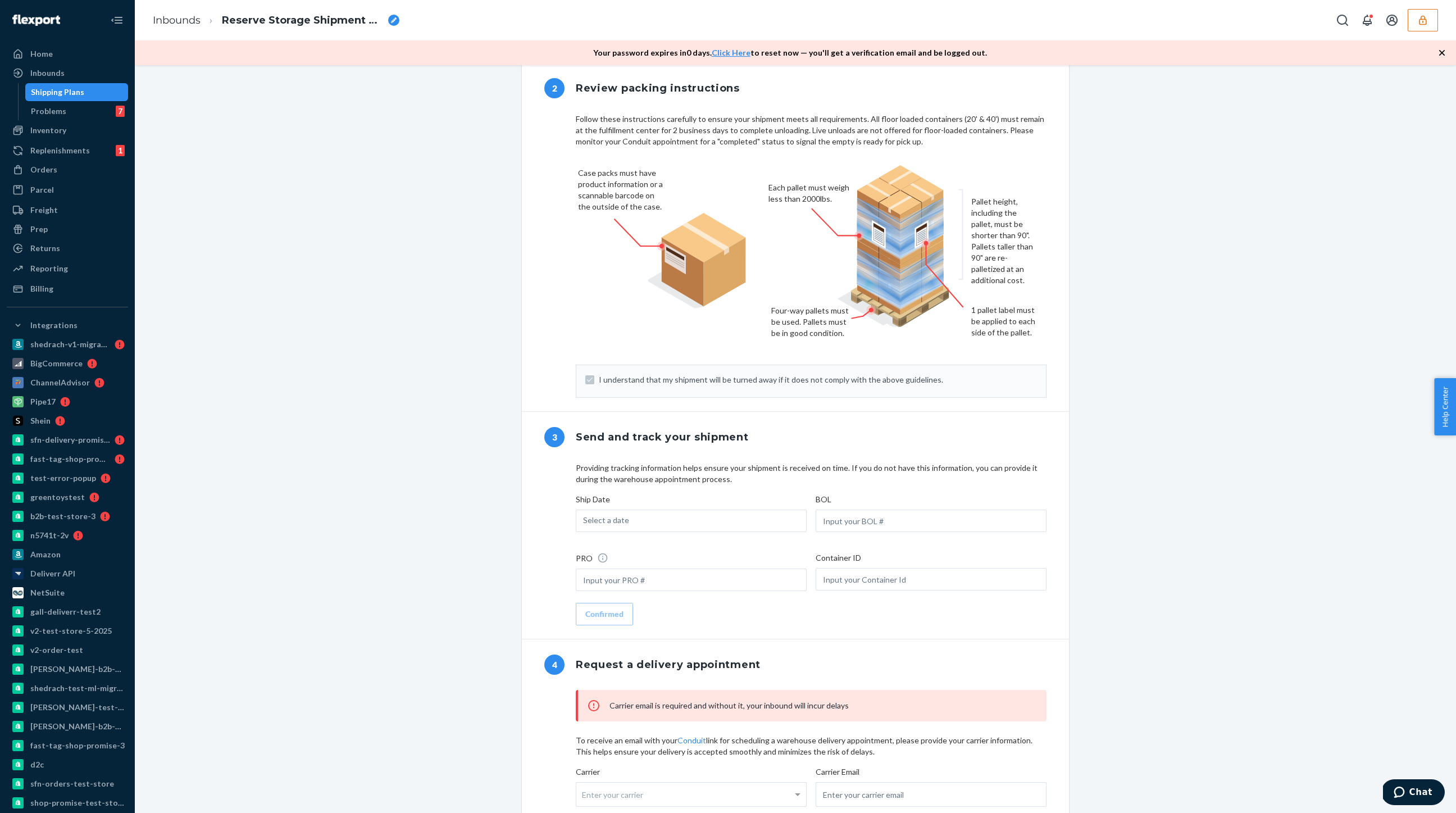
scroll to position [573, 0]
